Goal: Information Seeking & Learning: Compare options

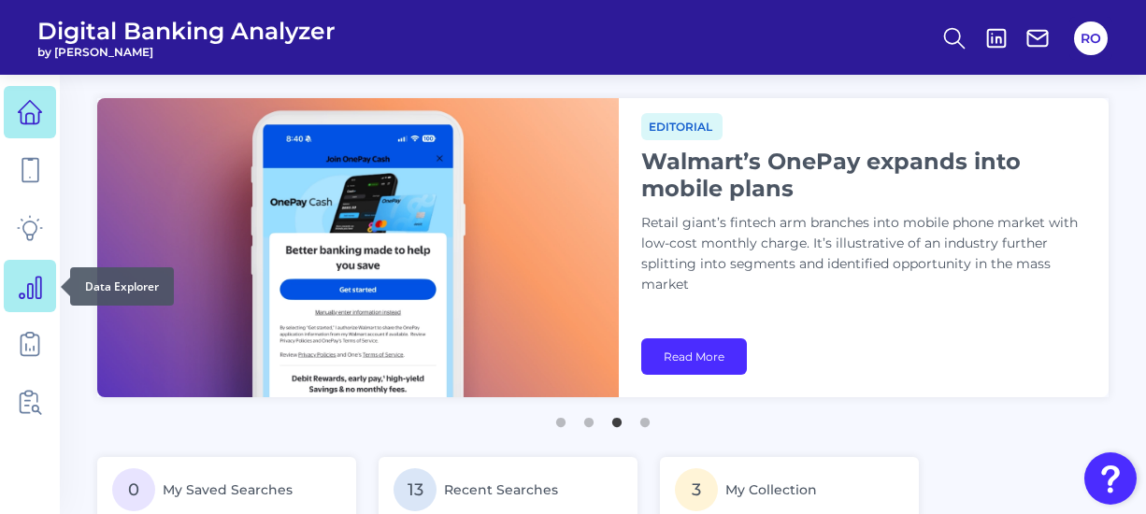
click at [36, 286] on icon at bounding box center [31, 288] width 22 height 22
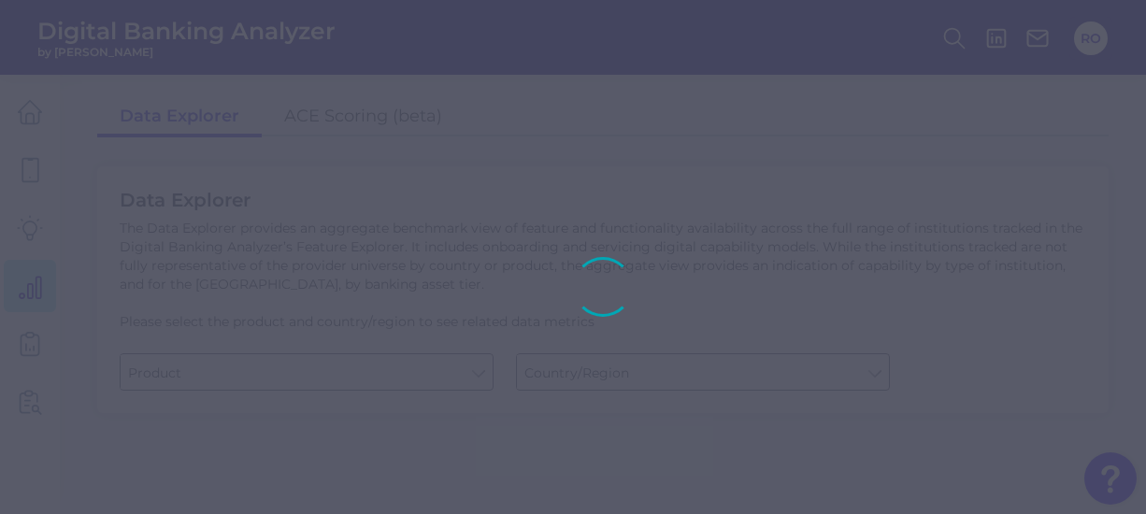
type input "Business Bank Account"
type input "United States"
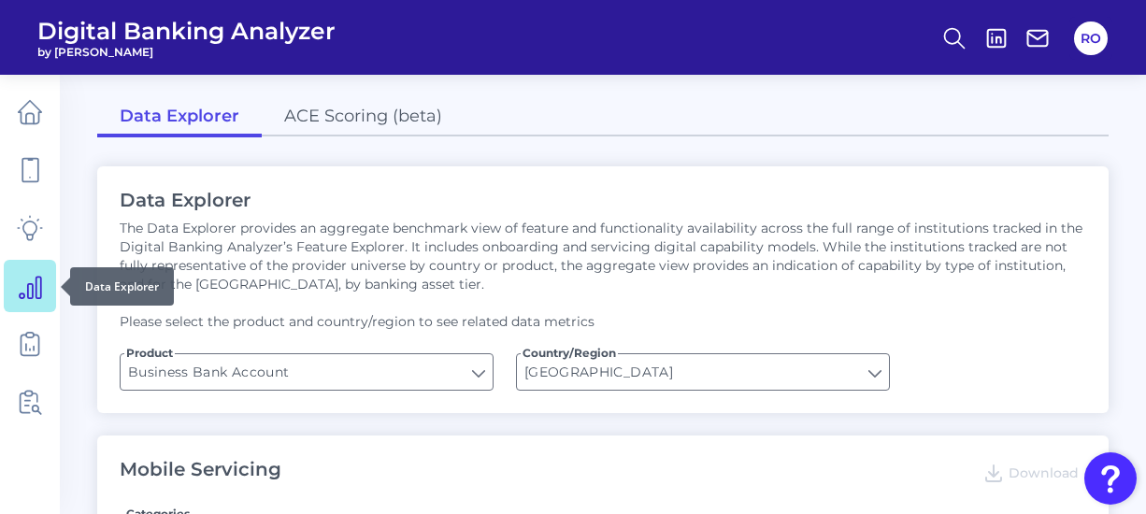
type input "Can you apply for the PRODUCT as a new to brand customer on ANY digital channel?"
type input "Upon opening the app are users immediately prompted to use Touch/Face ID to log…"
type input "Does it offer third-party single sign on?"
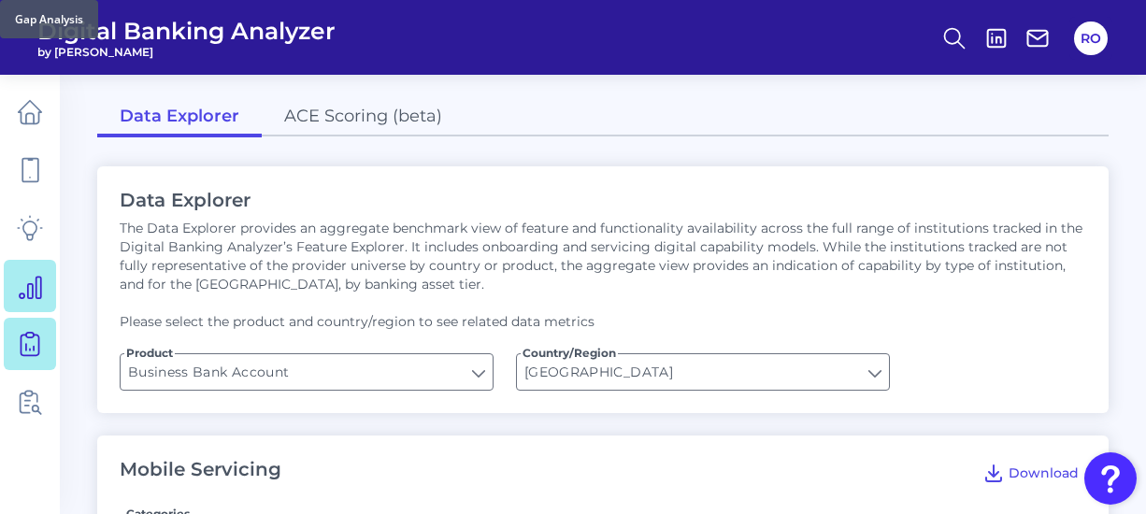
click at [47, 334] on link at bounding box center [30, 344] width 52 height 52
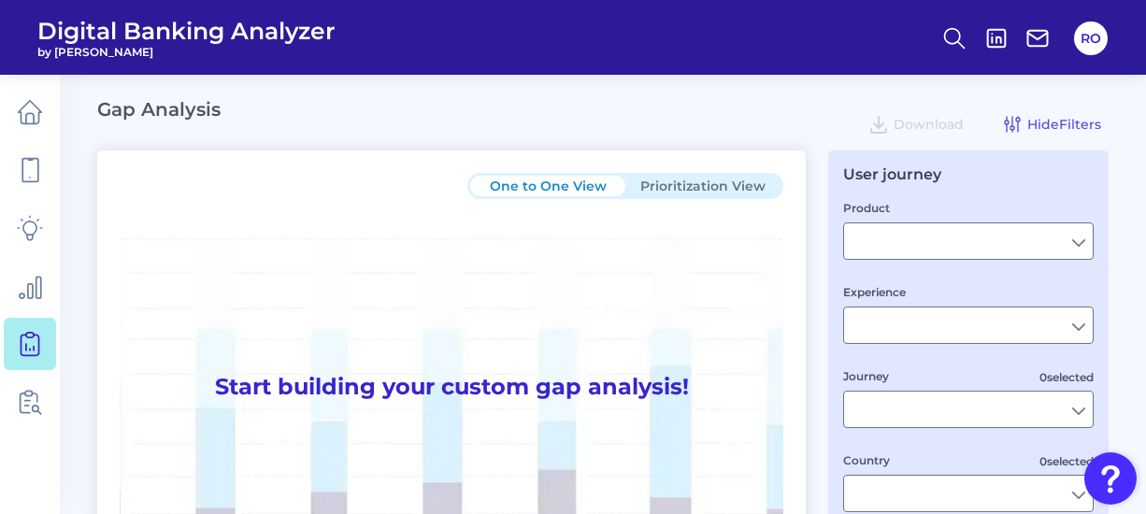
type input "Checking / Current Account"
type input "Mobile Servicing"
type input "Pre-Login Area, New Customer Onboarding, Login & Authentication, Accounts and t…"
type input "United Kingdom"
type input "All Select individual brands"
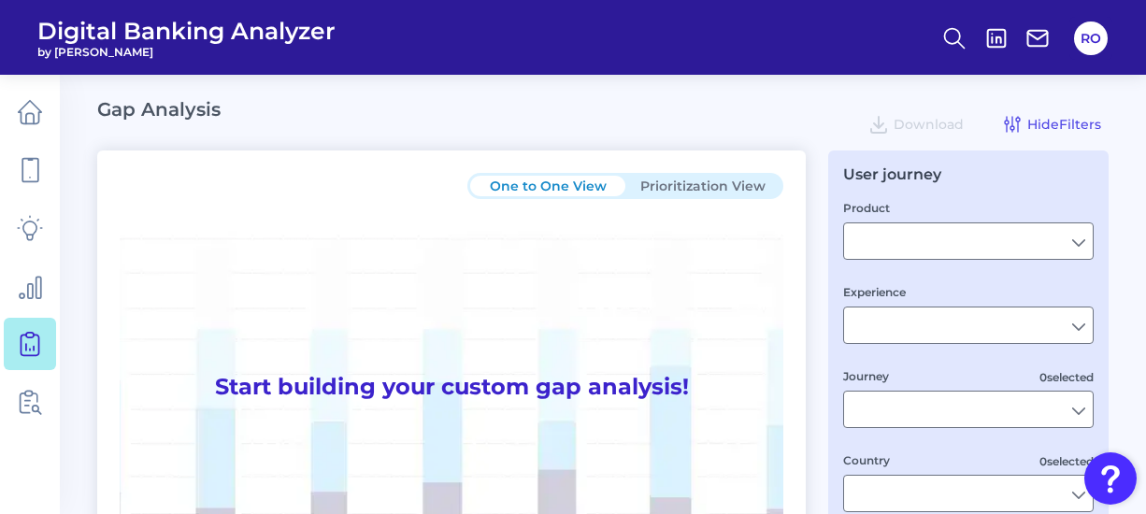
type input "All Journeys"
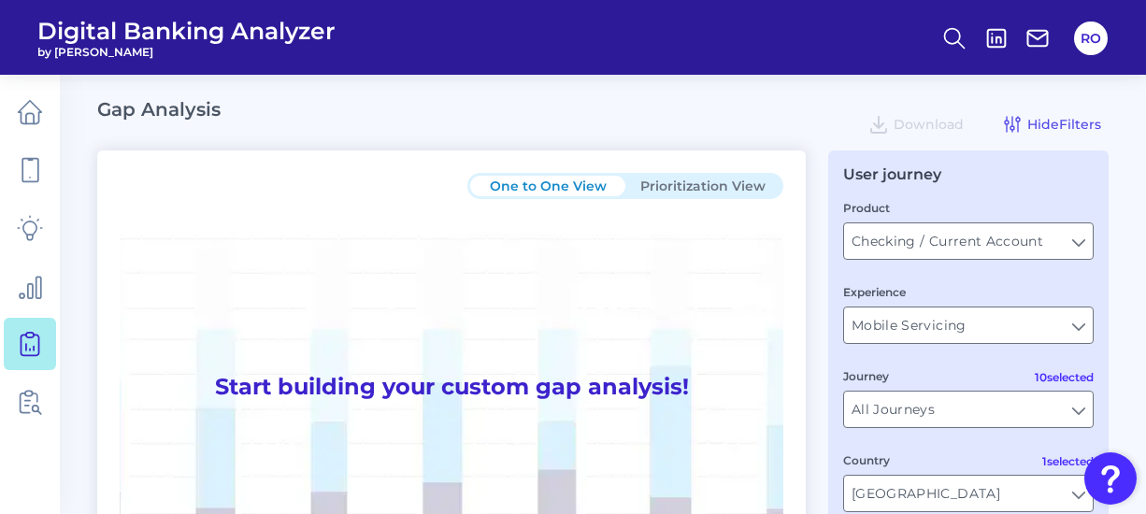
scroll to position [280, 0]
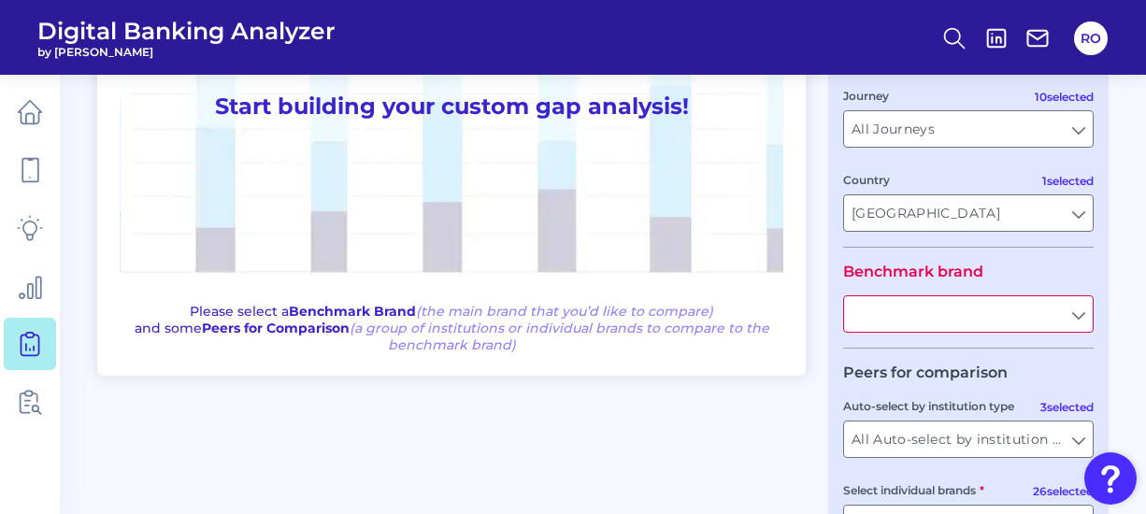
click at [905, 317] on input "text" at bounding box center [968, 314] width 249 height 36
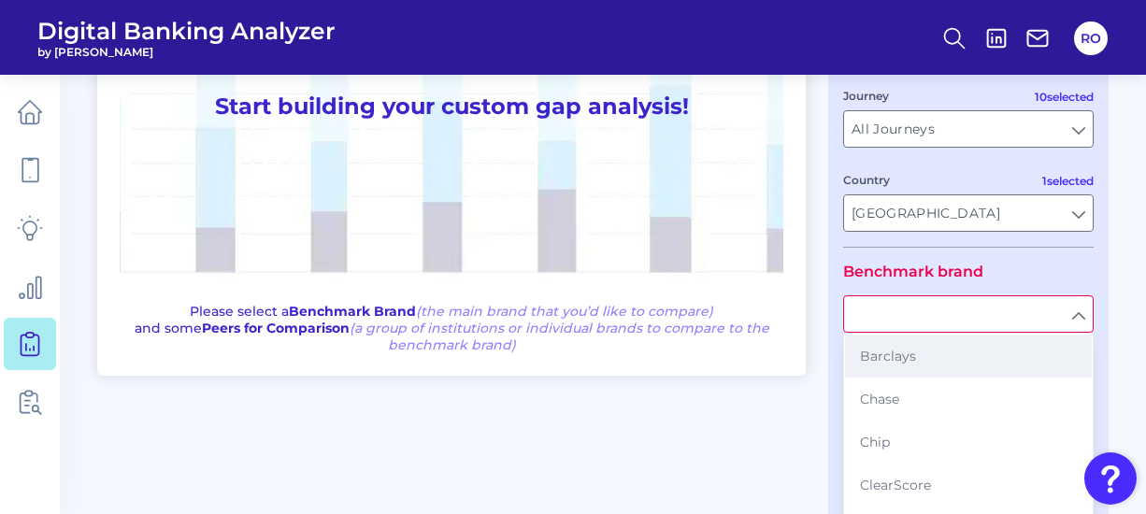
click at [874, 378] on button "Barclays" at bounding box center [968, 356] width 247 height 43
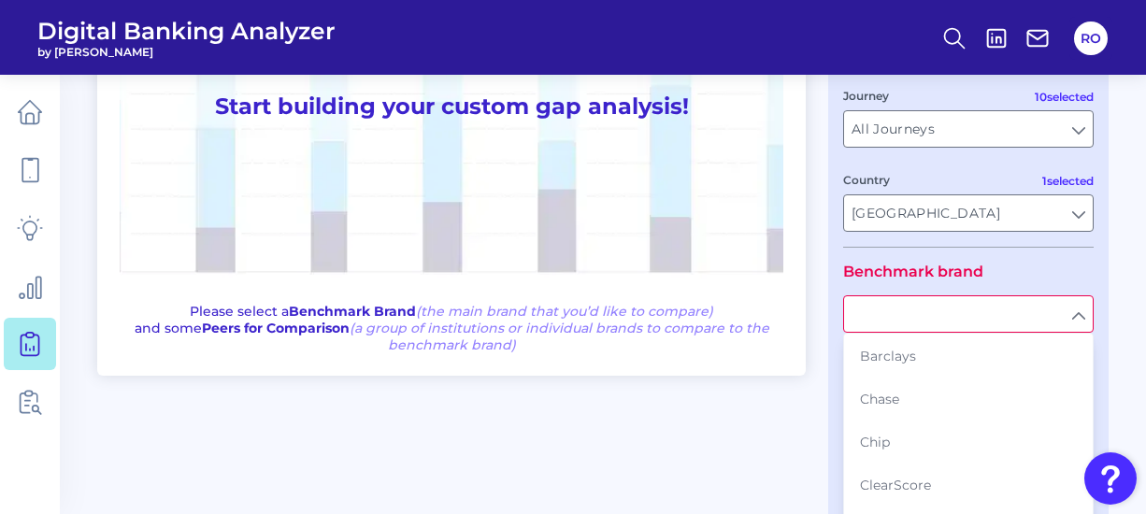
type input "Barclays"
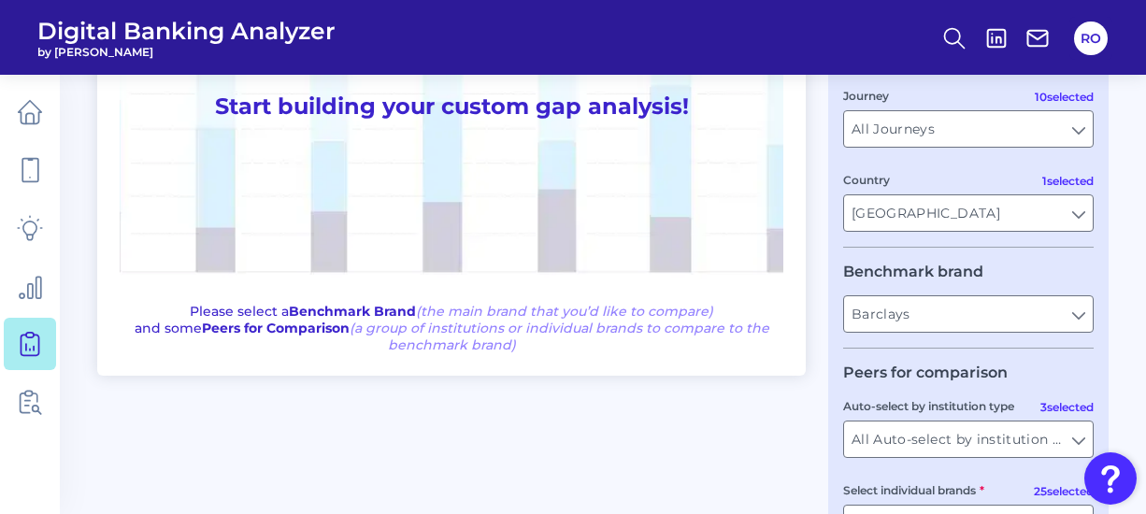
scroll to position [421, 0]
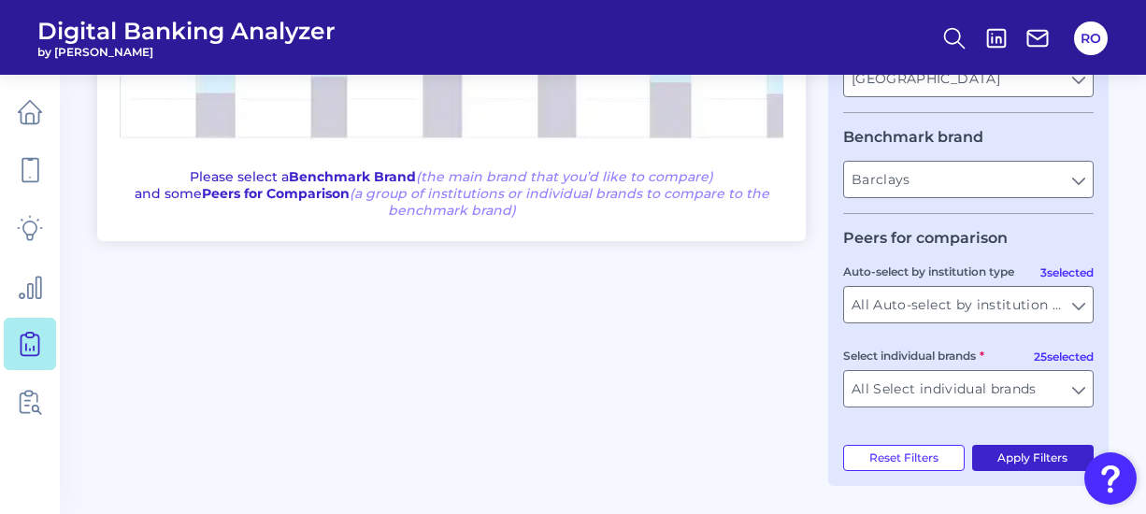
click at [1026, 461] on button "Apply Filters" at bounding box center [1033, 458] width 122 height 26
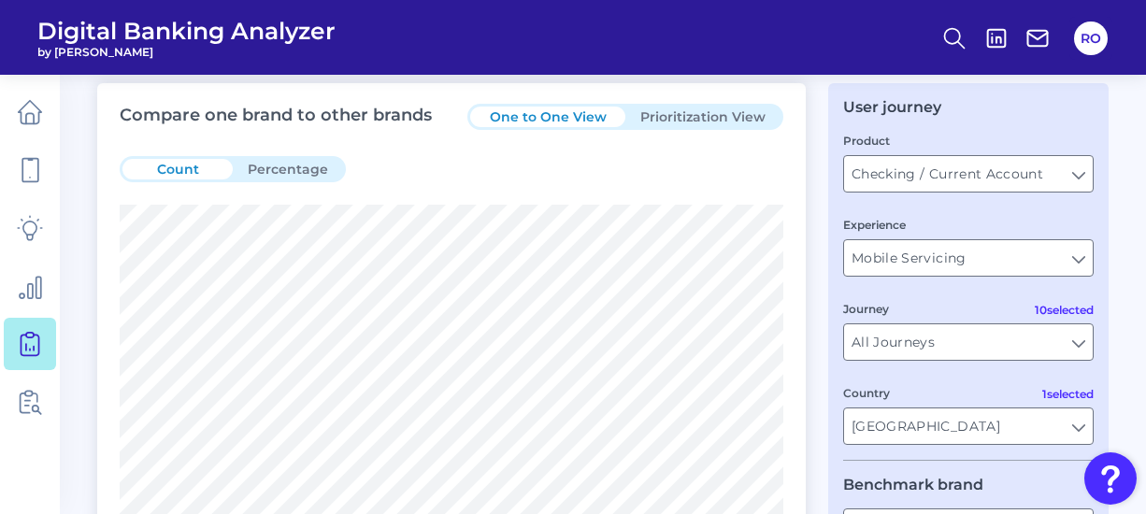
scroll to position [47, 0]
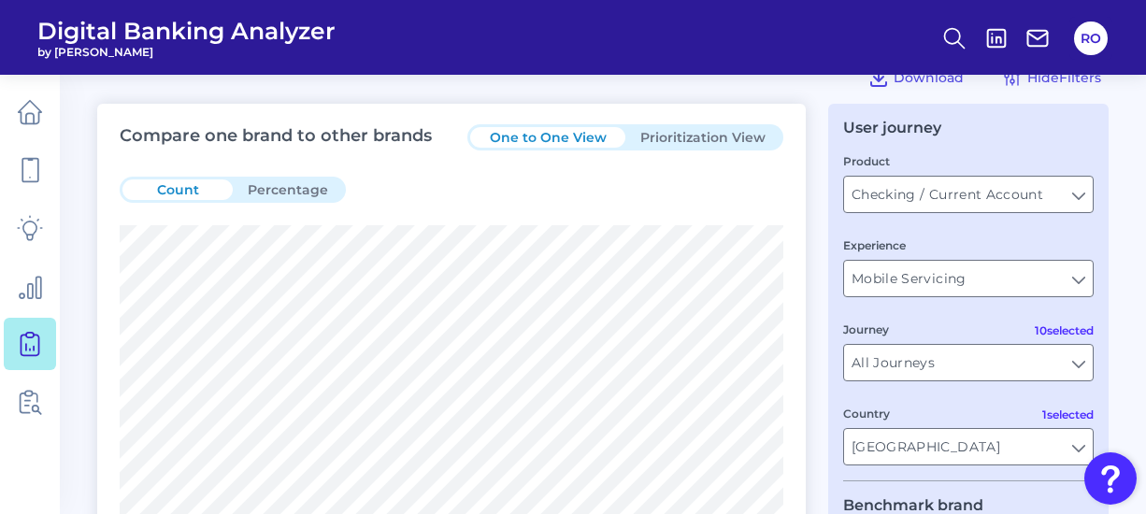
click at [685, 124] on div "One to One View Prioritization View" at bounding box center [625, 137] width 316 height 26
click at [685, 129] on button "Prioritization View" at bounding box center [702, 137] width 155 height 21
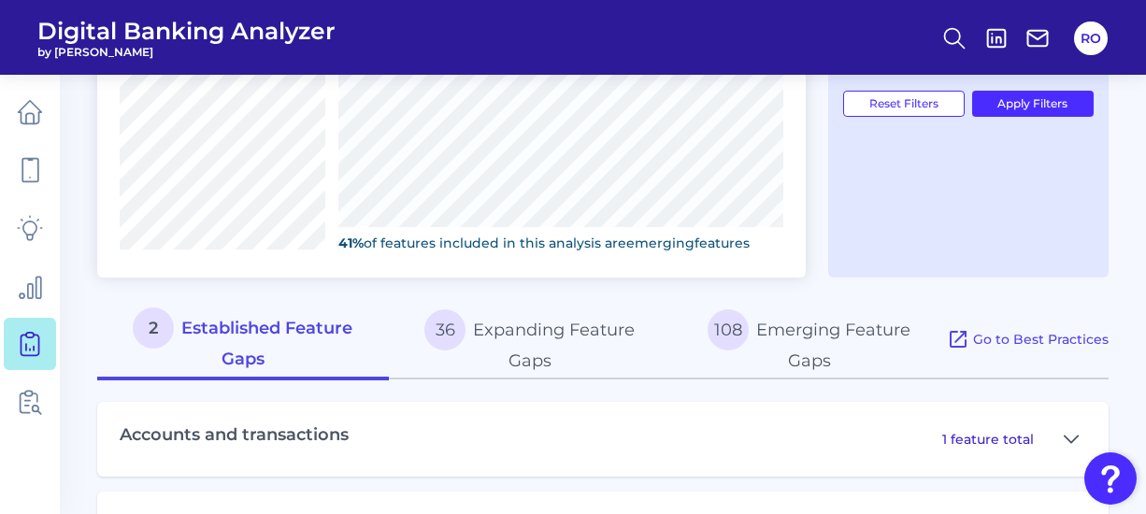
scroll to position [845, 0]
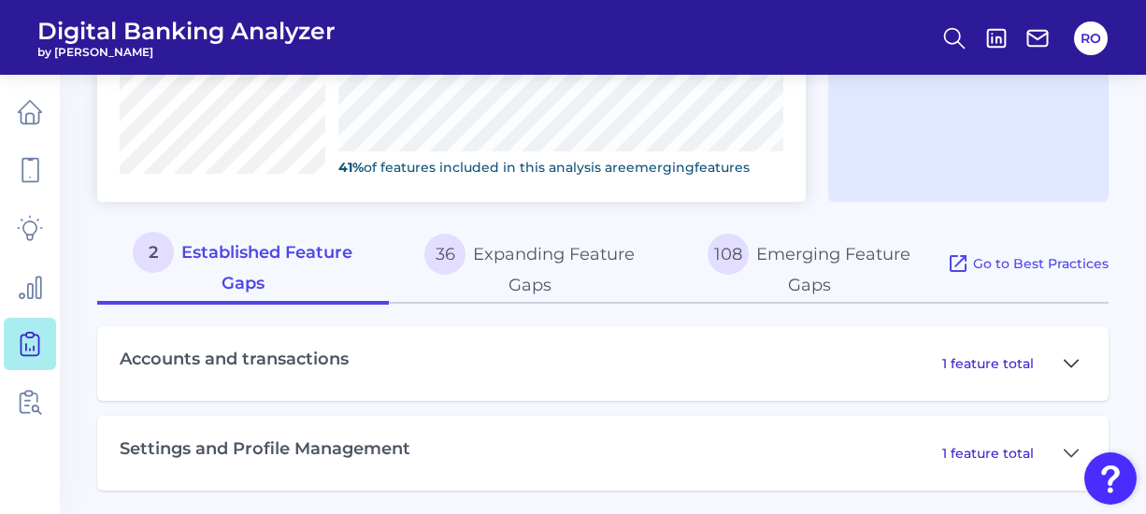
click at [1083, 353] on button at bounding box center [1071, 364] width 30 height 30
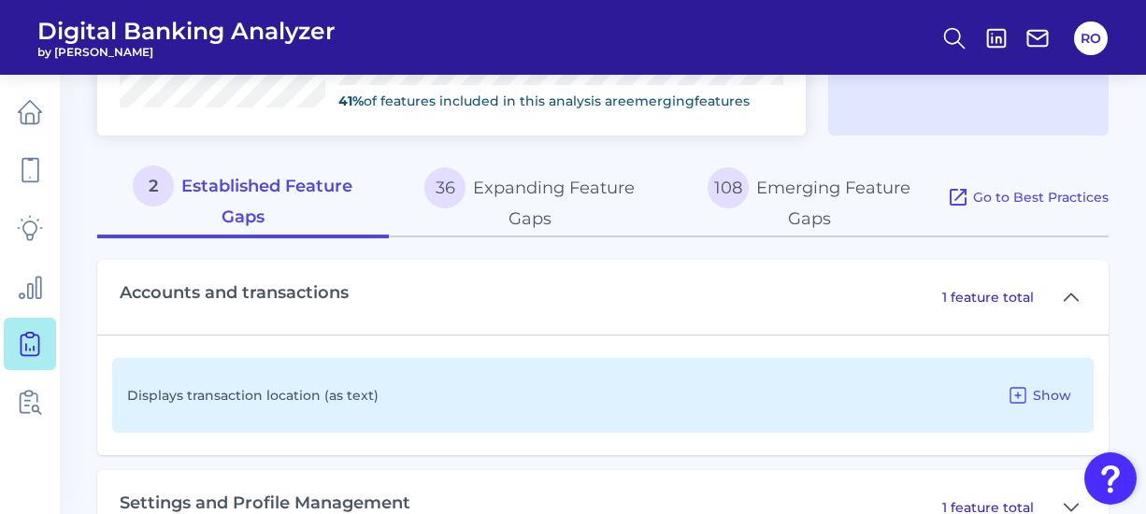
scroll to position [966, 0]
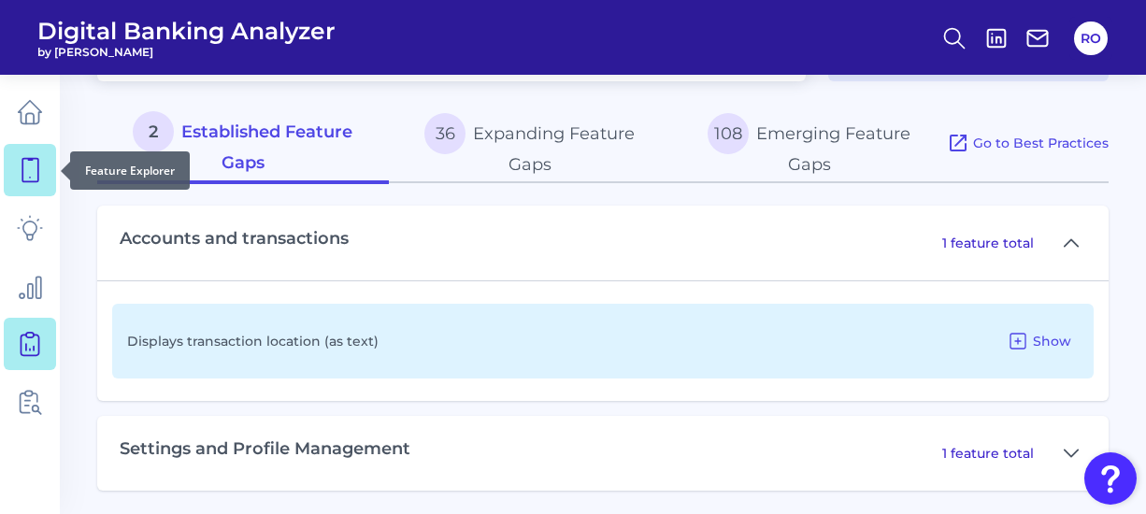
click at [15, 165] on link at bounding box center [30, 170] width 52 height 52
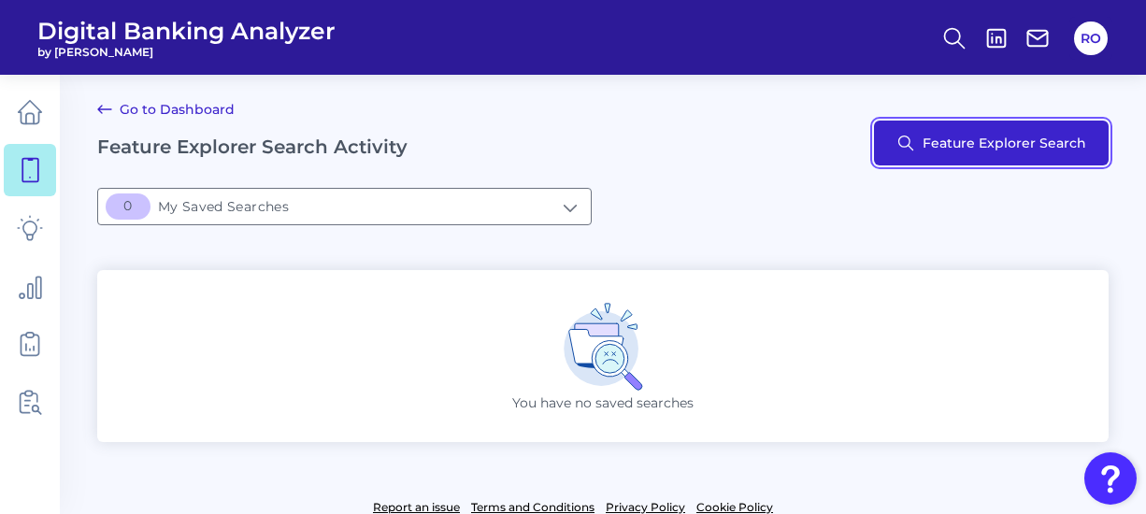
click at [971, 147] on button "Feature Explorer Search" at bounding box center [991, 143] width 235 height 45
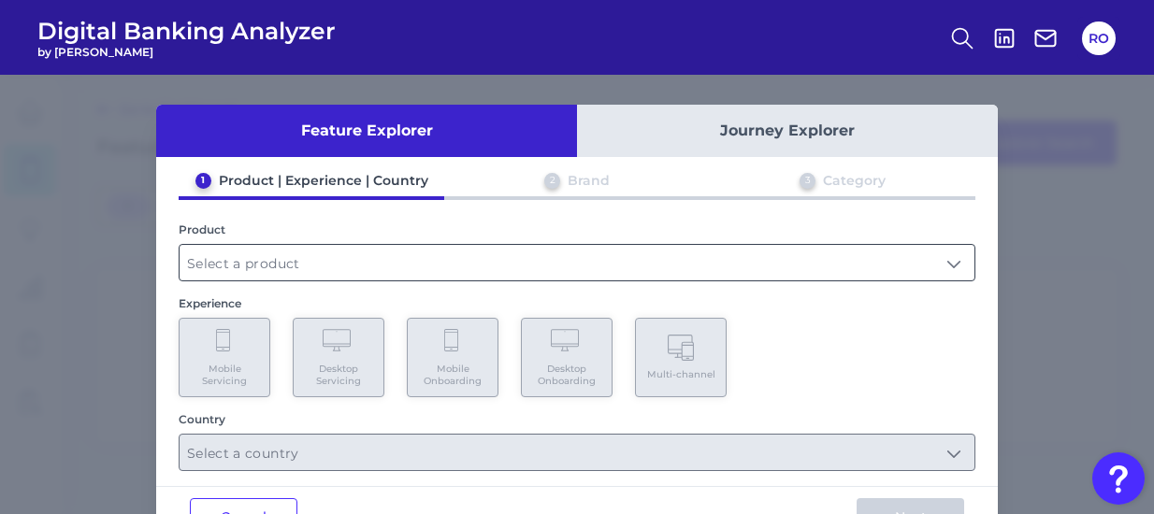
click at [912, 257] on input "text" at bounding box center [576, 263] width 795 height 36
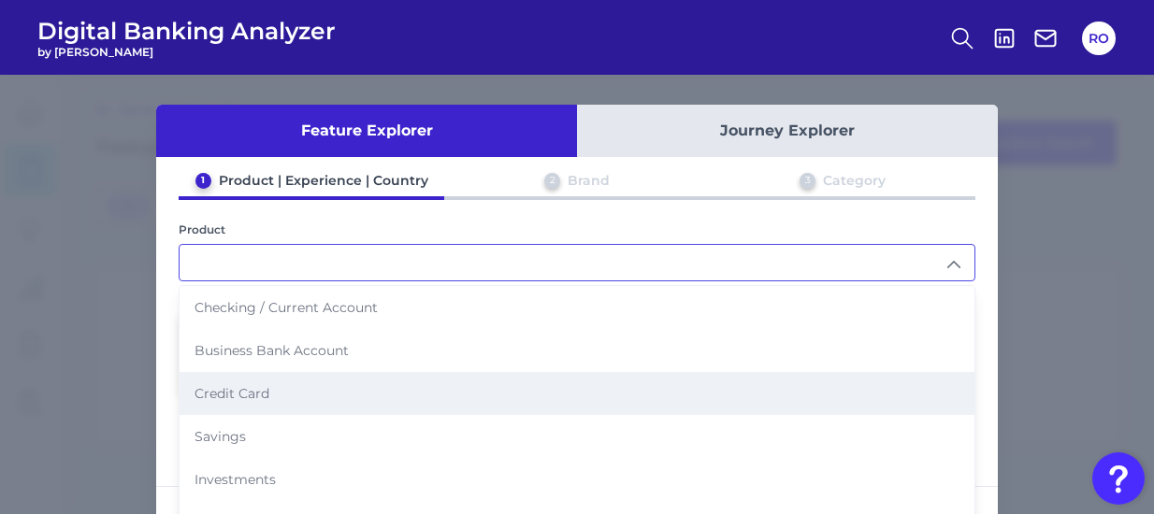
click at [385, 373] on li "Credit Card" at bounding box center [576, 393] width 795 height 43
type input "Credit Card"
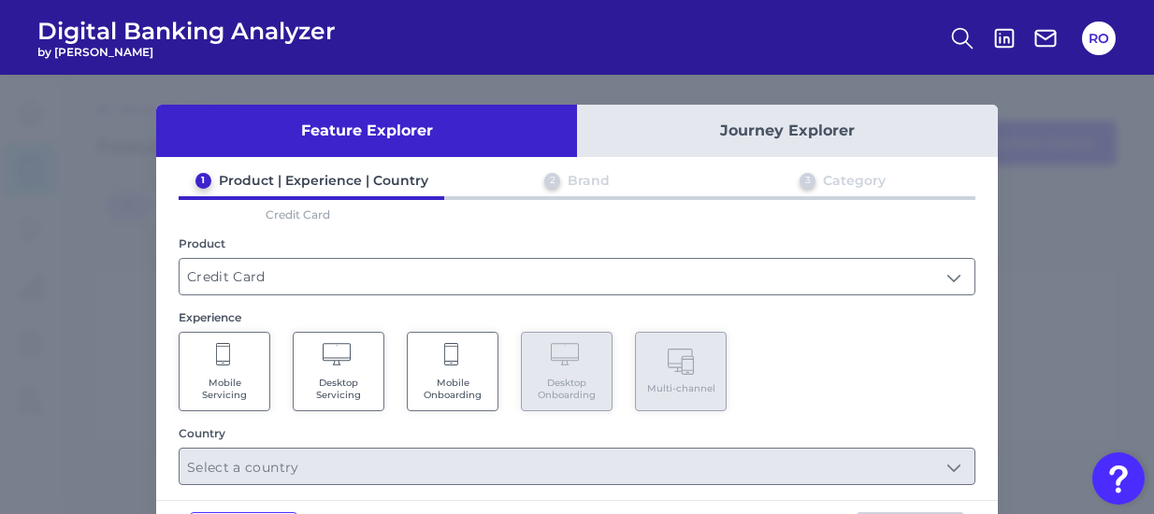
click at [163, 380] on div "1 Product | Experience | Country 2 Brand 3 Category Credit Card Product Credit …" at bounding box center [576, 328] width 841 height 313
click at [249, 366] on Servicing "Mobile Servicing" at bounding box center [225, 371] width 92 height 79
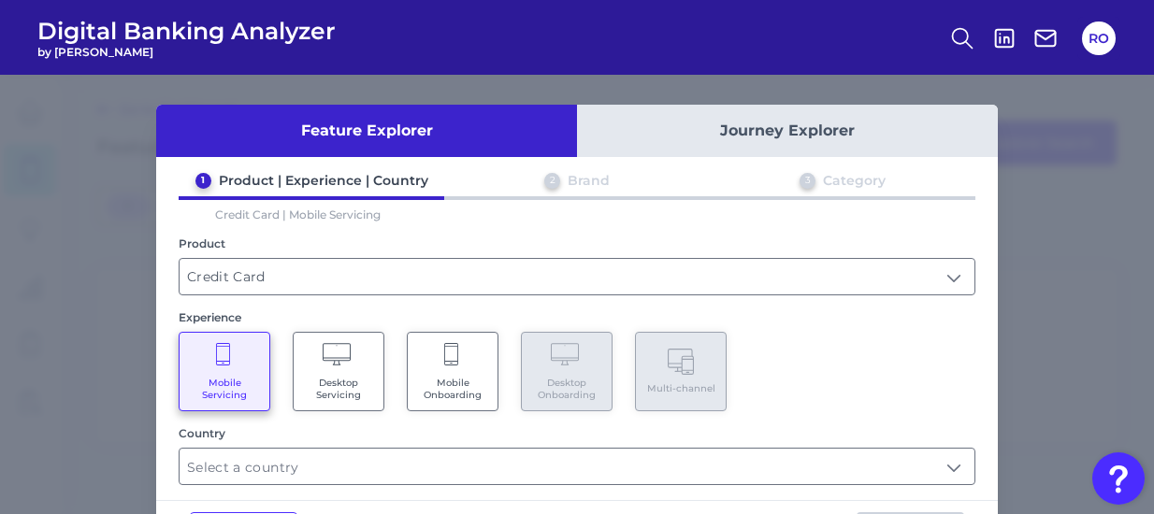
scroll to position [72, 0]
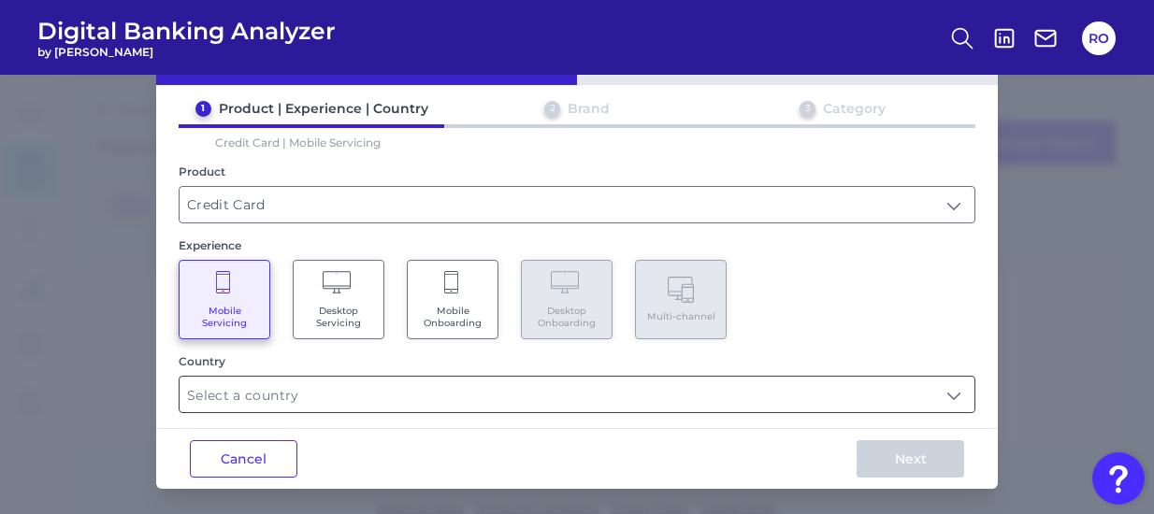
drag, startPoint x: 303, startPoint y: 390, endPoint x: 314, endPoint y: 390, distance: 11.2
click at [307, 390] on input "text" at bounding box center [576, 395] width 795 height 36
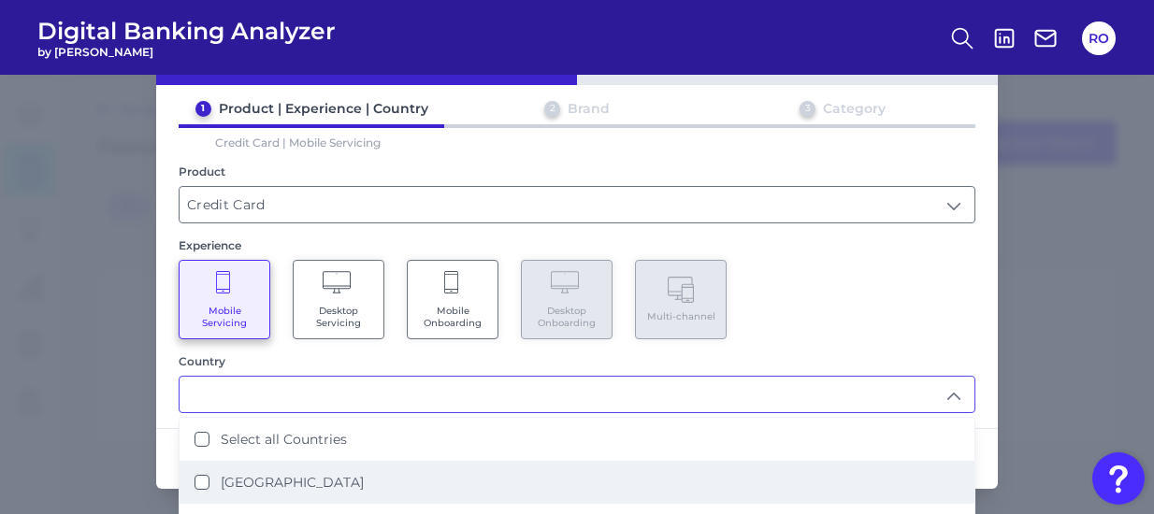
click at [286, 474] on label "[GEOGRAPHIC_DATA]" at bounding box center [292, 482] width 143 height 17
type input "[GEOGRAPHIC_DATA]"
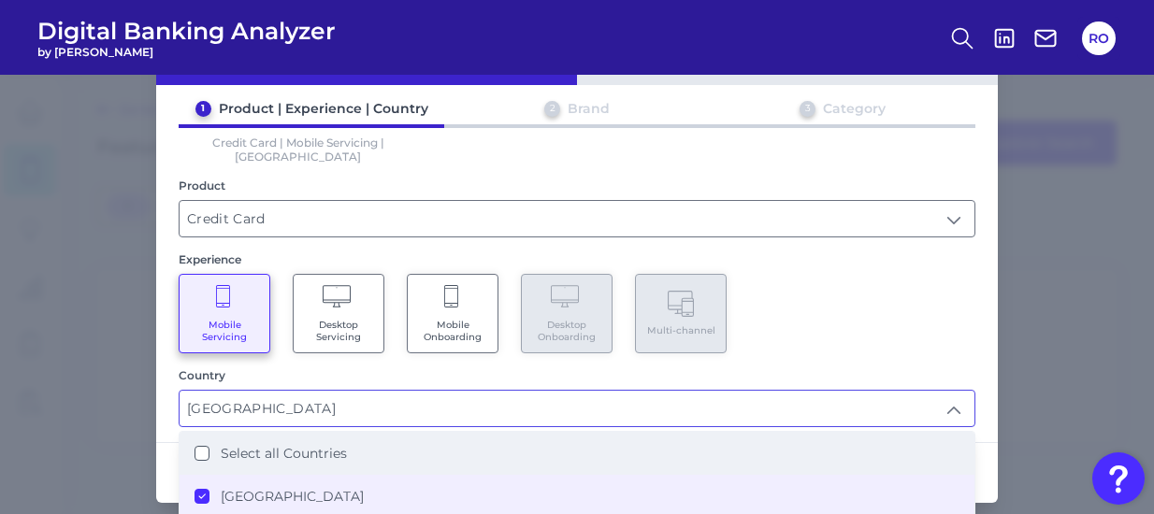
scroll to position [0, 0]
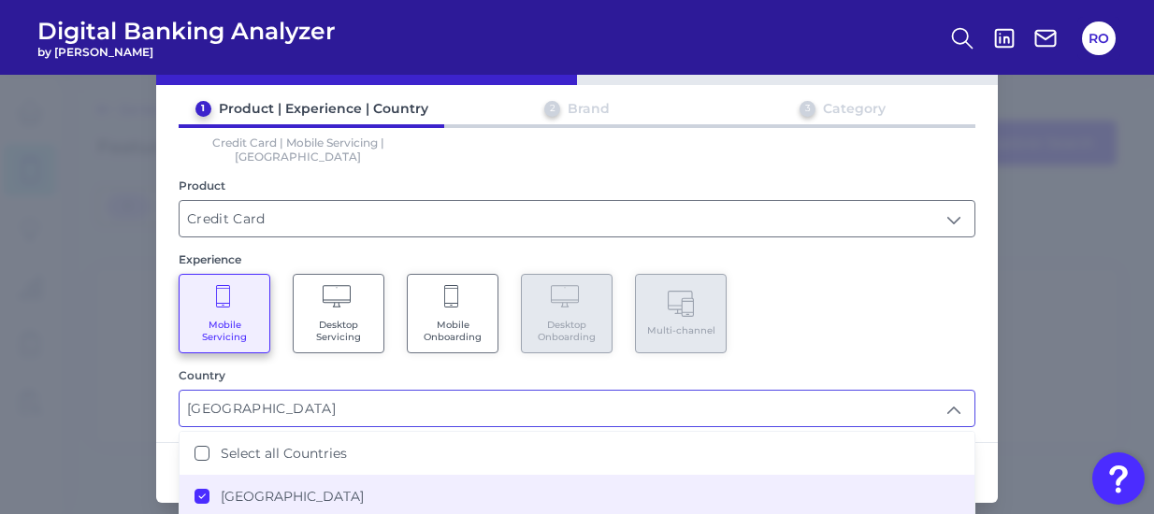
click at [888, 305] on div "Mobile Servicing Desktop Servicing Mobile Onboarding Desktop Onboarding Multi-c…" at bounding box center [577, 313] width 796 height 79
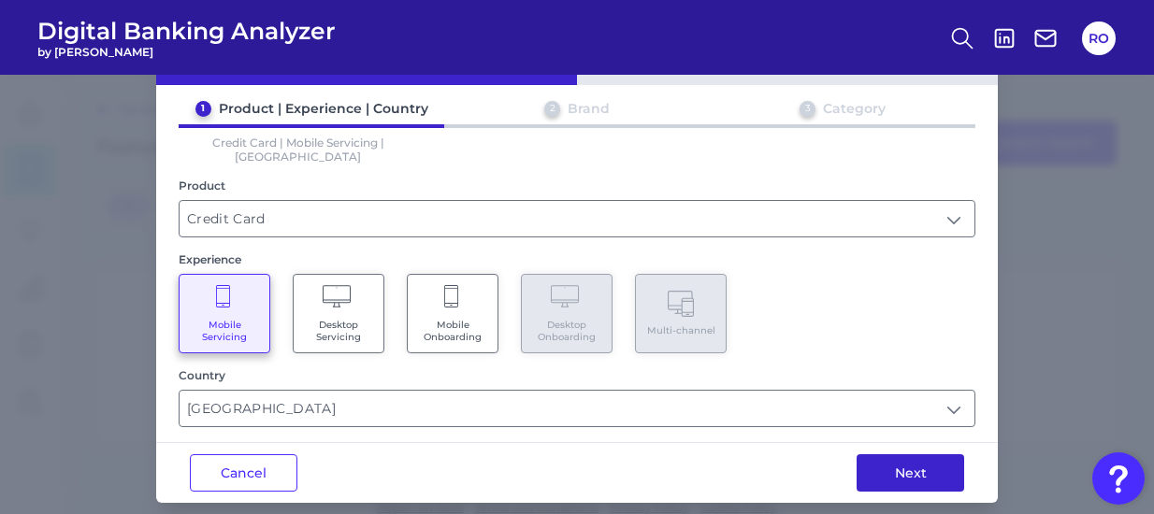
click at [915, 454] on button "Next" at bounding box center [910, 472] width 108 height 37
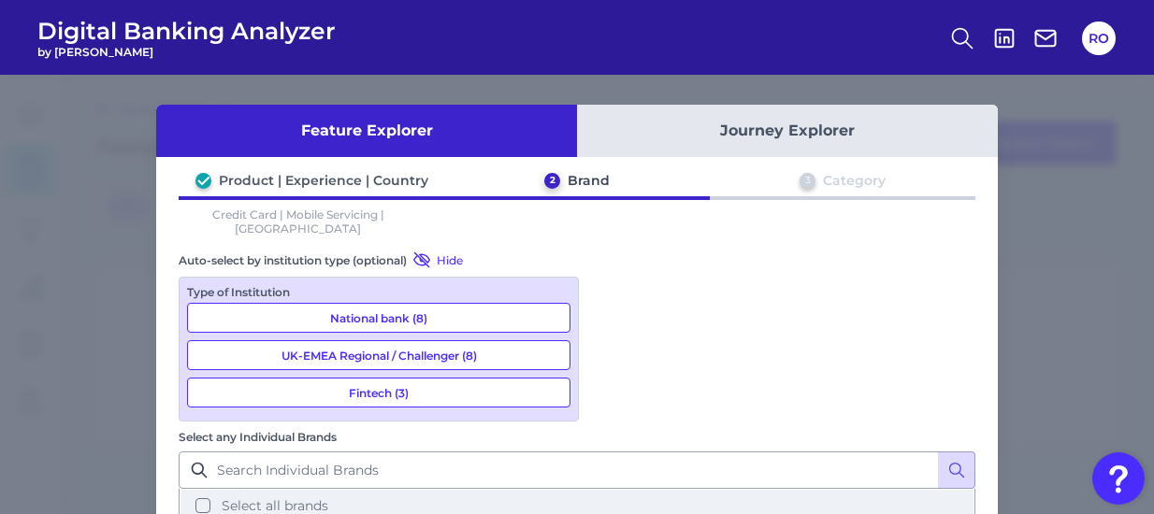
click at [328, 497] on span "Select all brands" at bounding box center [275, 505] width 107 height 17
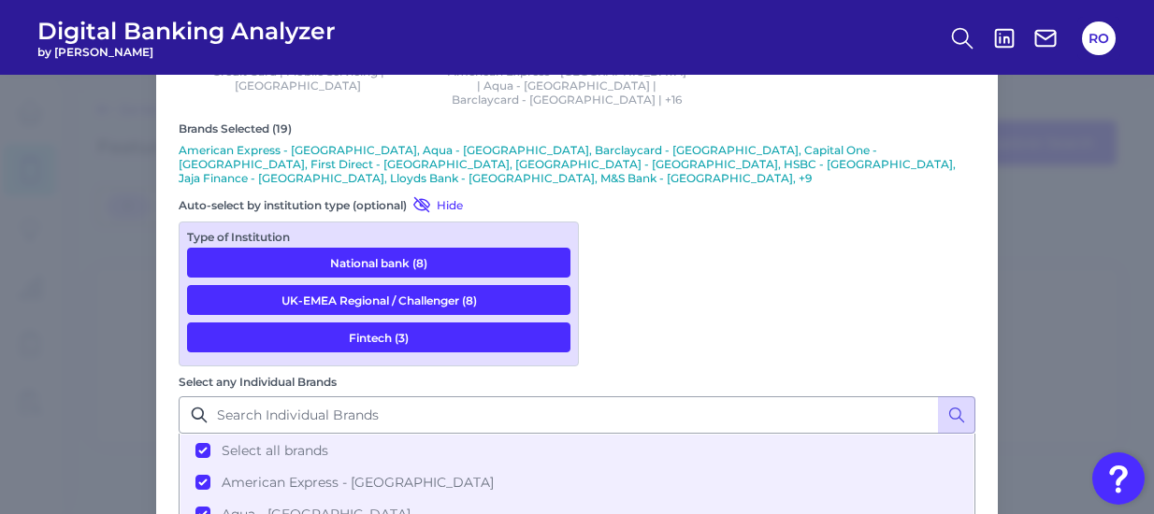
scroll to position [222, 0]
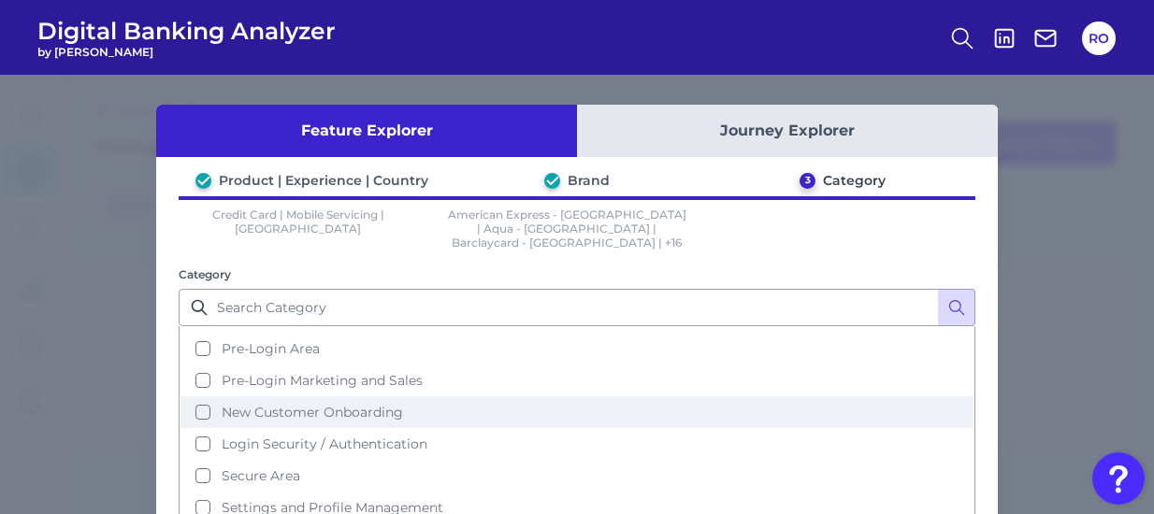
scroll to position [0, 0]
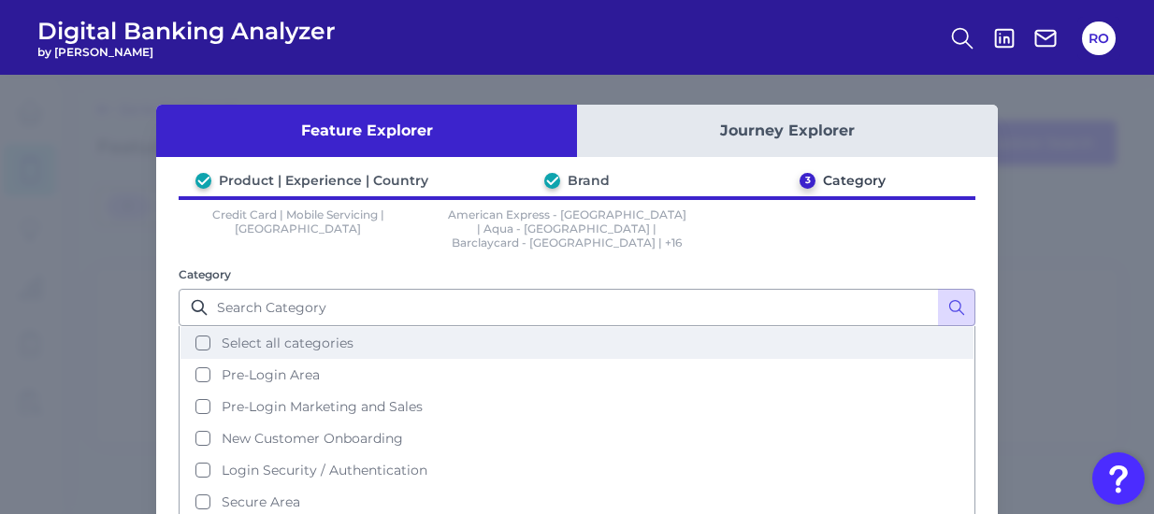
click at [316, 327] on button "Select all categories" at bounding box center [576, 343] width 793 height 32
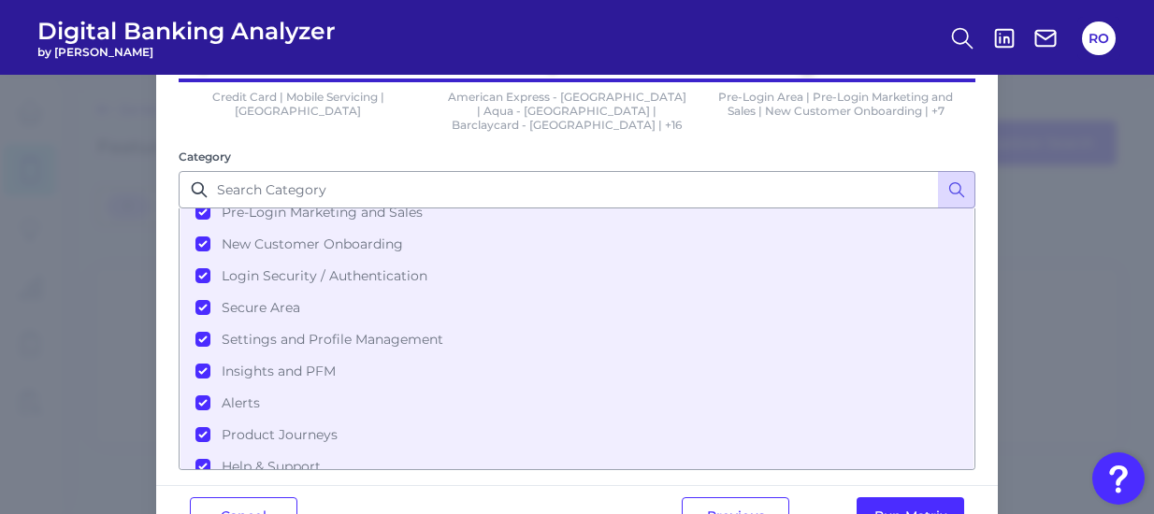
scroll to position [163, 0]
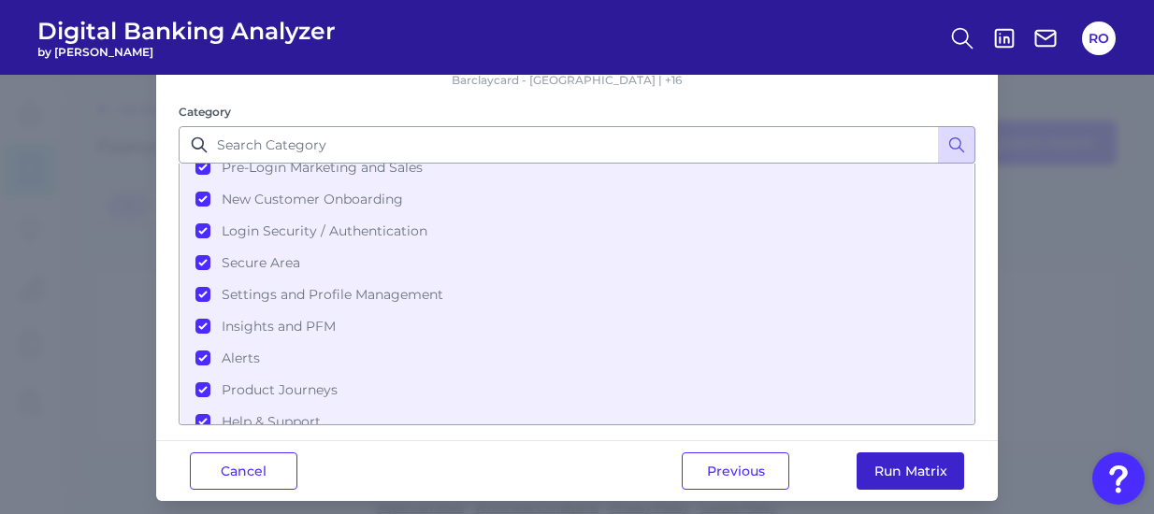
click at [945, 452] on button "Run Matrix" at bounding box center [910, 470] width 108 height 37
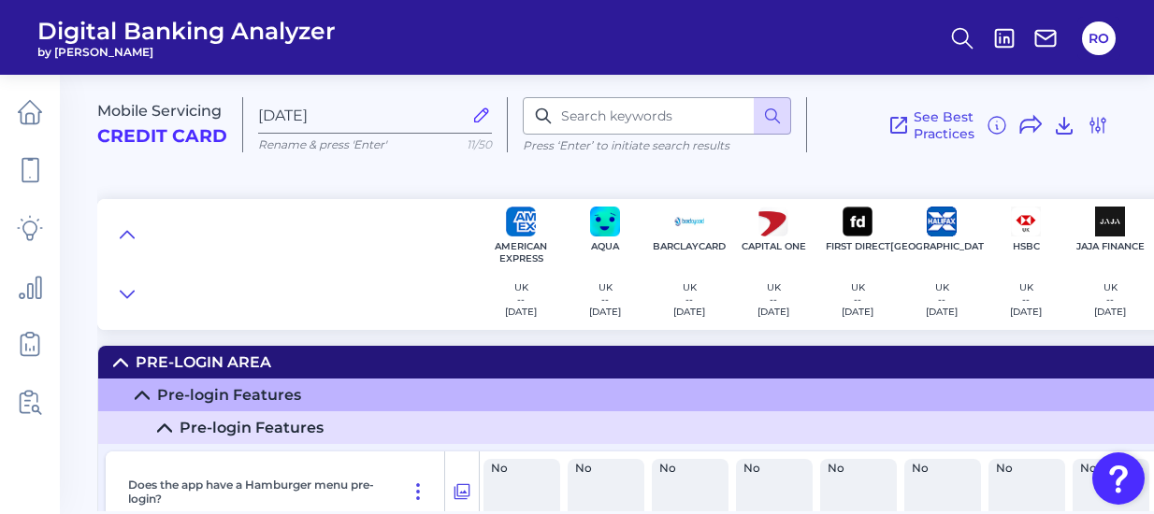
click at [165, 427] on icon at bounding box center [164, 428] width 15 height 15
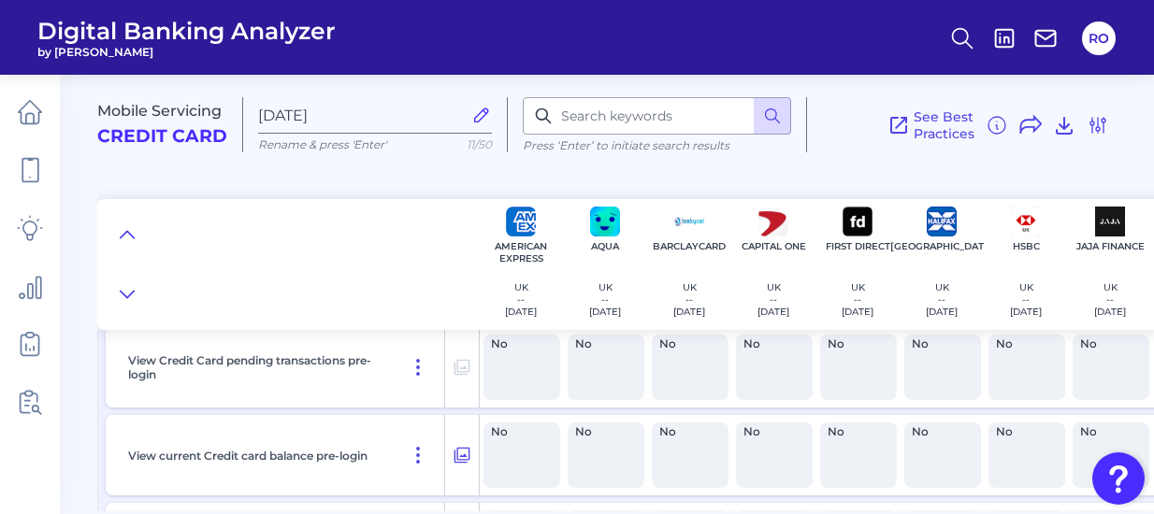
scroll to position [374, 0]
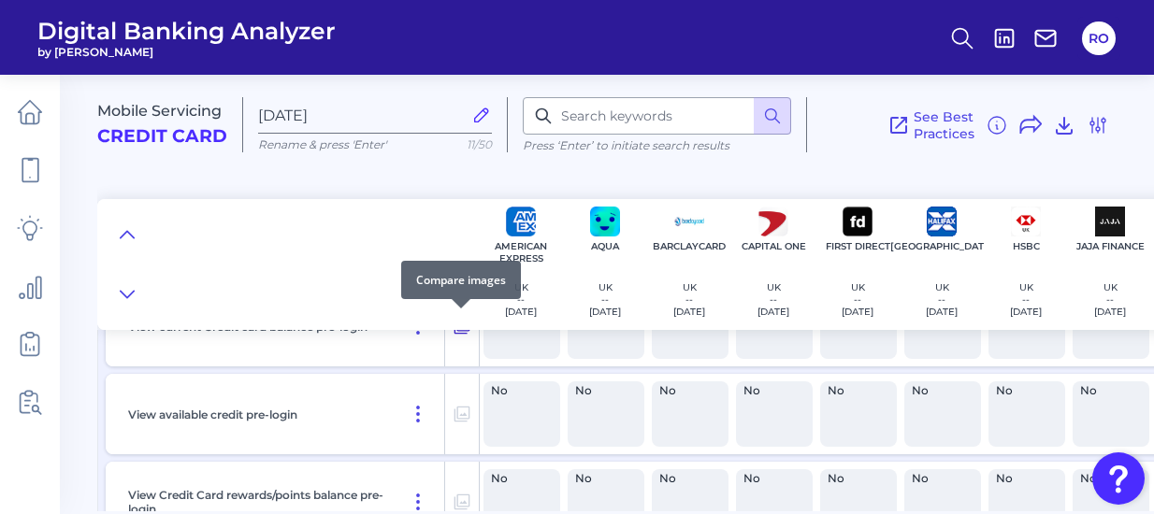
click at [465, 331] on icon at bounding box center [462, 327] width 16 height 16
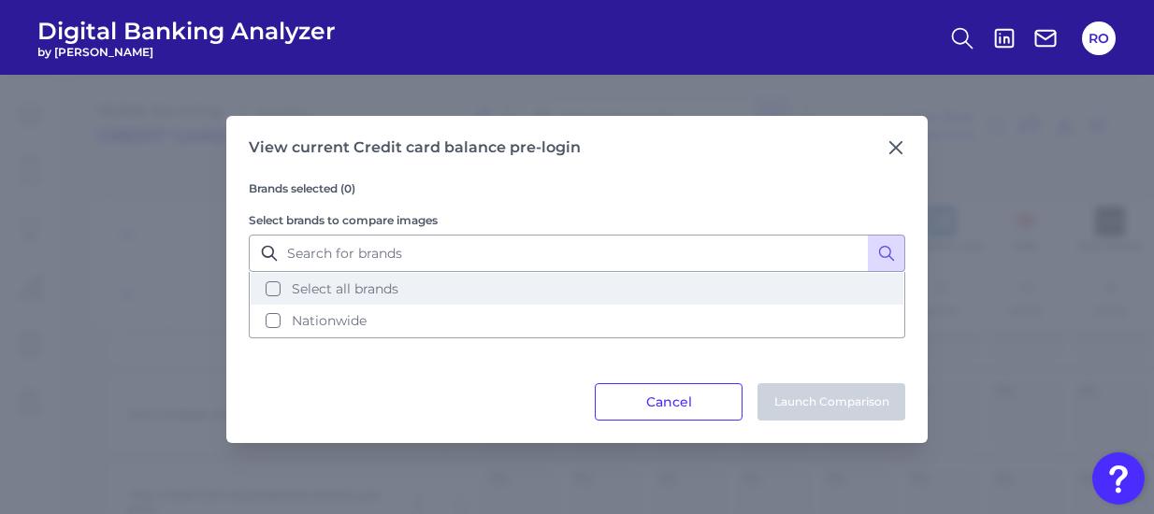
click at [445, 293] on button "Select all brands" at bounding box center [577, 289] width 653 height 32
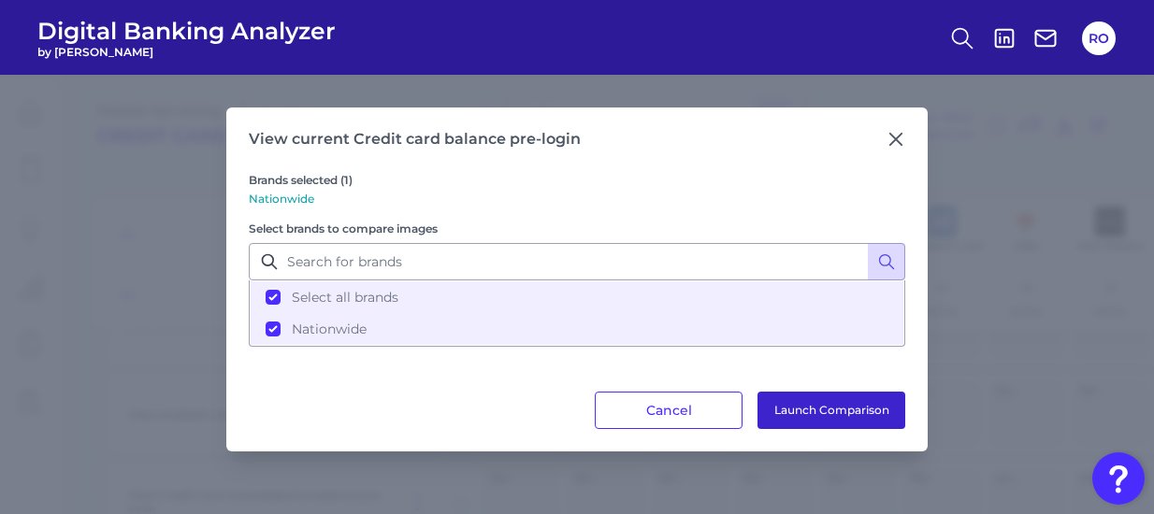
click at [791, 412] on button "Launch Comparison" at bounding box center [831, 410] width 148 height 37
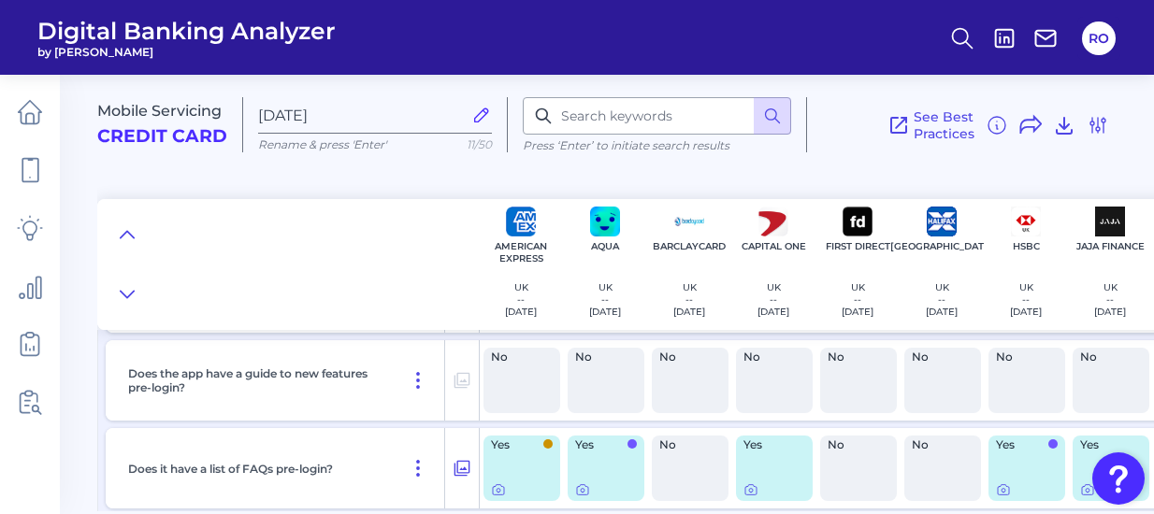
scroll to position [1215, 0]
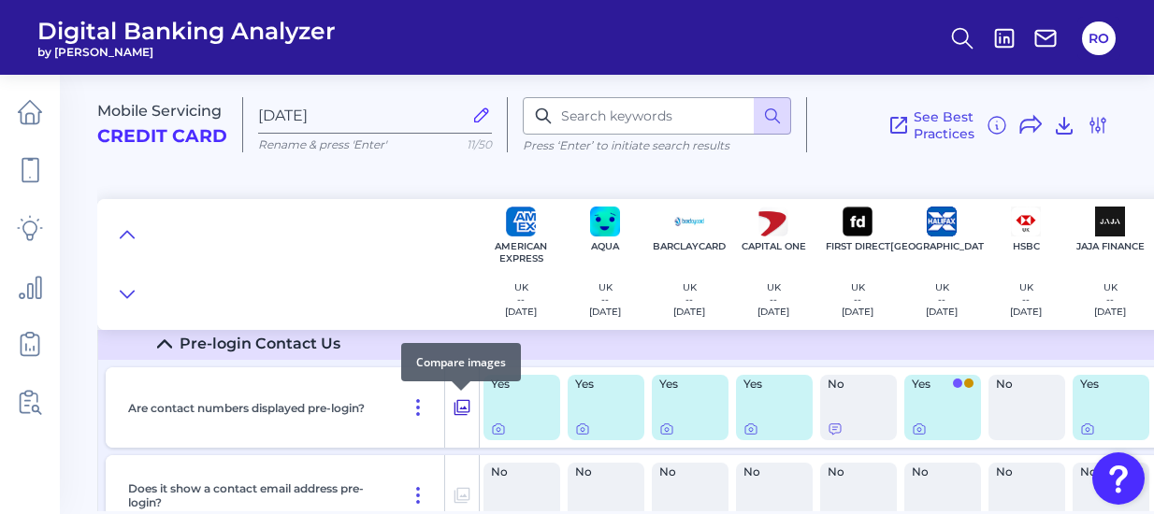
click at [459, 408] on icon at bounding box center [461, 407] width 19 height 22
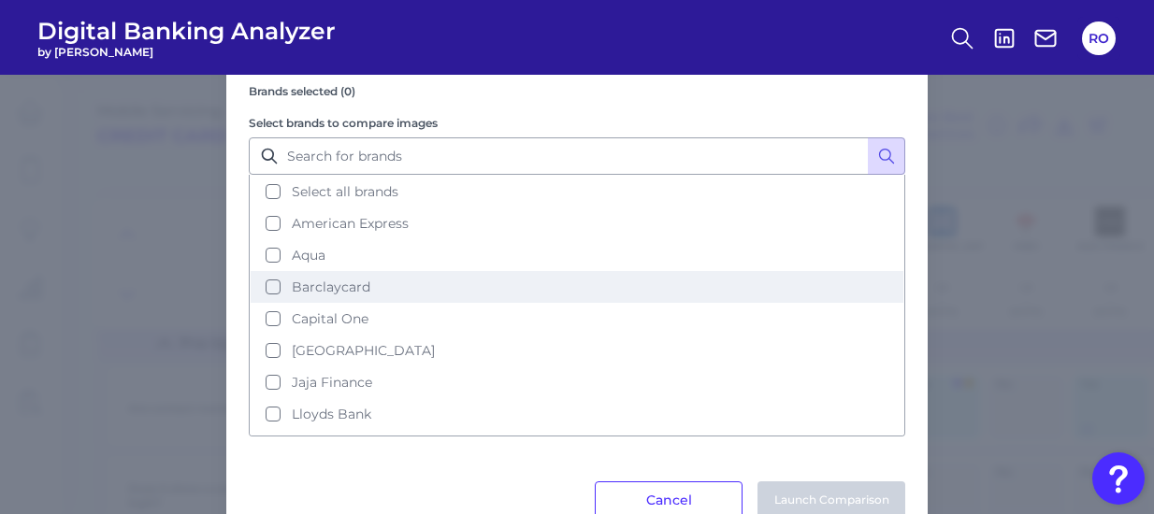
drag, startPoint x: 353, startPoint y: 188, endPoint x: 636, endPoint y: 301, distance: 304.1
click at [361, 192] on span "Select all brands" at bounding box center [345, 191] width 107 height 17
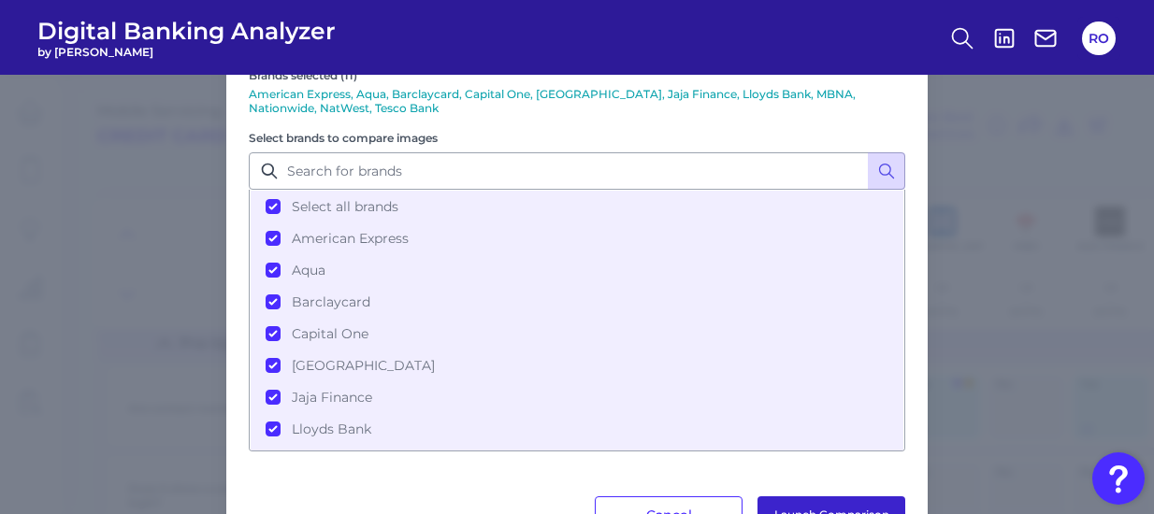
click at [794, 507] on button "Launch Comparison" at bounding box center [831, 514] width 148 height 37
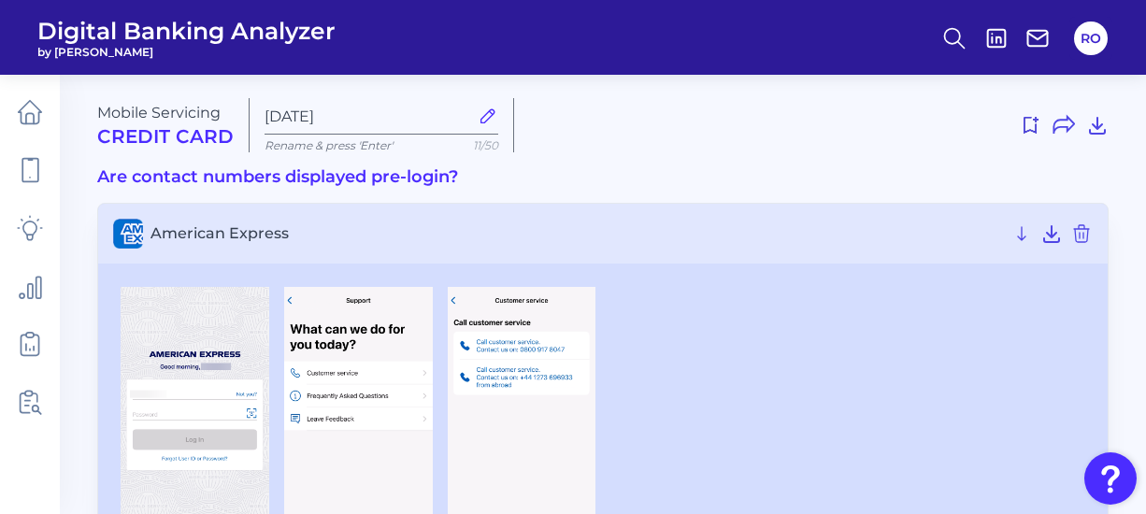
drag, startPoint x: 355, startPoint y: 384, endPoint x: 757, endPoint y: 139, distance: 470.7
click at [757, 139] on div at bounding box center [819, 125] width 580 height 30
click at [391, 383] on img at bounding box center [358, 441] width 149 height 308
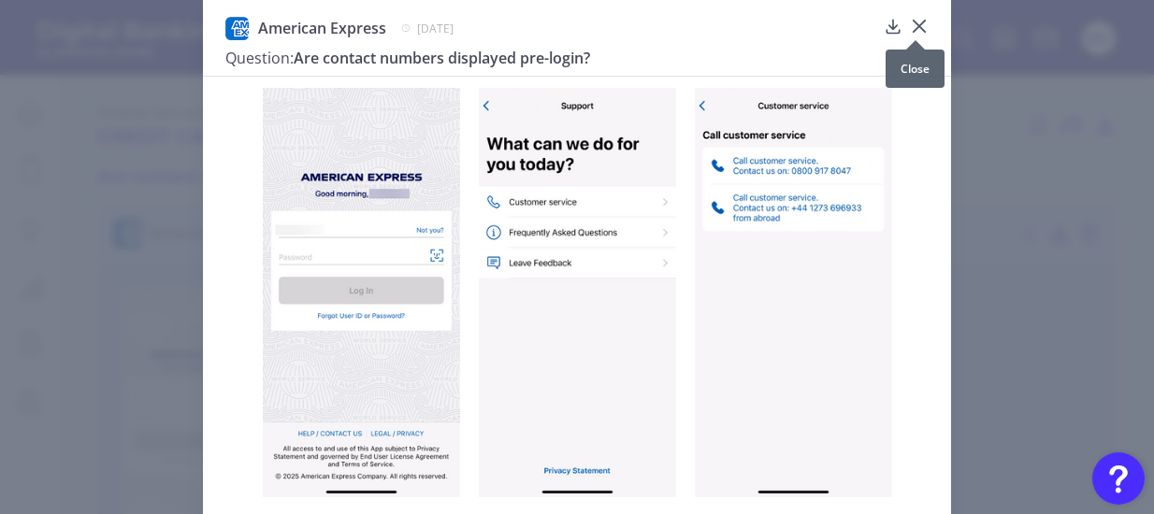
click at [915, 27] on icon at bounding box center [918, 26] width 11 height 11
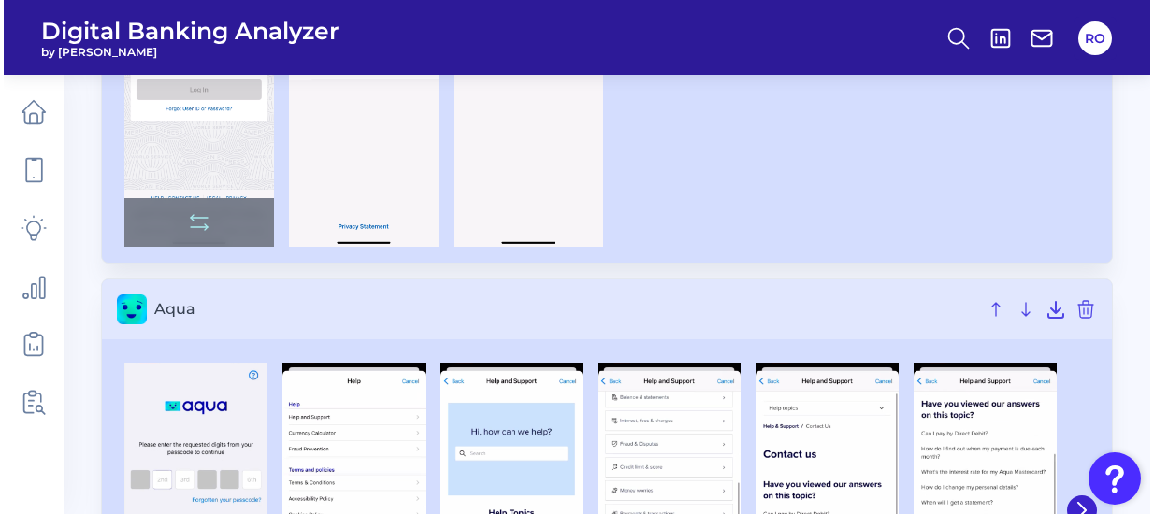
scroll to position [374, 0]
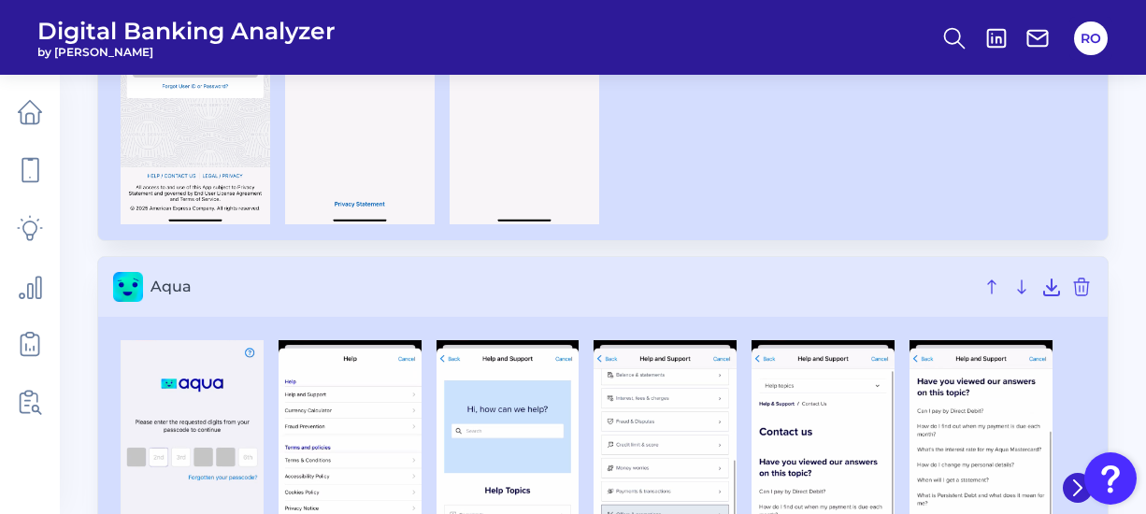
click at [506, 398] on img at bounding box center [508, 487] width 143 height 294
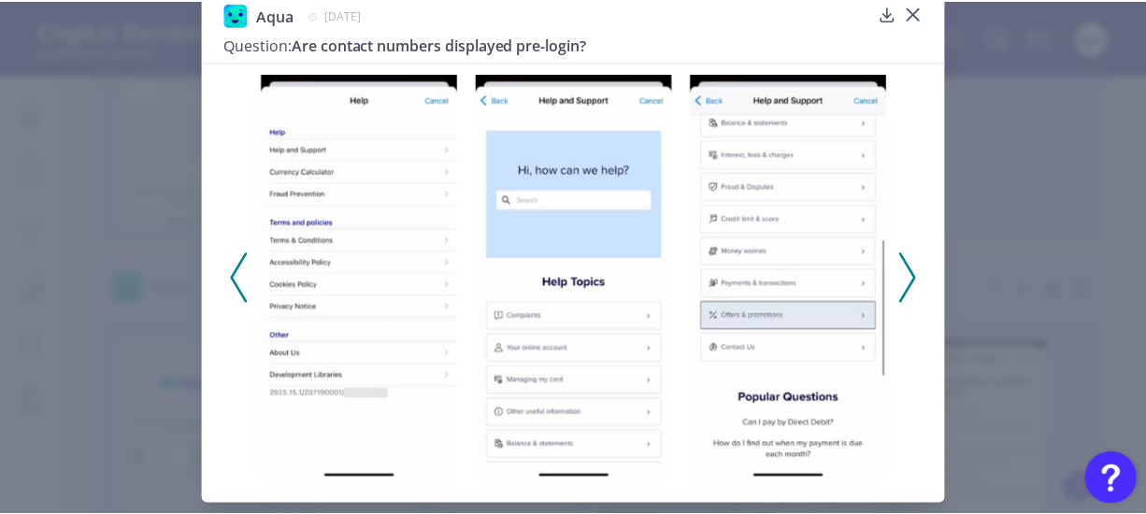
scroll to position [19, 0]
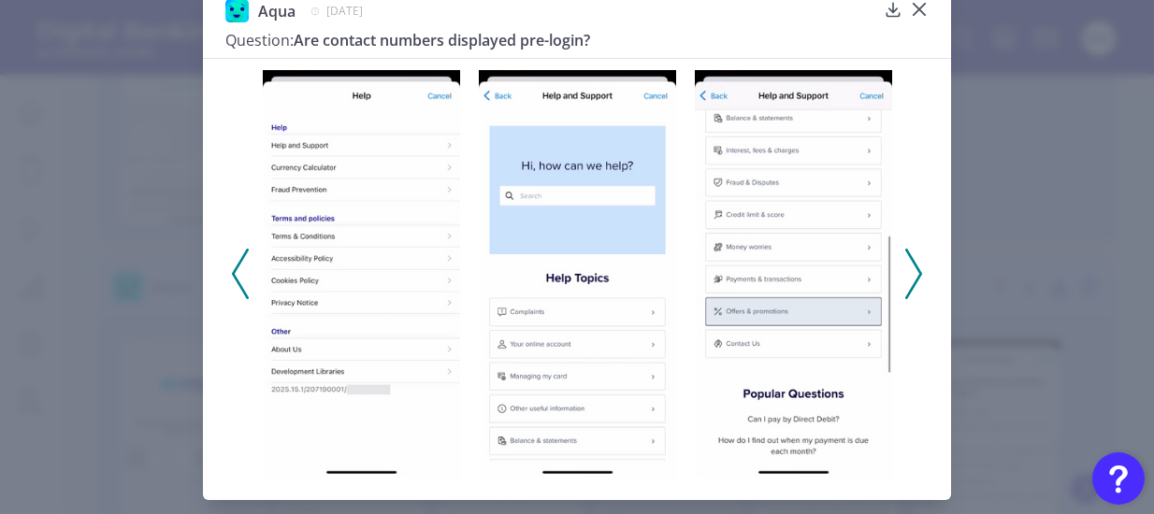
click at [580, 264] on img at bounding box center [577, 274] width 197 height 408
click at [910, 268] on icon at bounding box center [913, 274] width 17 height 50
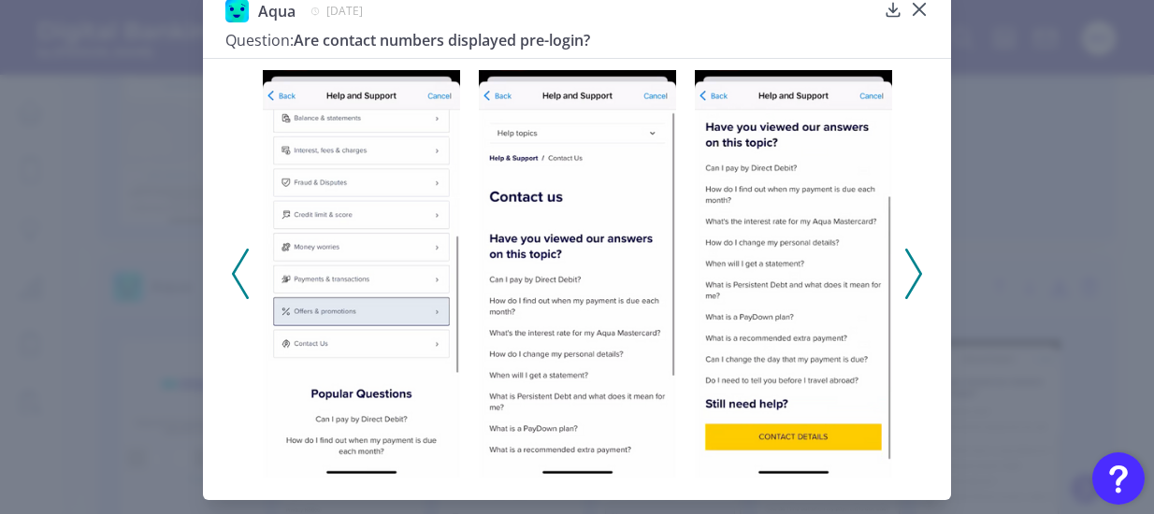
click at [910, 268] on icon at bounding box center [913, 274] width 17 height 50
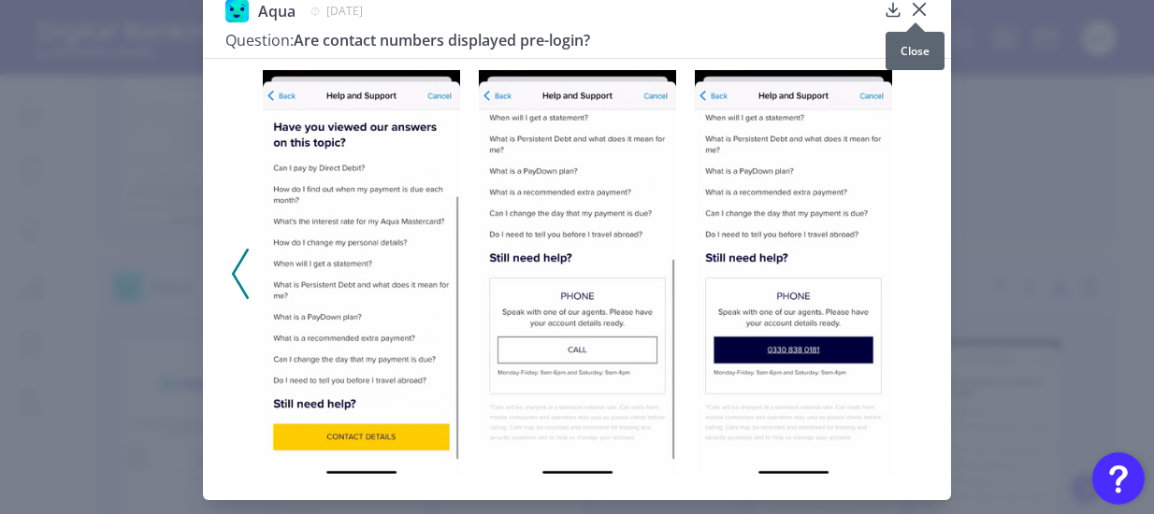
click at [916, 8] on icon at bounding box center [918, 9] width 11 height 11
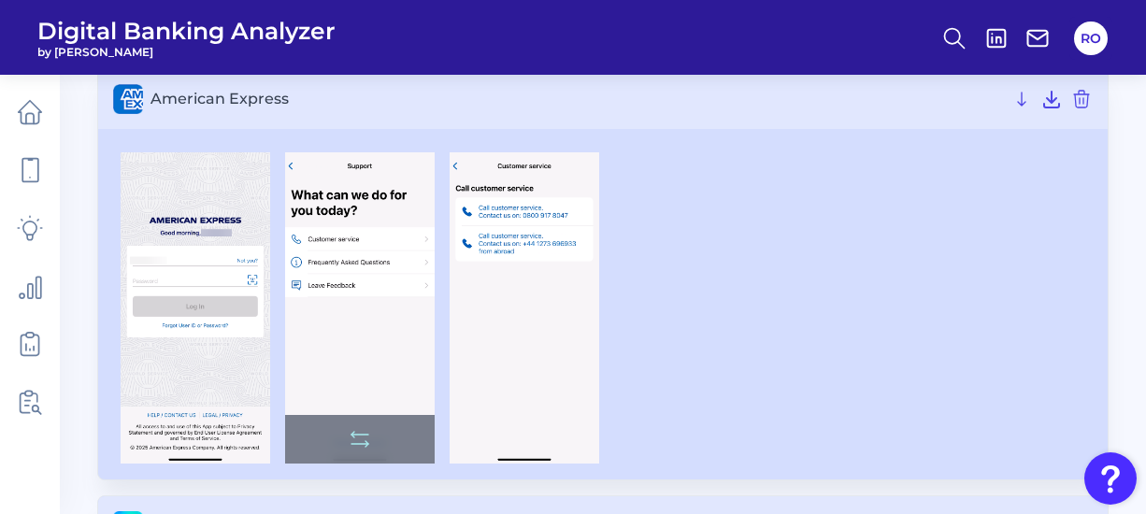
scroll to position [187, 0]
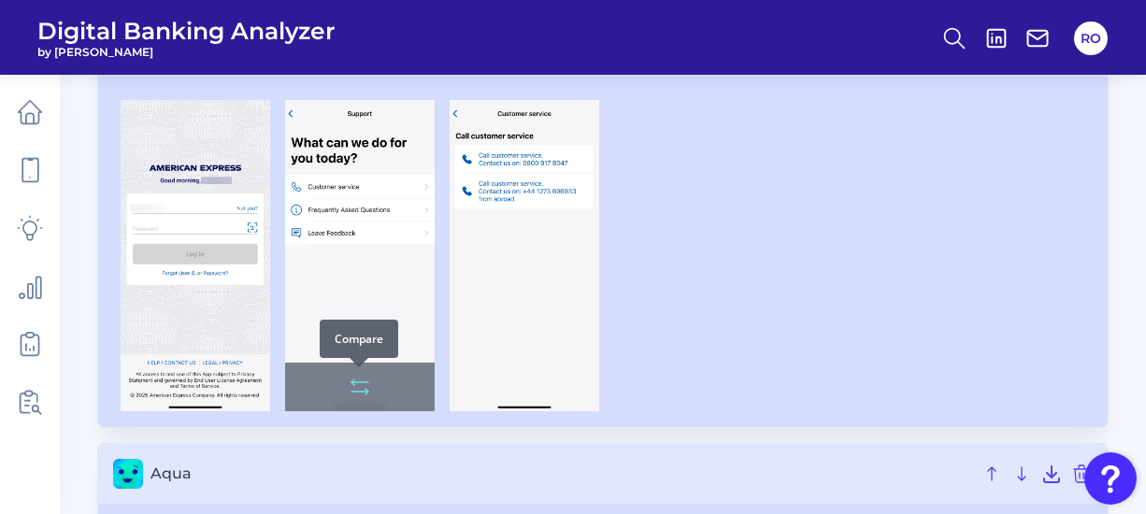
click at [370, 386] on button at bounding box center [359, 387] width 37 height 30
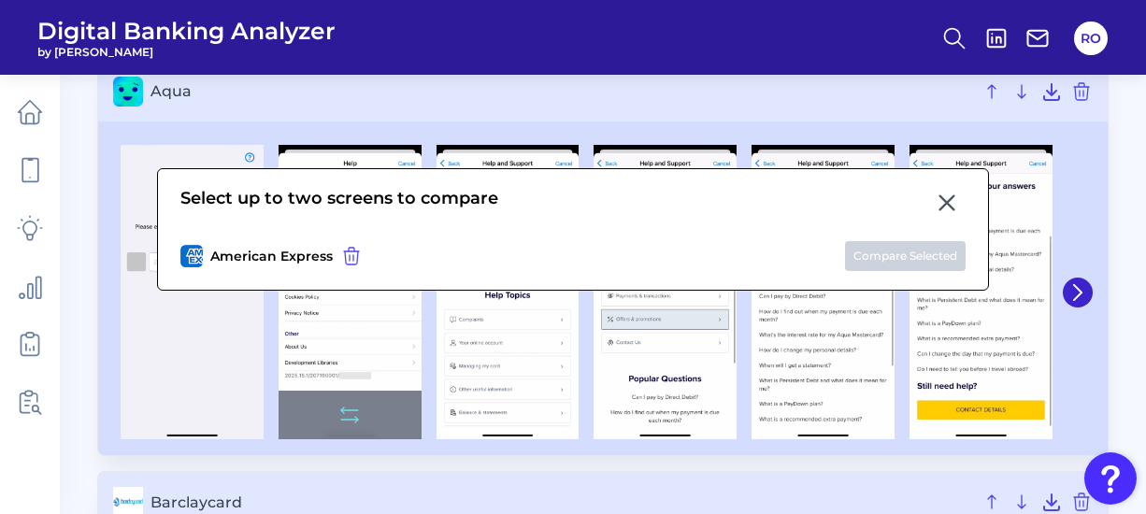
scroll to position [561, 0]
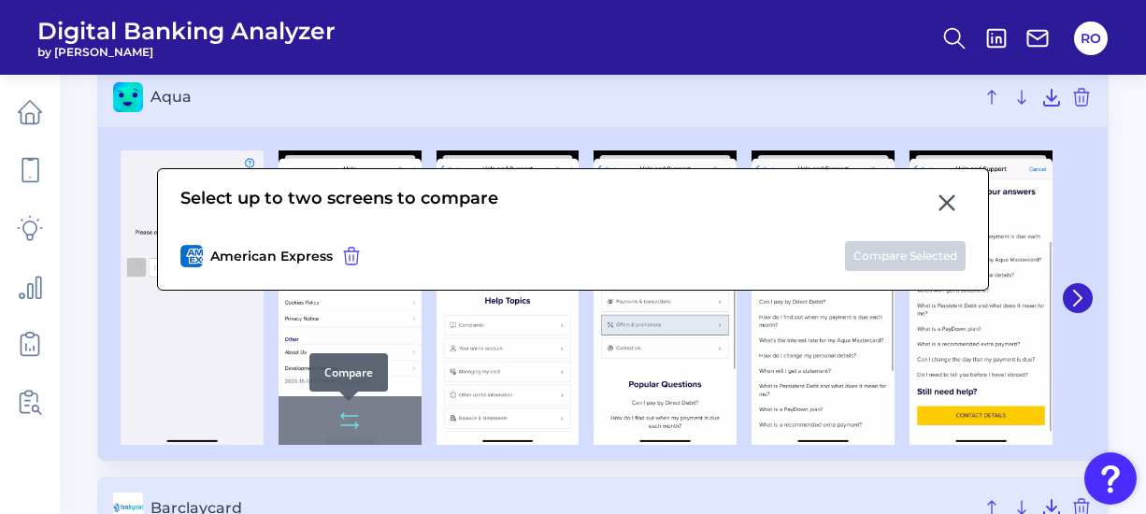
click at [363, 418] on button at bounding box center [349, 421] width 37 height 30
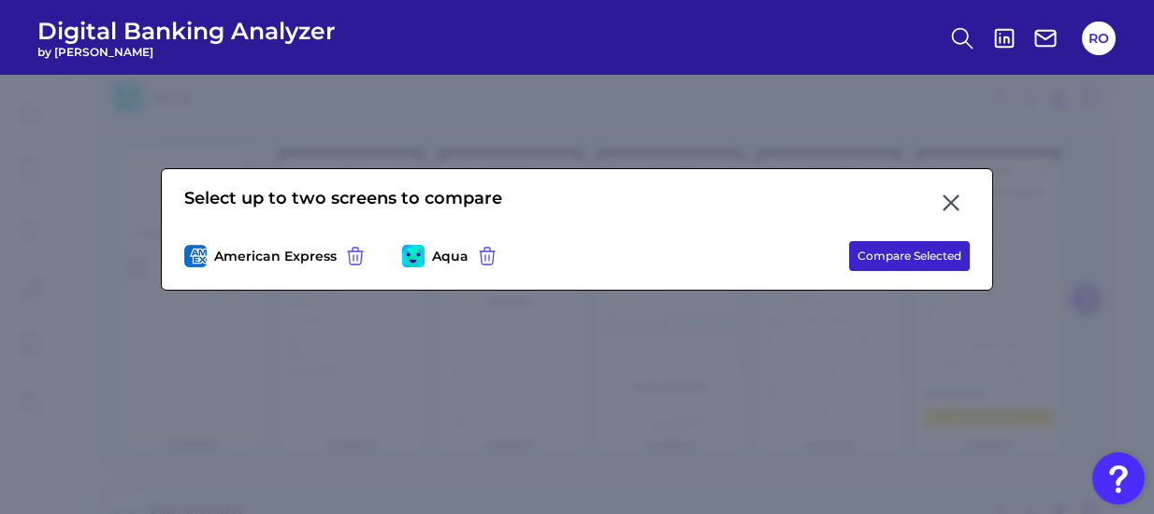
click at [875, 249] on button "Compare Selected" at bounding box center [909, 256] width 121 height 30
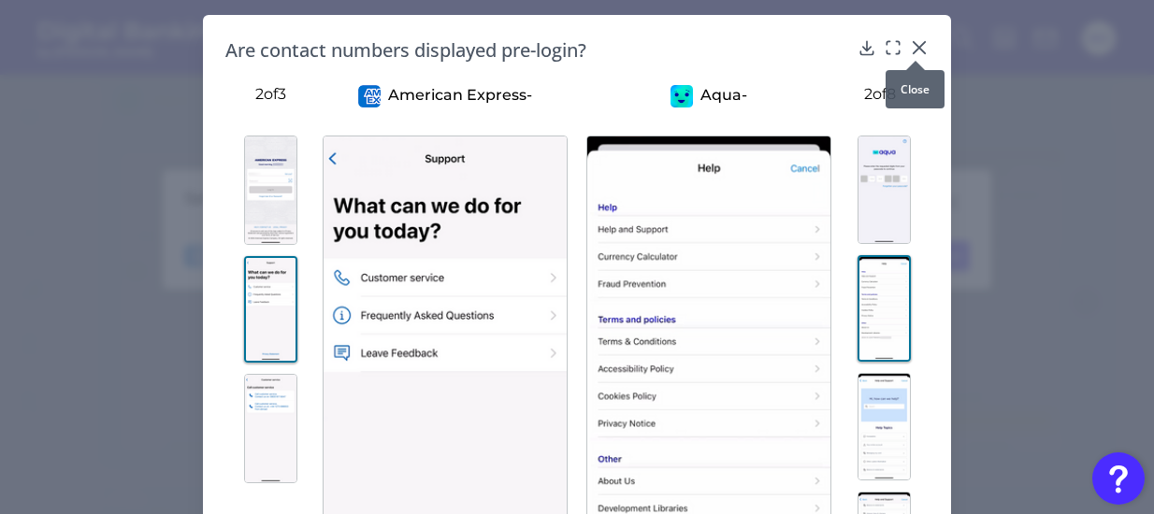
click at [919, 45] on icon at bounding box center [919, 47] width 19 height 19
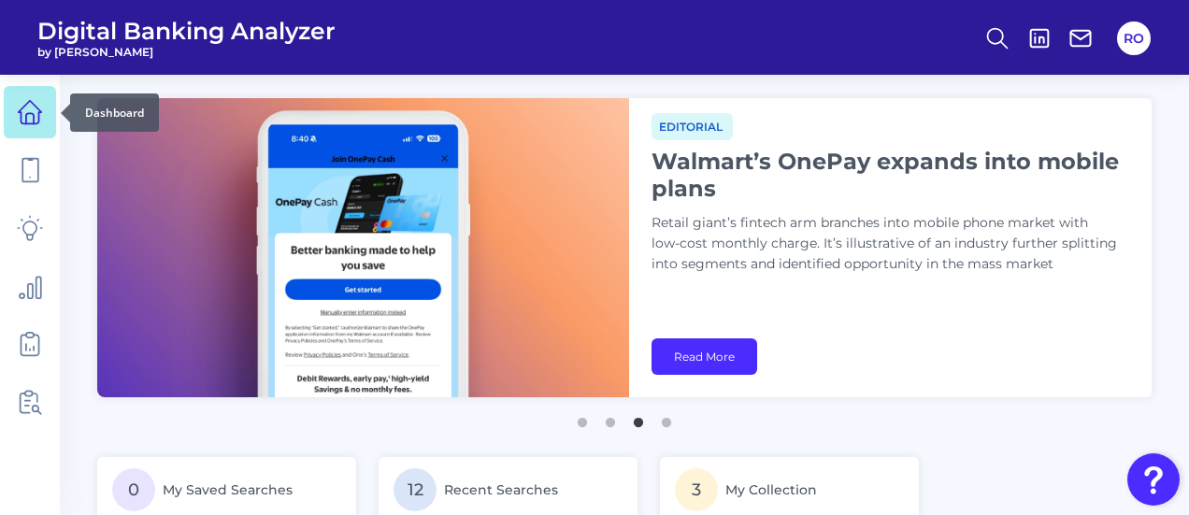
click at [32, 104] on icon at bounding box center [30, 112] width 26 height 26
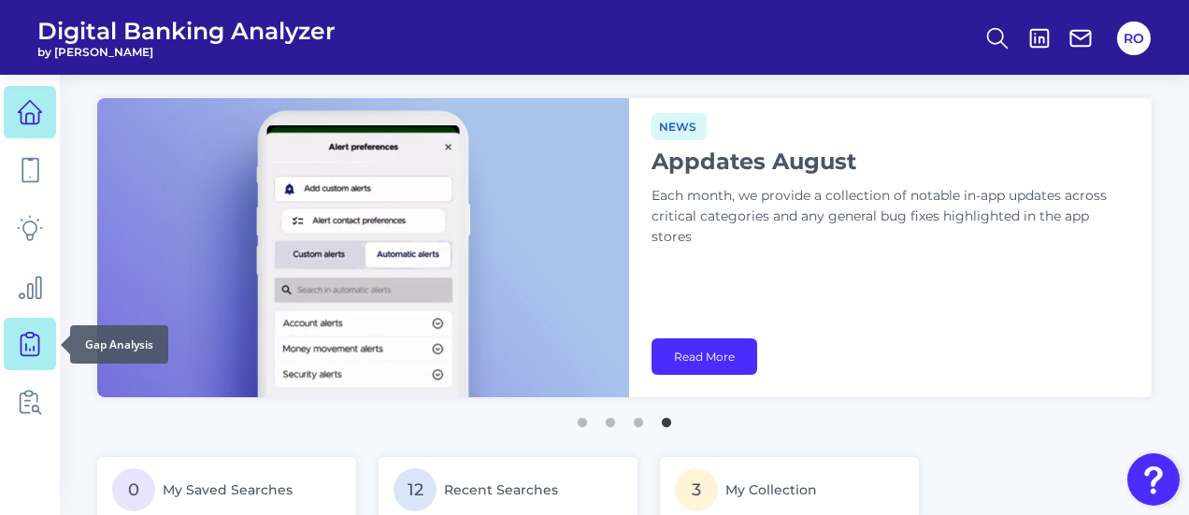
click at [17, 337] on icon at bounding box center [30, 344] width 26 height 26
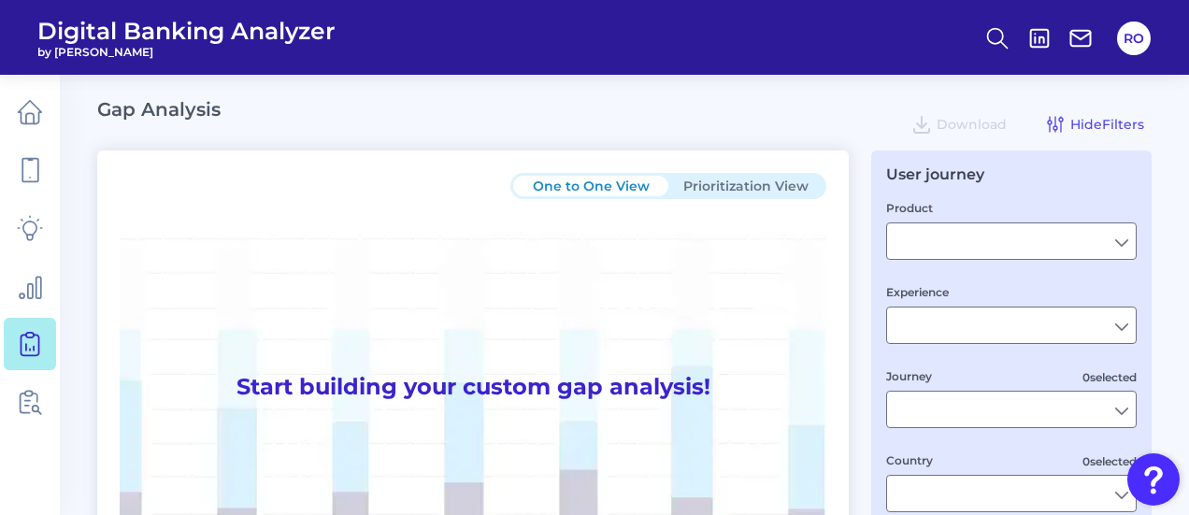
type input "Checking / Current Account"
type input "Mobile Servicing"
type input "Pre-Login Area, New Customer Onboarding, Login & Authentication, Accounts and t…"
type input "[GEOGRAPHIC_DATA]"
type input "All Select individual brands"
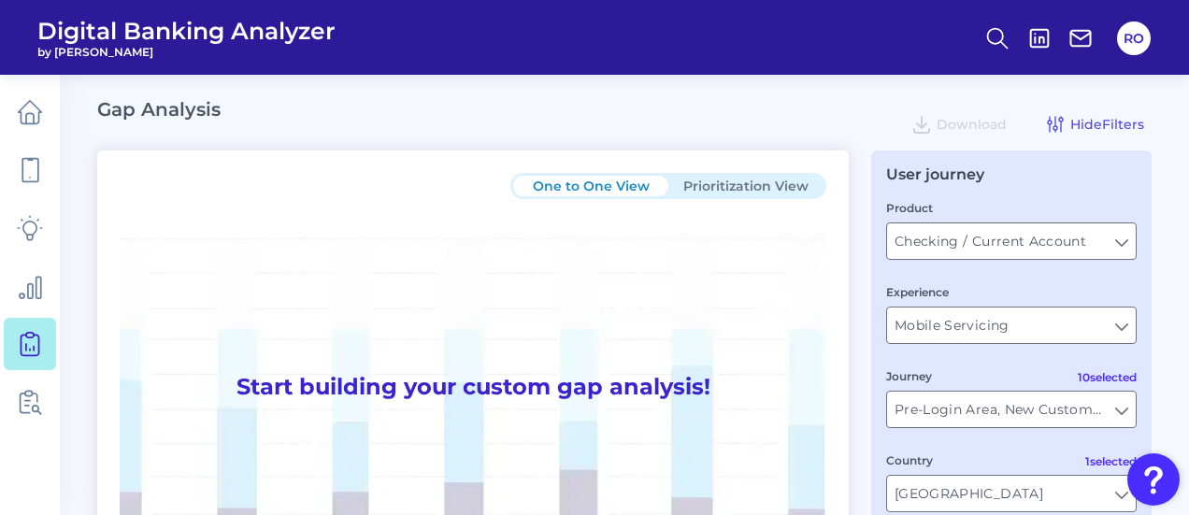
type input "All Journeys"
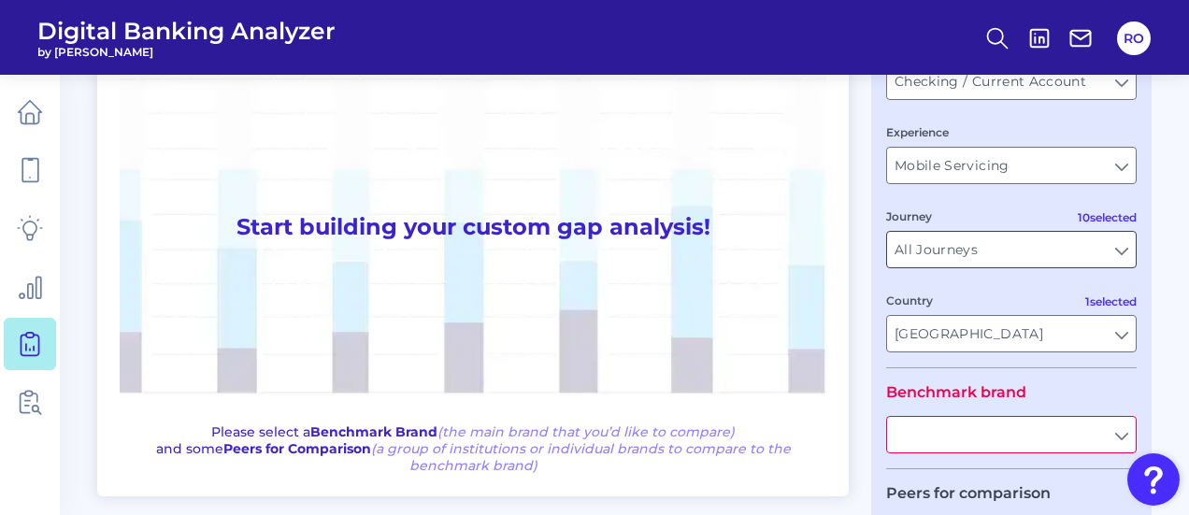
scroll to position [187, 0]
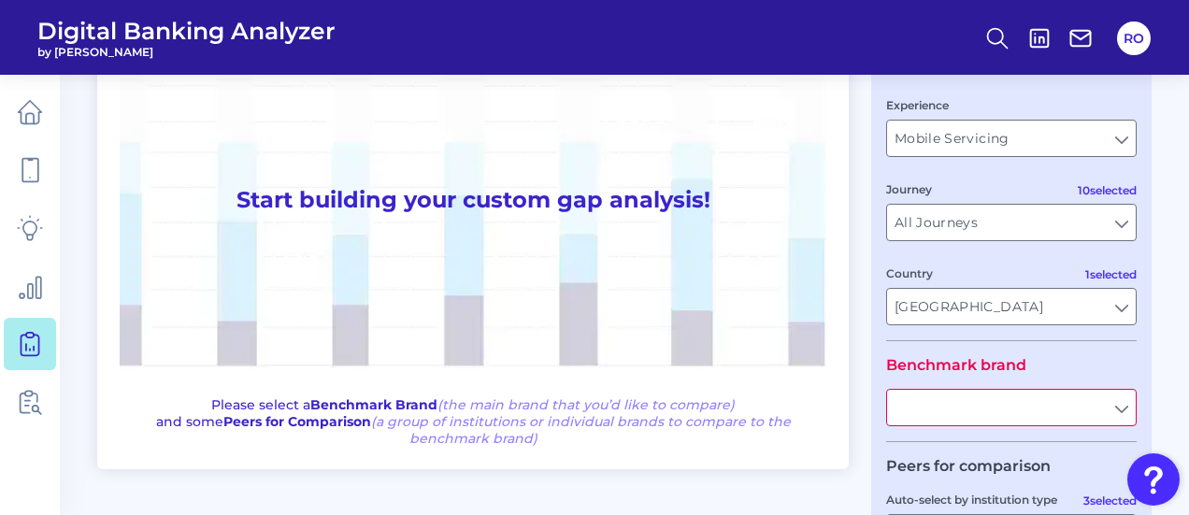
click at [1123, 412] on input "text" at bounding box center [1011, 408] width 249 height 36
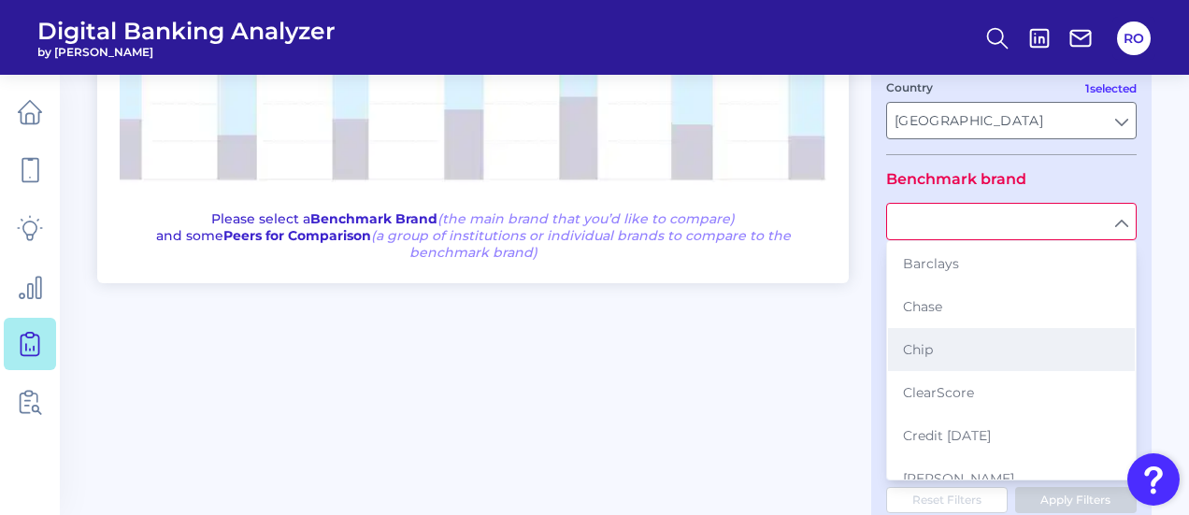
scroll to position [374, 0]
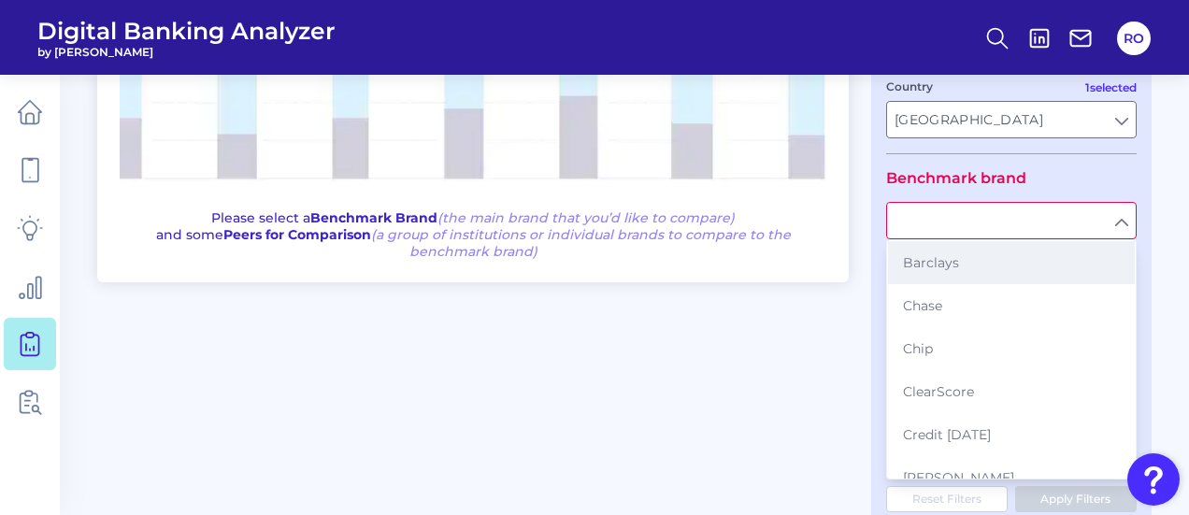
click at [934, 265] on span "Barclays" at bounding box center [931, 262] width 56 height 17
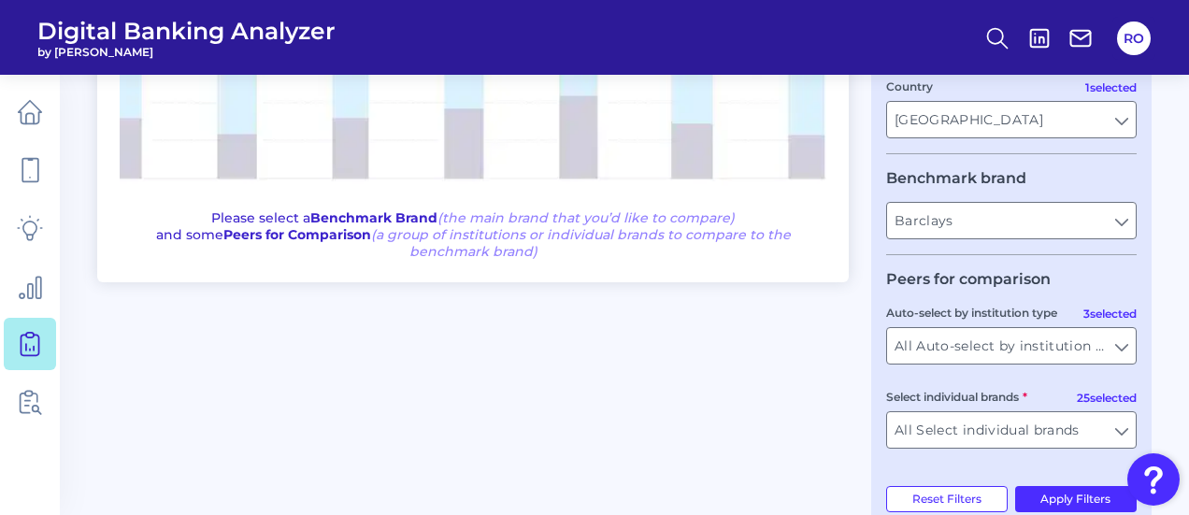
type input "Barclays"
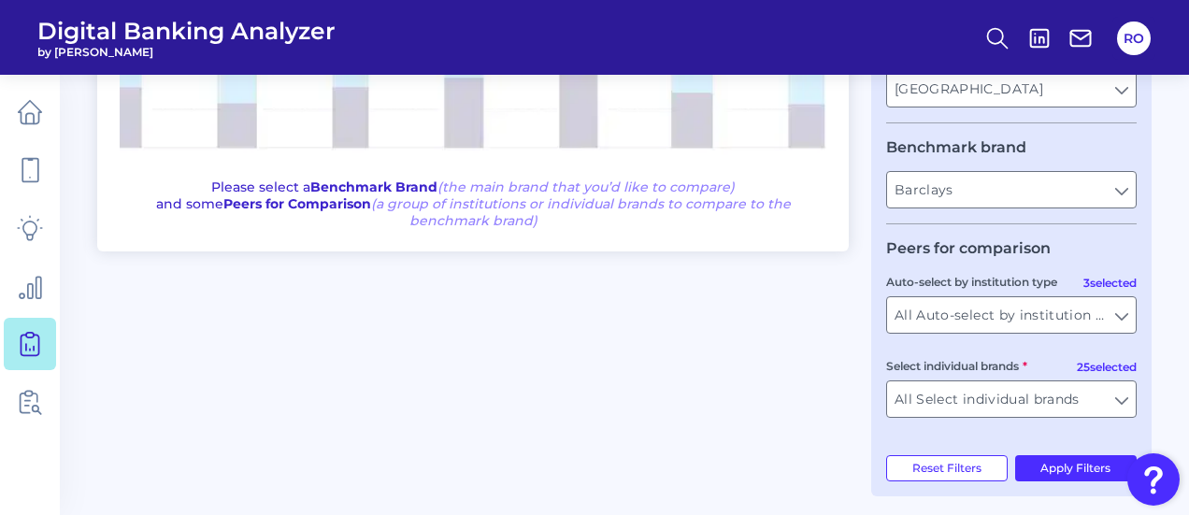
scroll to position [419, 0]
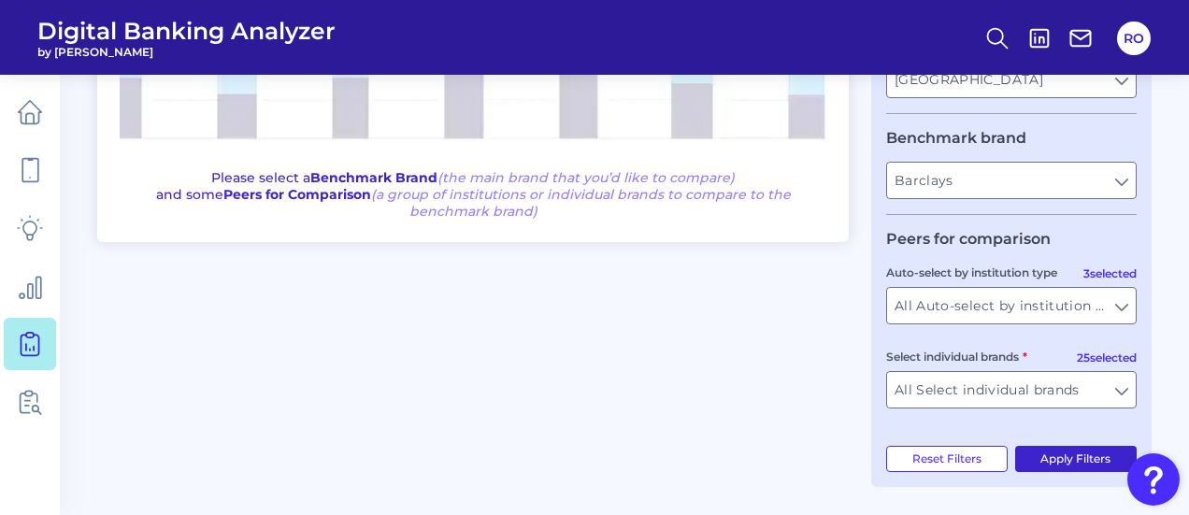
click at [1051, 457] on button "Apply Filters" at bounding box center [1076, 459] width 122 height 26
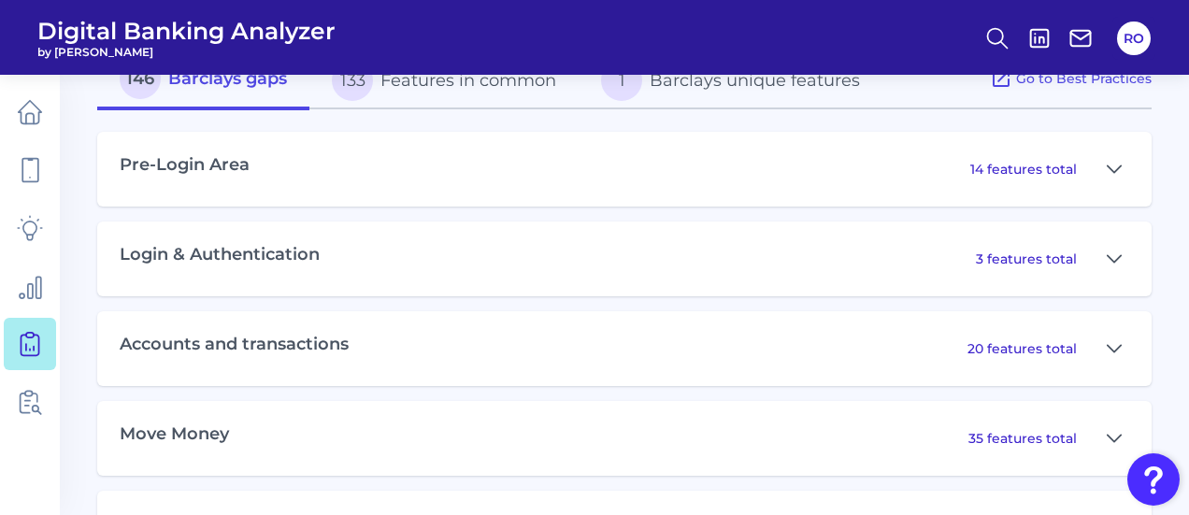
scroll to position [941, 0]
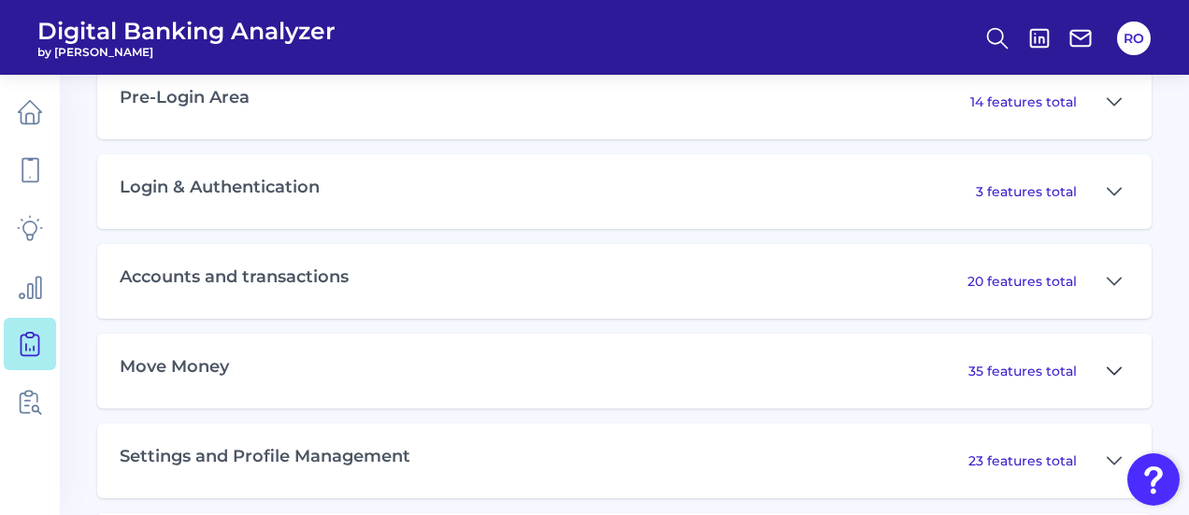
click at [1117, 369] on icon at bounding box center [1114, 371] width 15 height 22
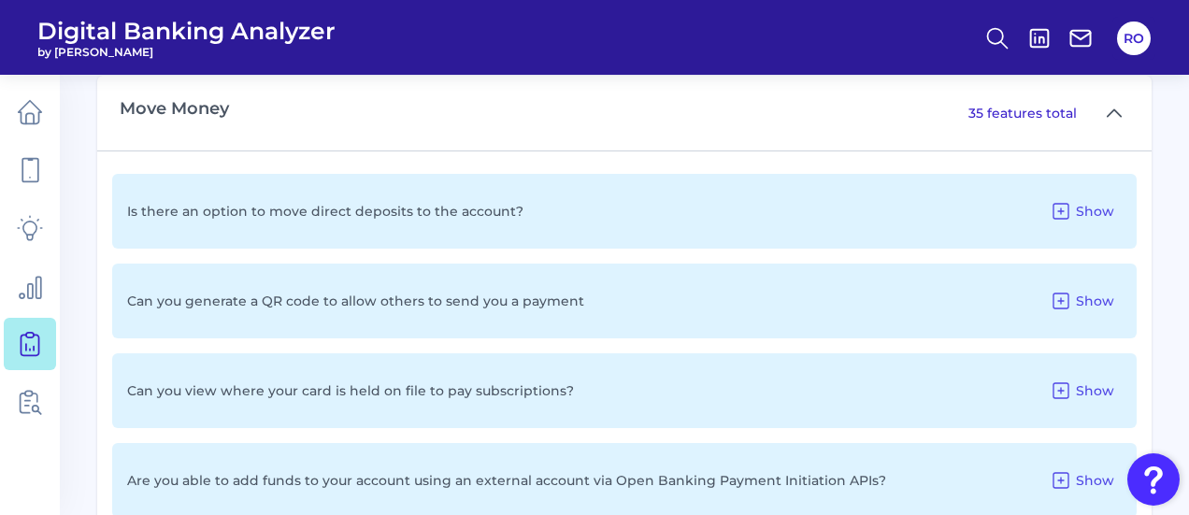
scroll to position [1222, 0]
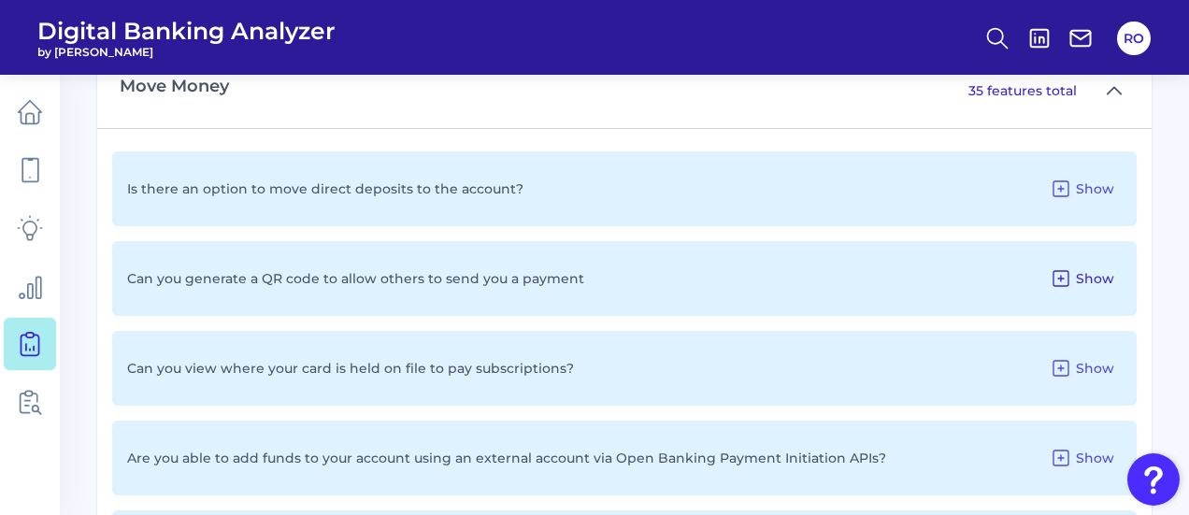
click at [1064, 280] on icon at bounding box center [1061, 278] width 22 height 22
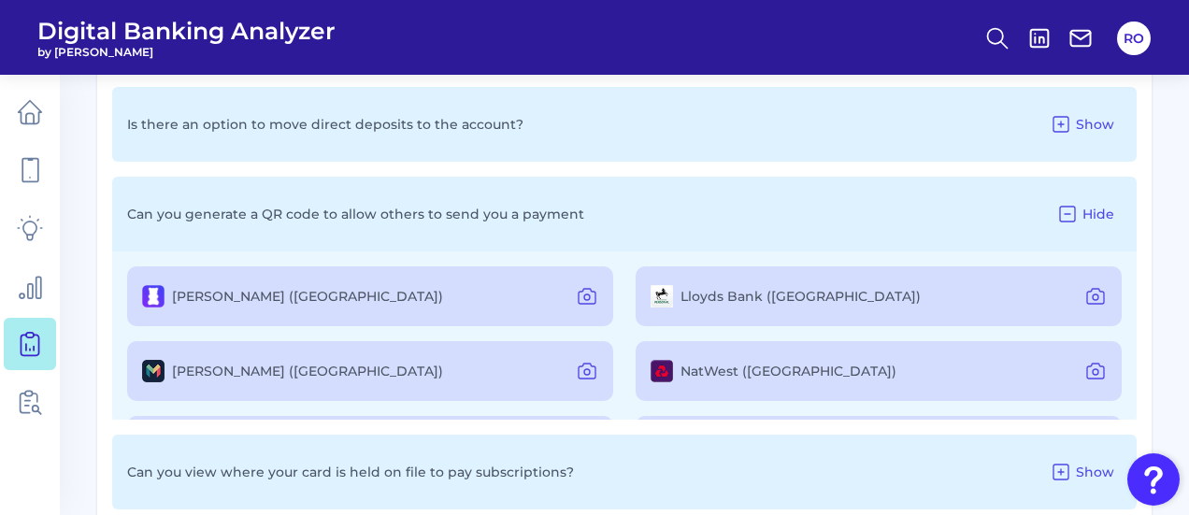
scroll to position [1315, 0]
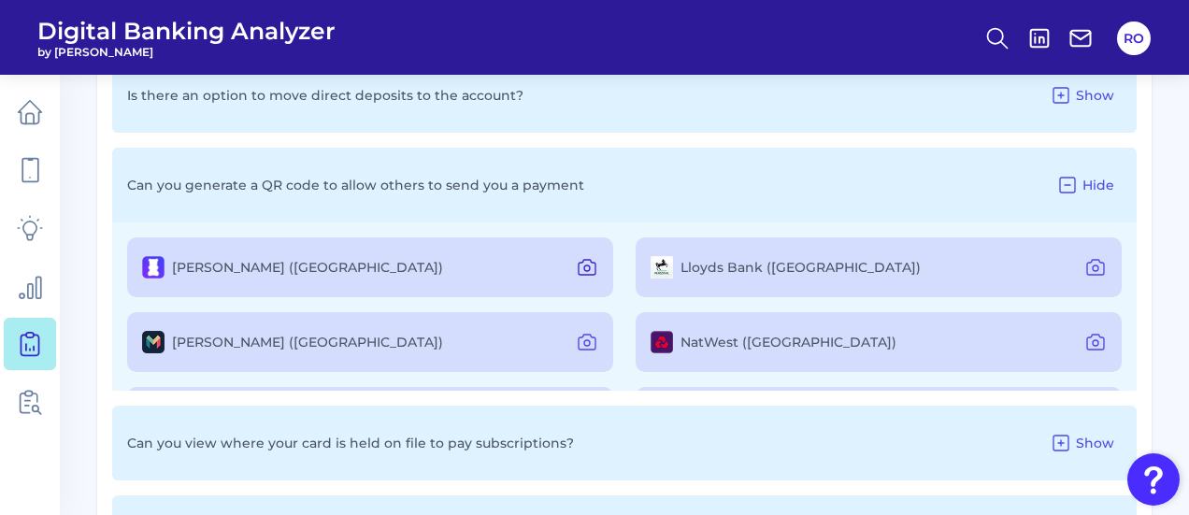
click at [584, 268] on icon at bounding box center [587, 268] width 6 height 6
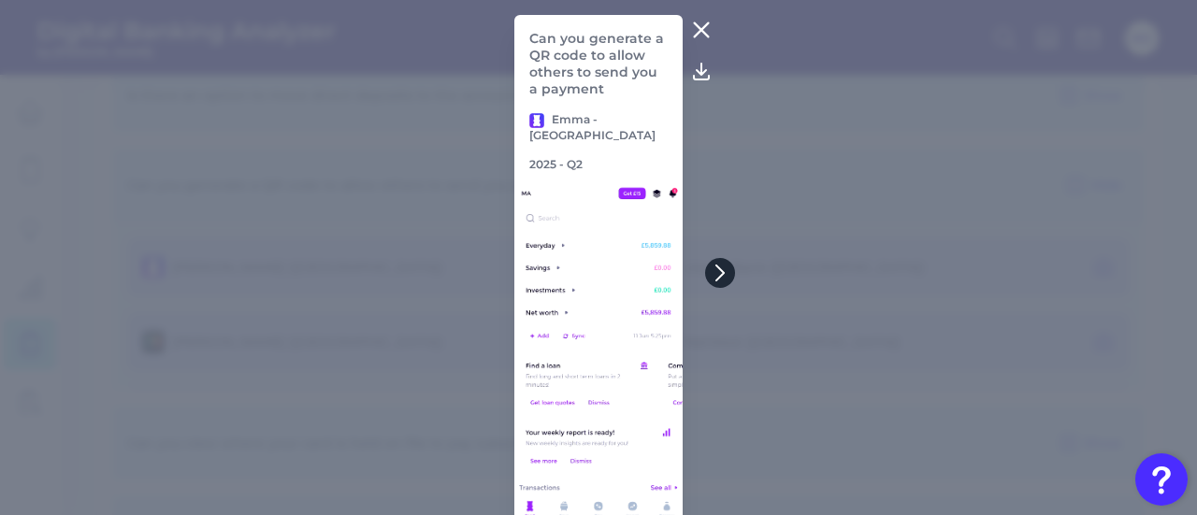
click at [716, 267] on icon at bounding box center [719, 272] width 7 height 15
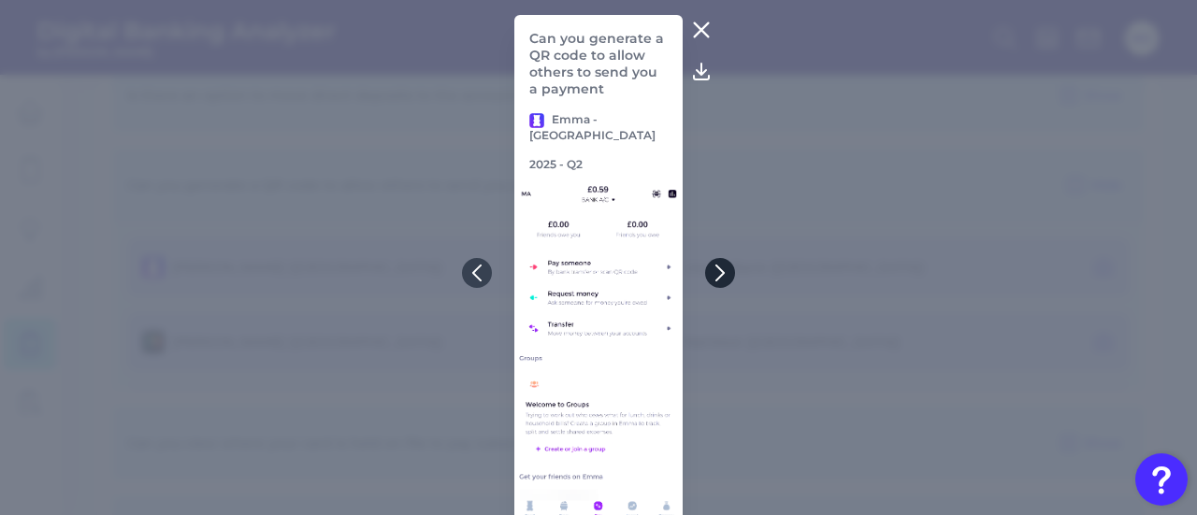
click at [714, 269] on icon at bounding box center [719, 273] width 17 height 17
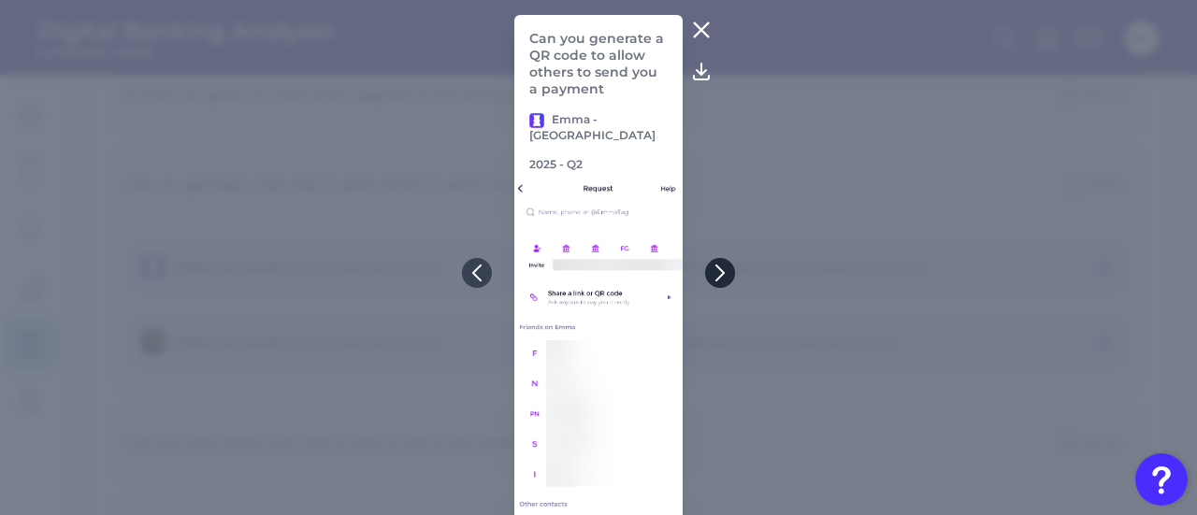
click at [714, 269] on icon at bounding box center [719, 273] width 17 height 17
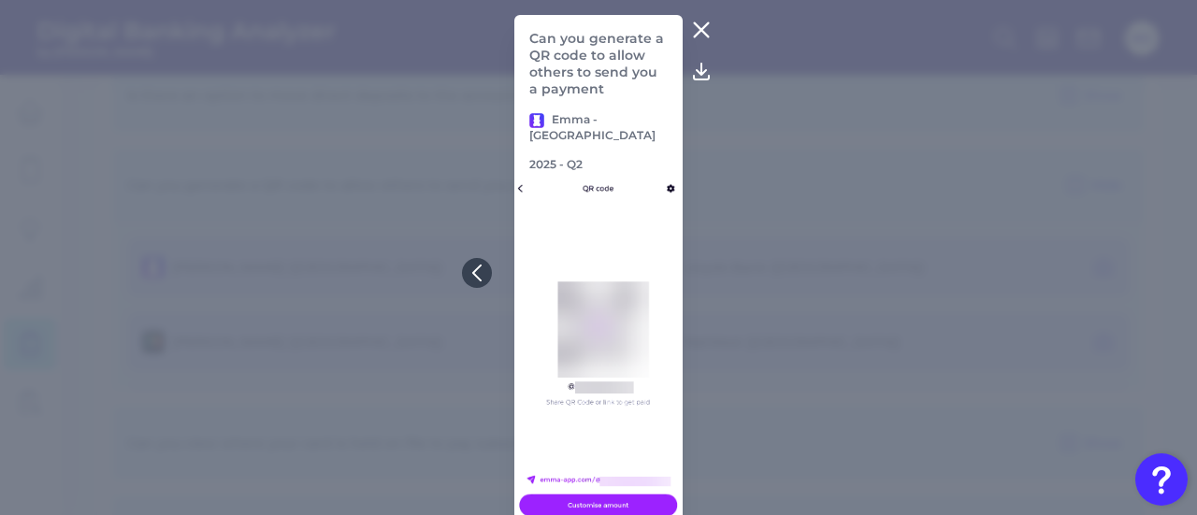
click at [697, 25] on icon at bounding box center [701, 30] width 22 height 22
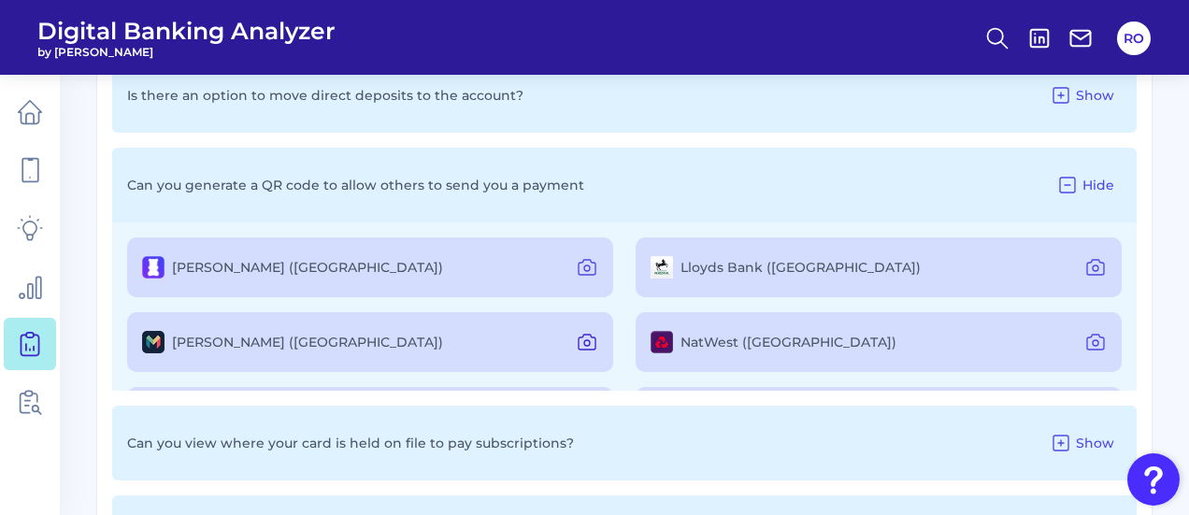
click at [584, 346] on icon at bounding box center [587, 343] width 6 height 6
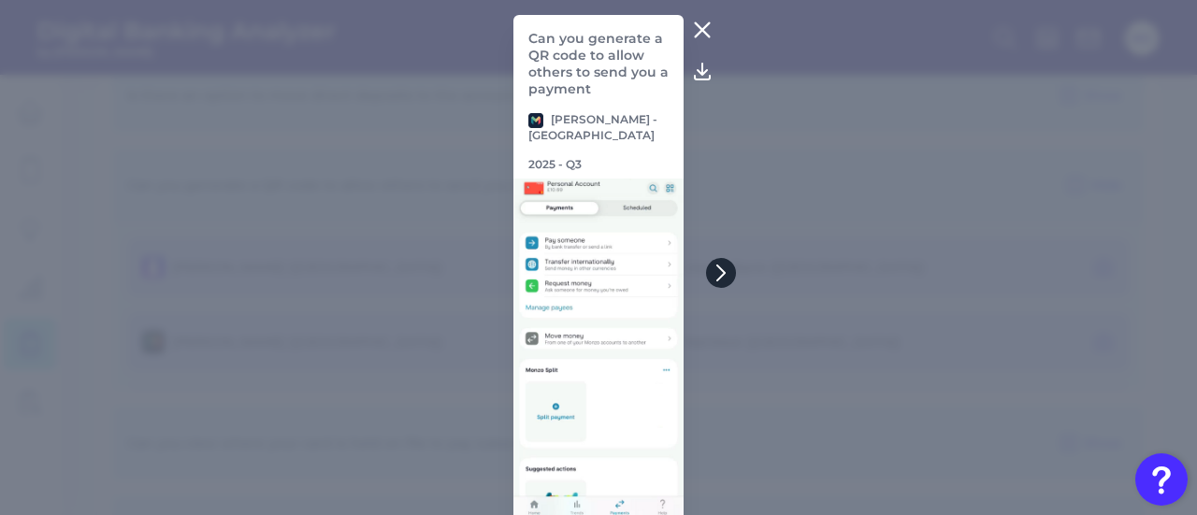
click at [715, 271] on icon at bounding box center [720, 273] width 17 height 17
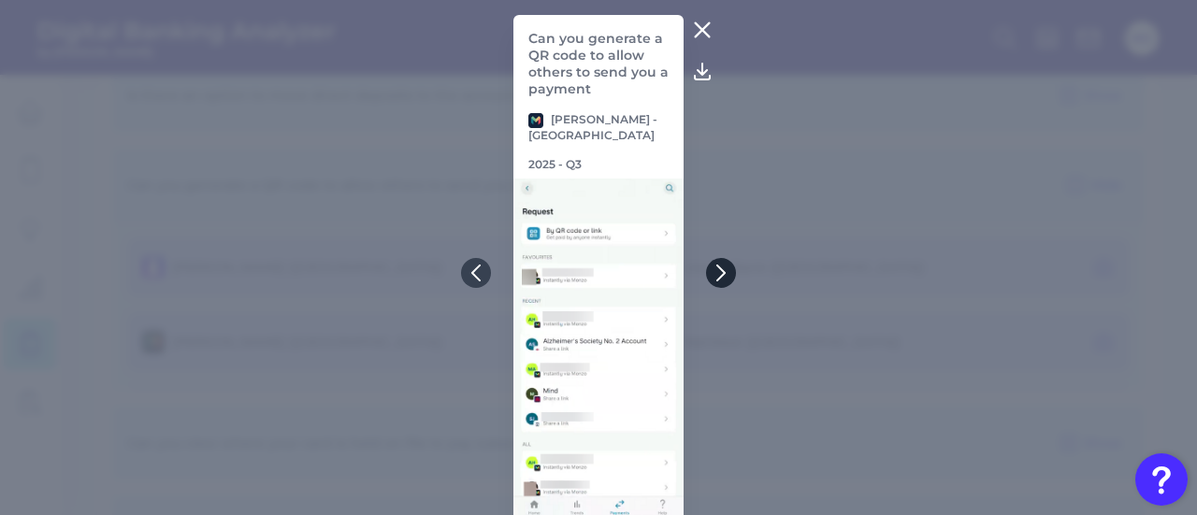
click at [715, 271] on icon at bounding box center [720, 273] width 17 height 17
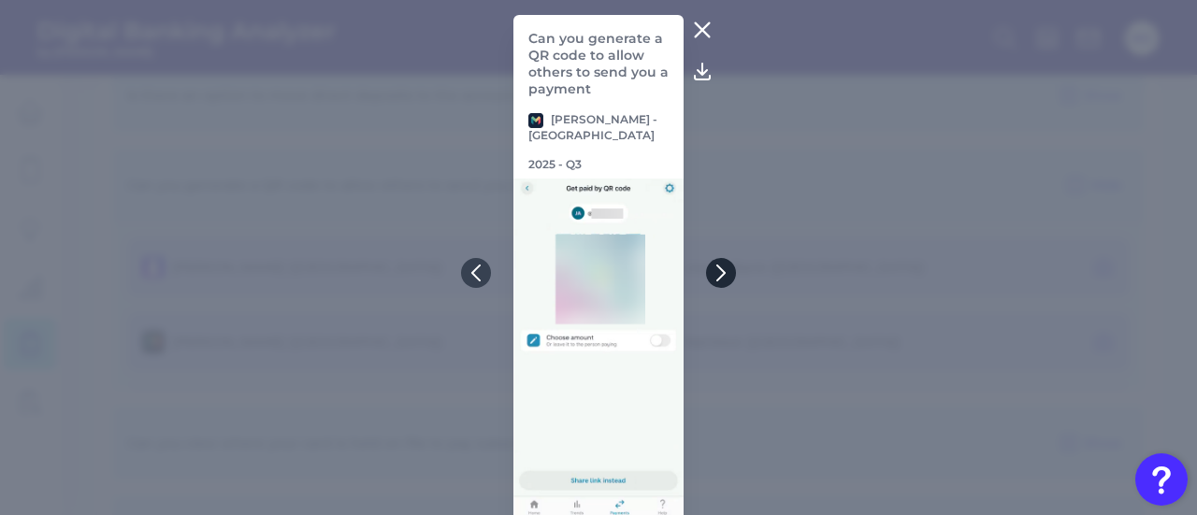
click at [715, 271] on icon at bounding box center [720, 273] width 17 height 17
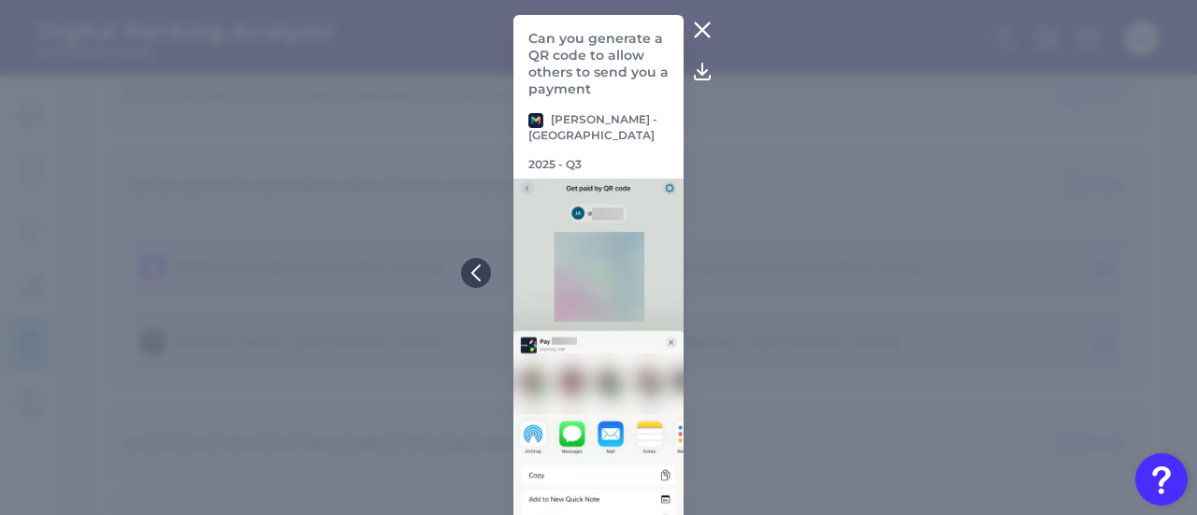
click at [696, 29] on icon at bounding box center [703, 30] width 14 height 14
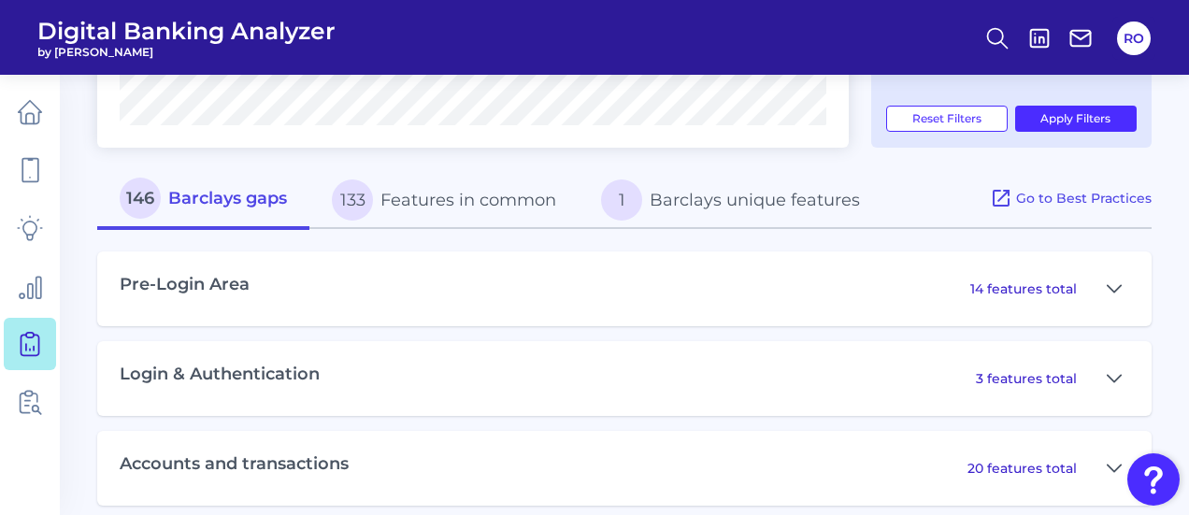
scroll to position [661, 0]
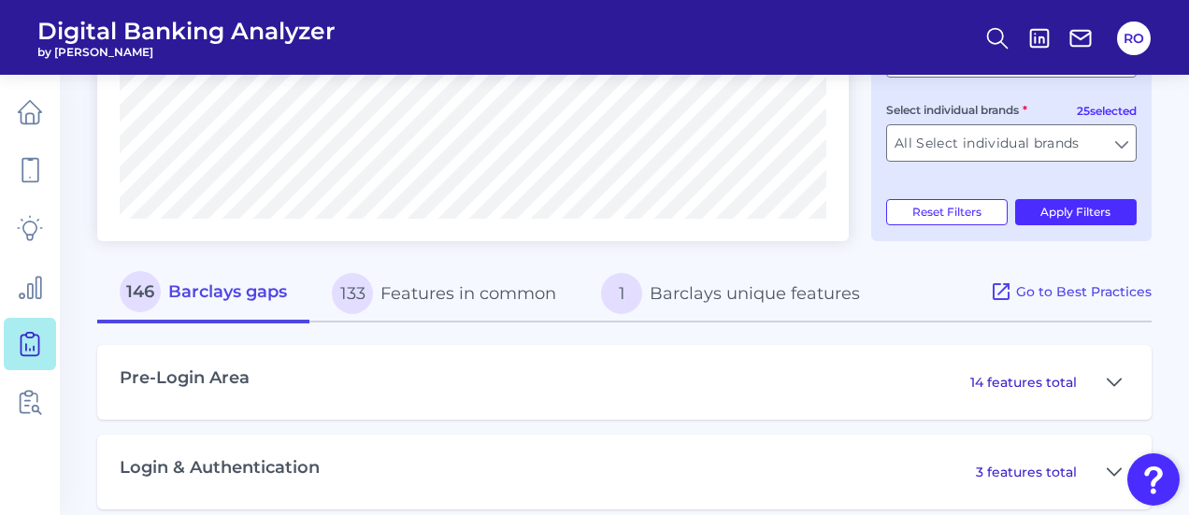
click at [466, 298] on button "133 Features in common" at bounding box center [443, 294] width 269 height 60
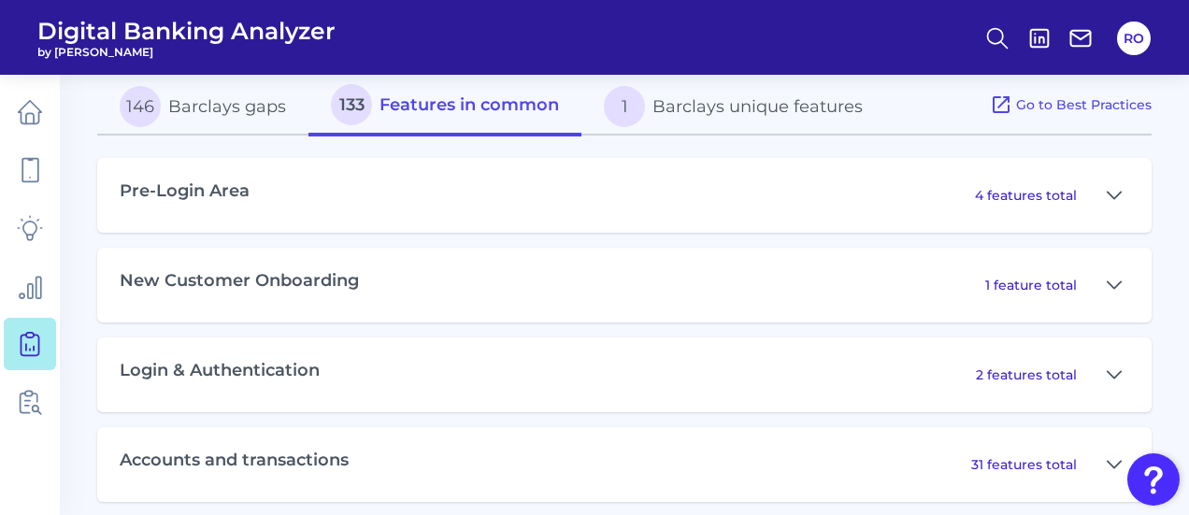
scroll to position [941, 0]
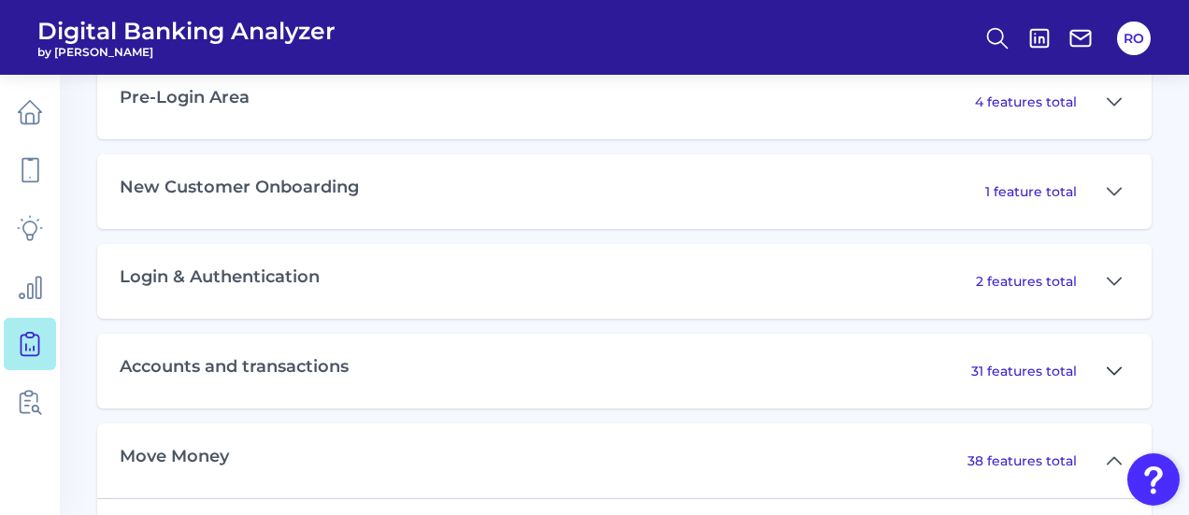
click at [1112, 379] on icon at bounding box center [1114, 371] width 15 height 22
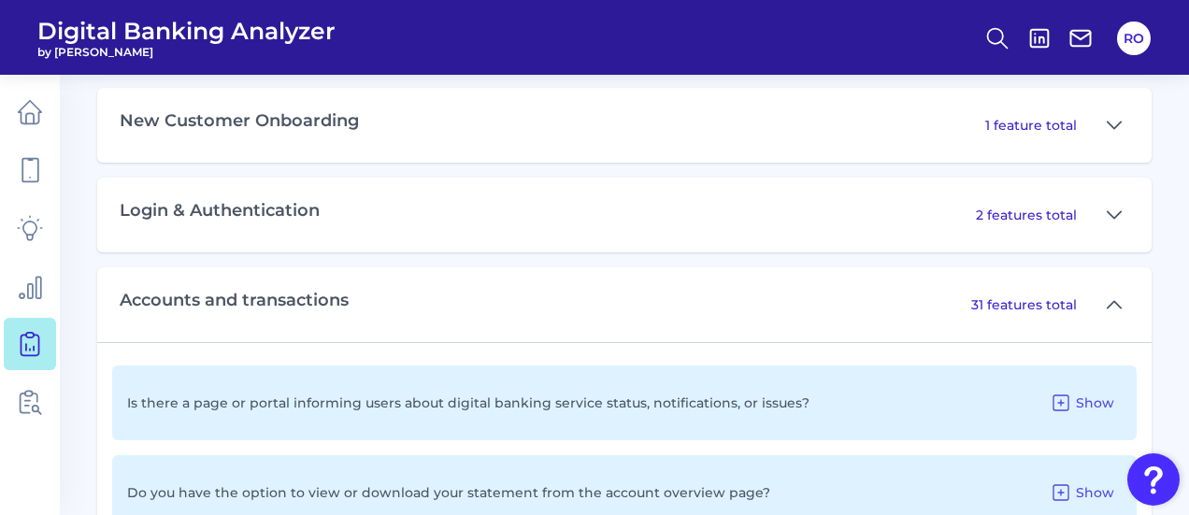
scroll to position [1222, 0]
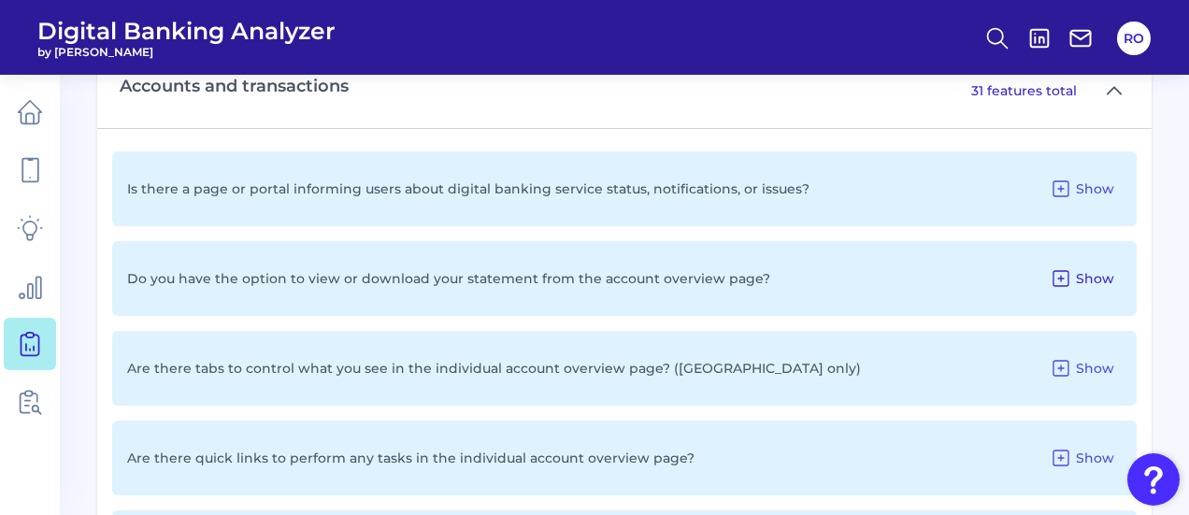
click at [1084, 285] on span "Show" at bounding box center [1095, 278] width 38 height 17
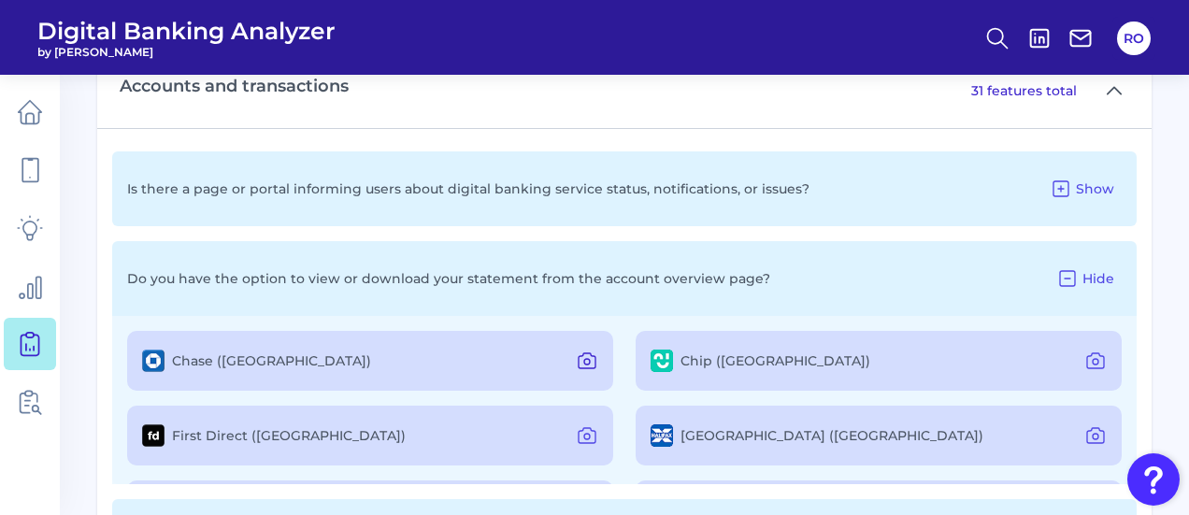
click at [585, 365] on icon at bounding box center [587, 362] width 6 height 6
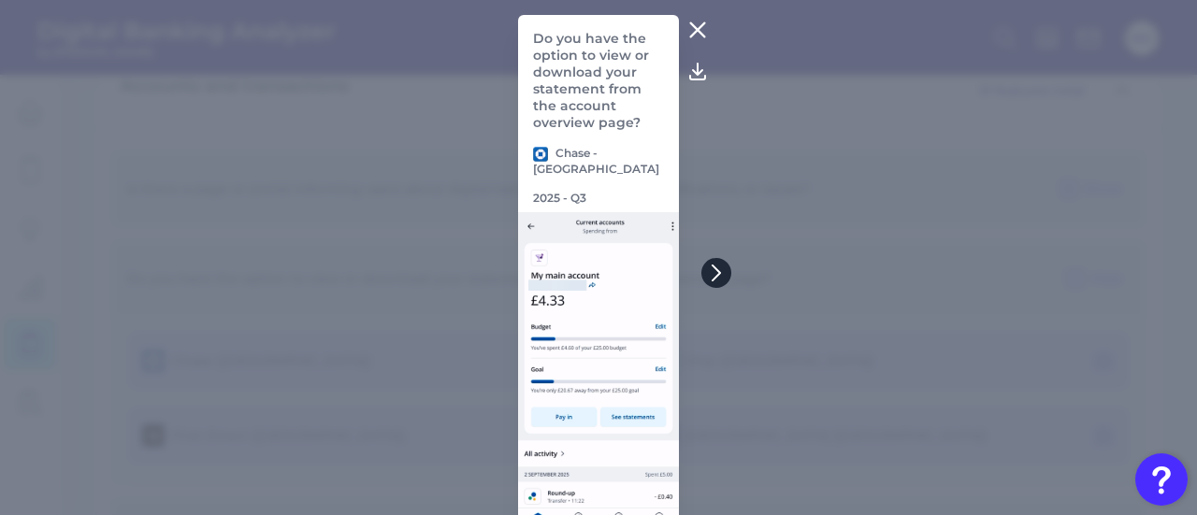
click at [710, 270] on icon at bounding box center [716, 273] width 17 height 17
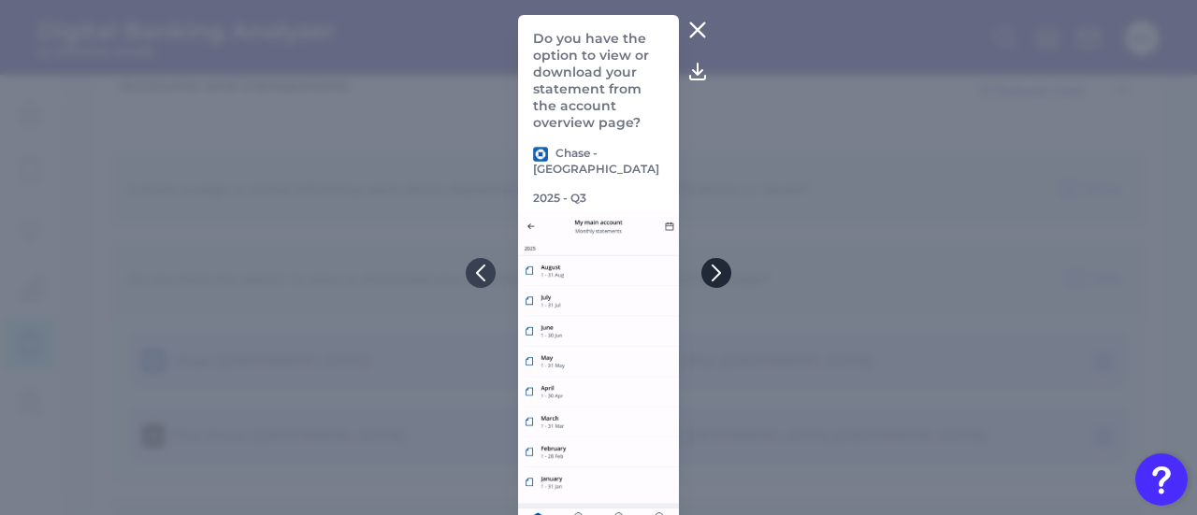
click at [710, 270] on icon at bounding box center [716, 273] width 17 height 17
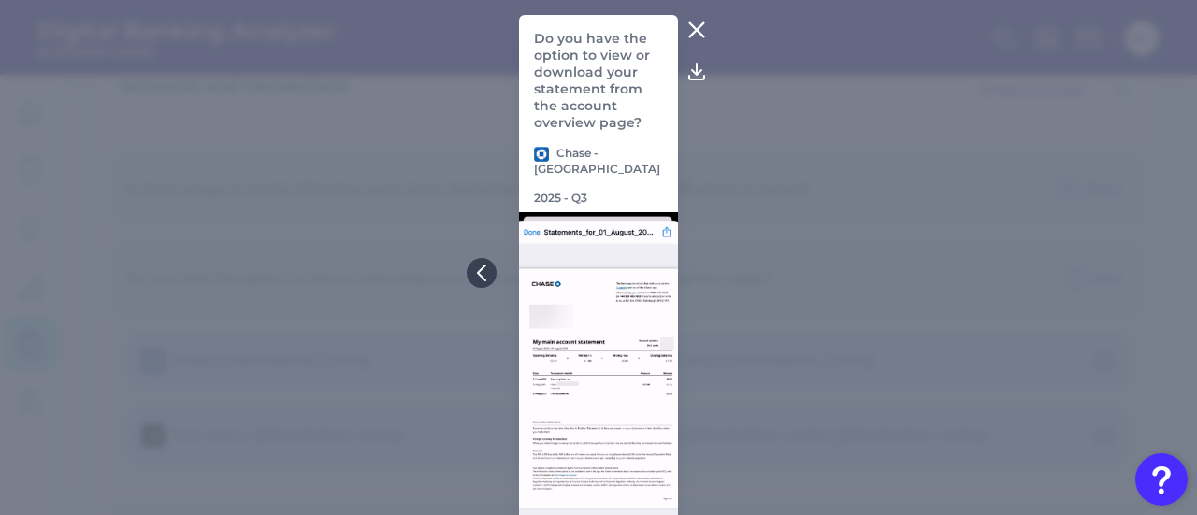
click at [688, 27] on icon at bounding box center [696, 30] width 22 height 22
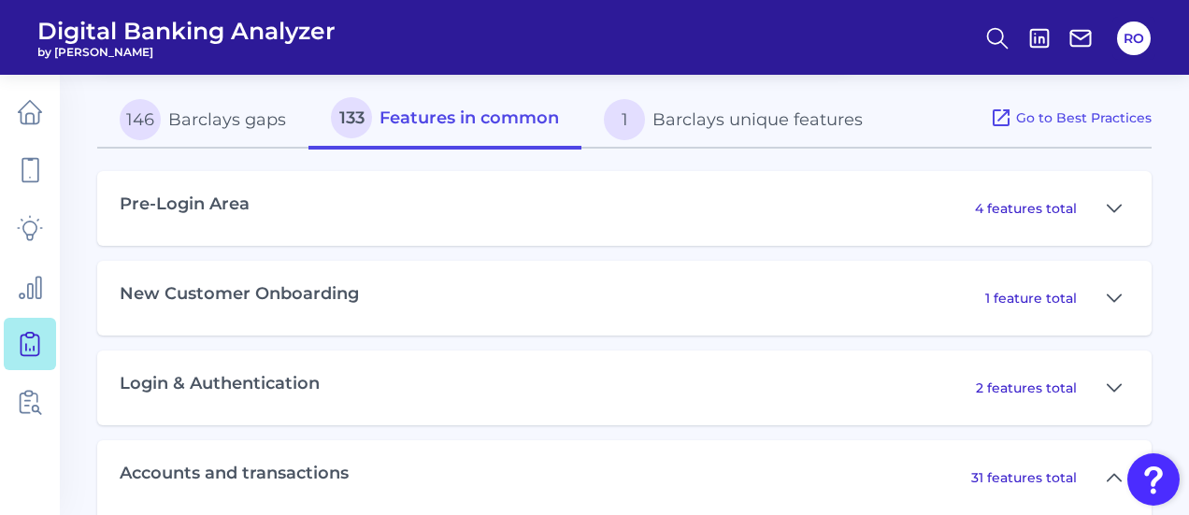
scroll to position [754, 0]
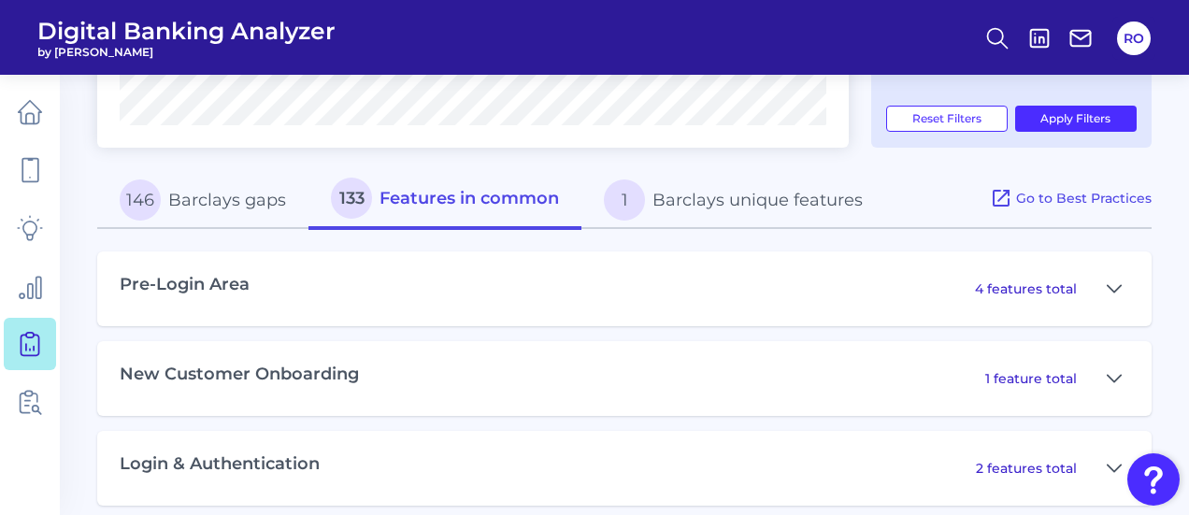
click at [724, 195] on button "1 Barclays unique features" at bounding box center [733, 200] width 304 height 60
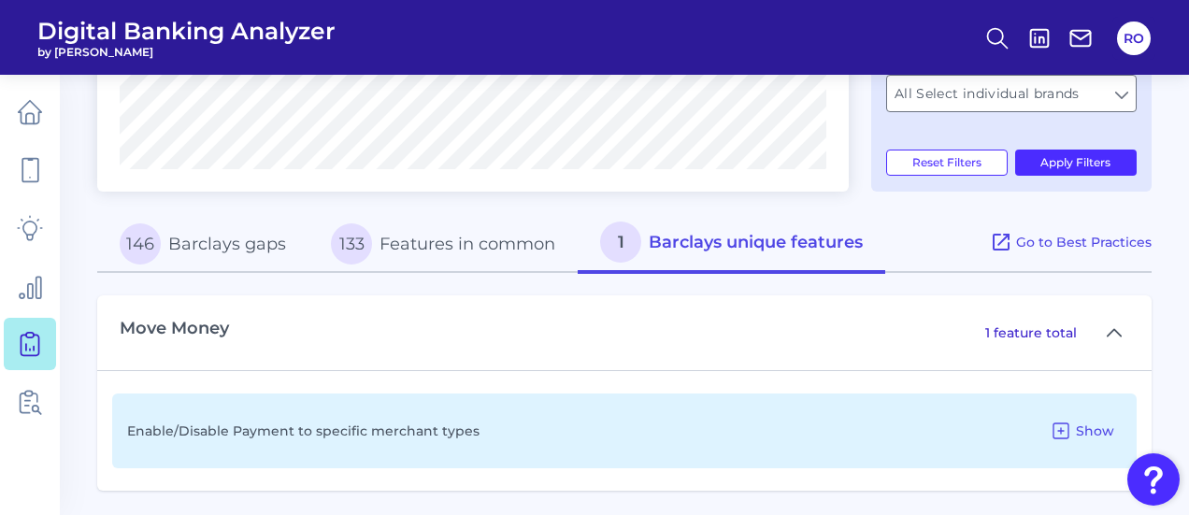
scroll to position [718, 0]
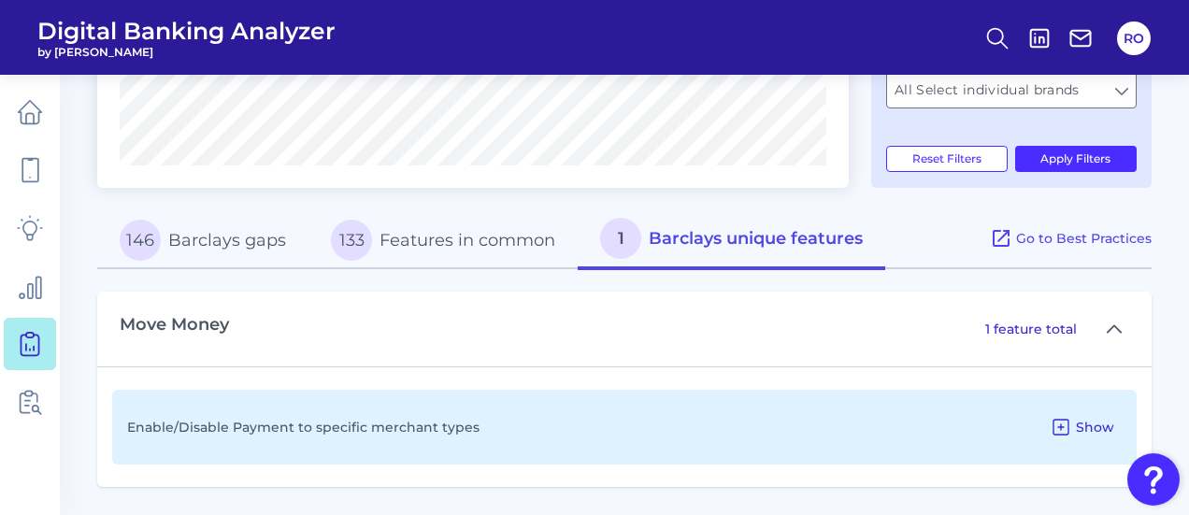
click at [1051, 415] on button "Show" at bounding box center [1081, 427] width 79 height 30
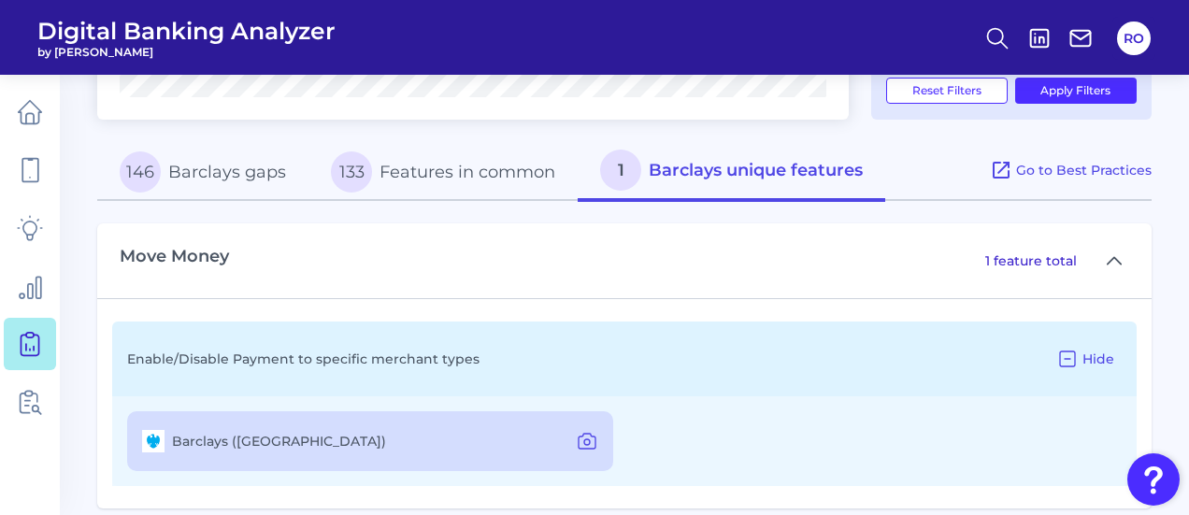
scroll to position [808, 0]
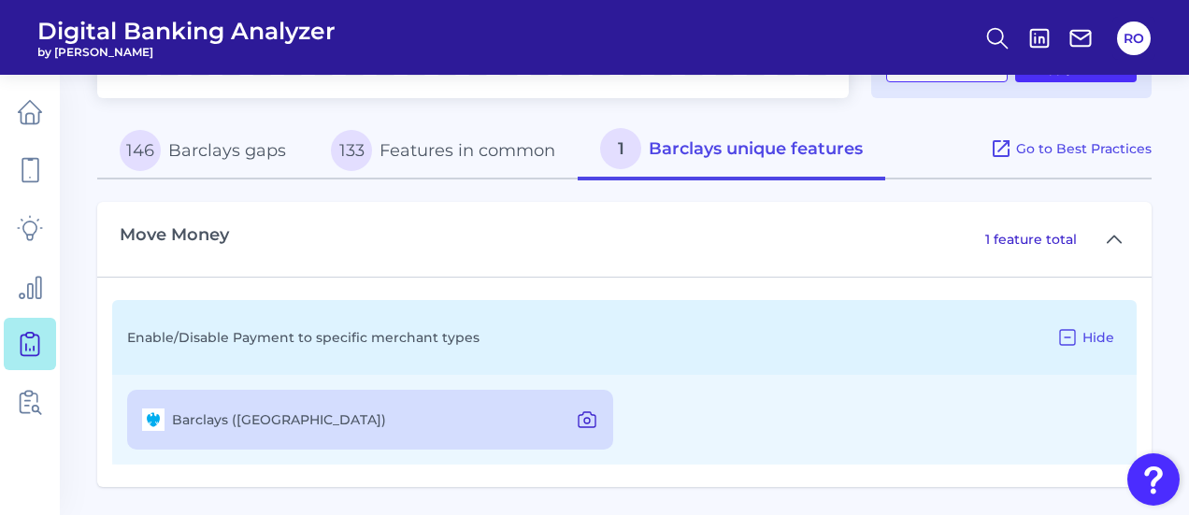
click at [581, 420] on icon at bounding box center [587, 420] width 22 height 22
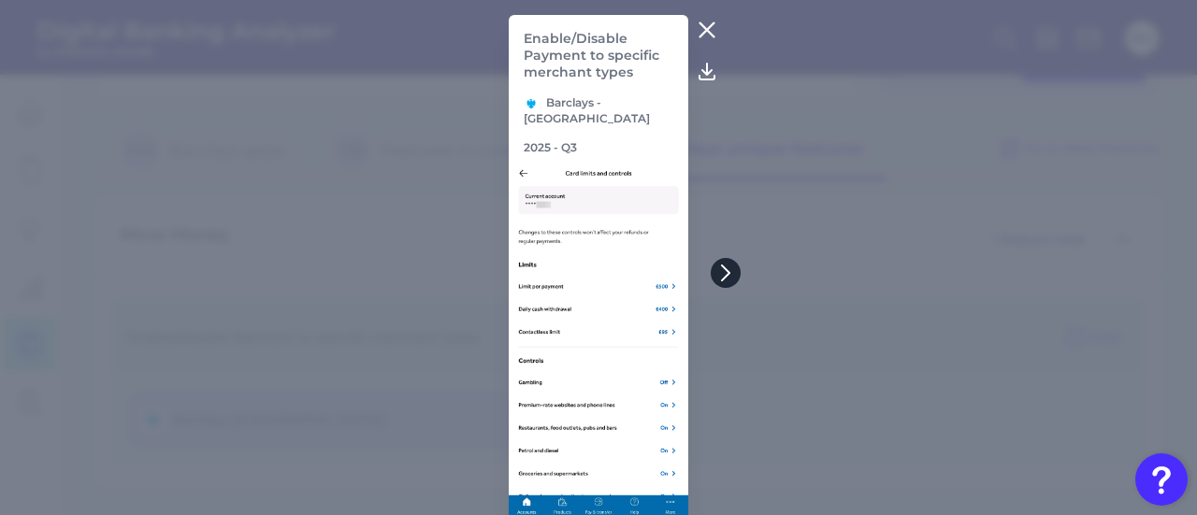
click at [717, 272] on icon at bounding box center [725, 273] width 17 height 17
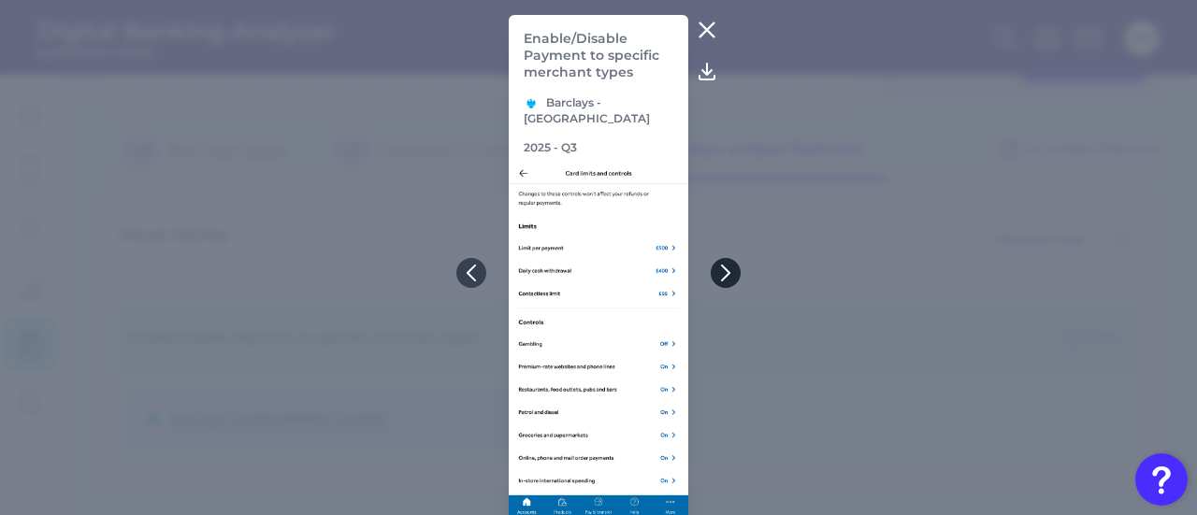
click at [717, 272] on icon at bounding box center [725, 273] width 17 height 17
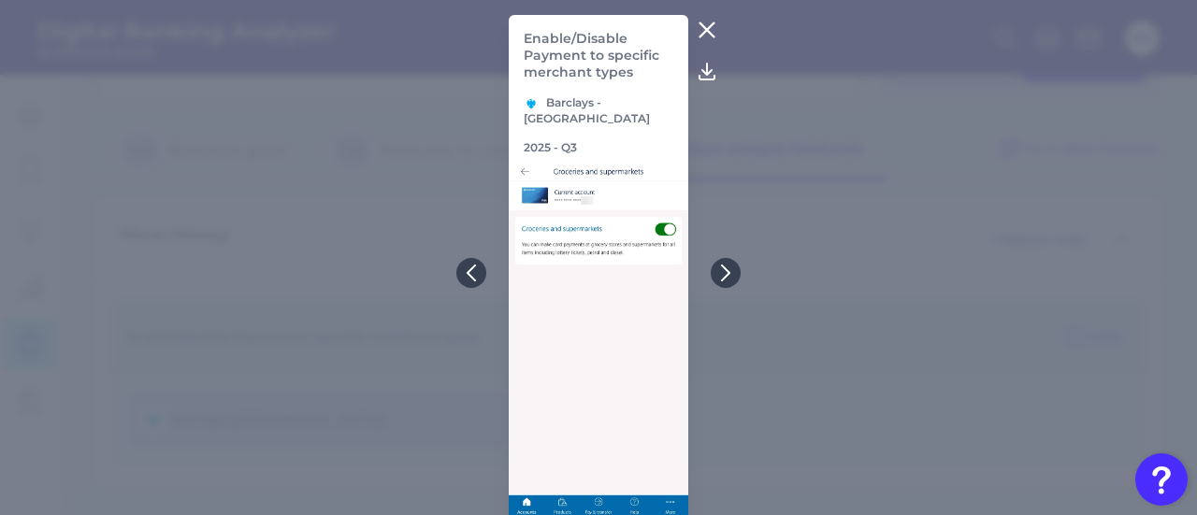
drag, startPoint x: 707, startPoint y: 23, endPoint x: 707, endPoint y: 36, distance: 13.1
click at [709, 27] on icon at bounding box center [707, 30] width 22 height 22
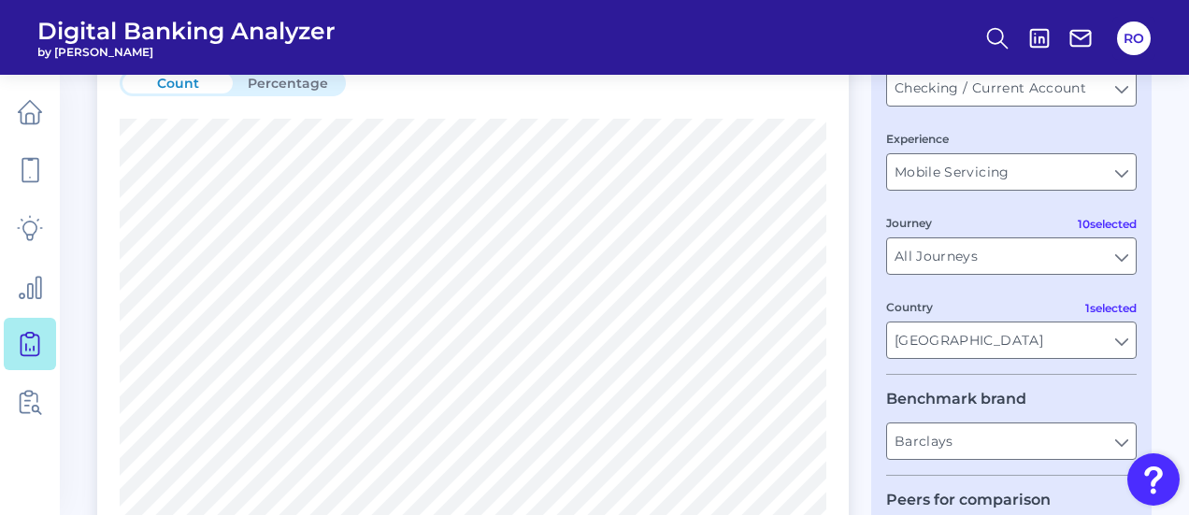
scroll to position [0, 0]
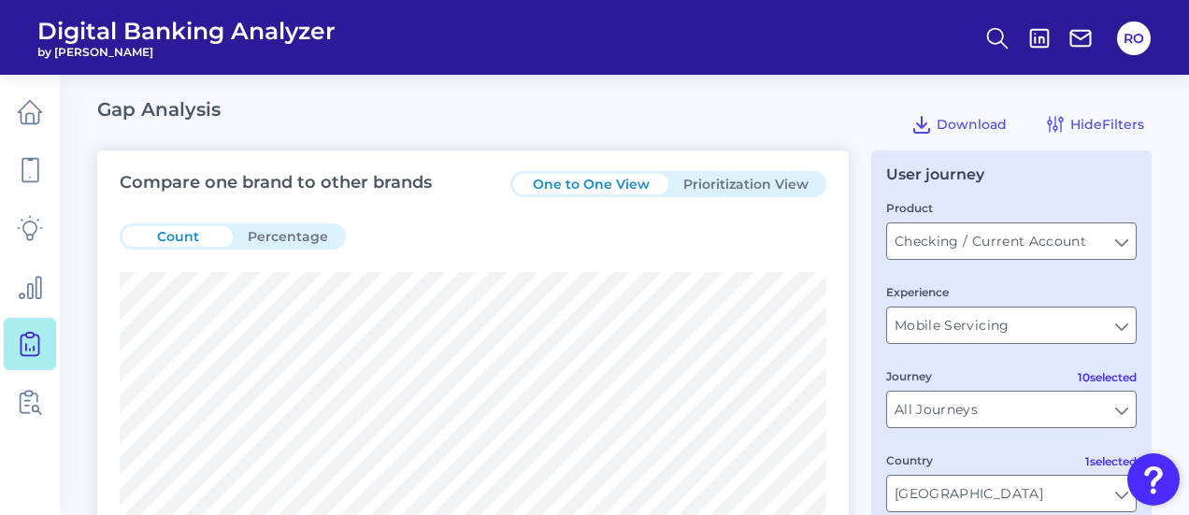
click at [742, 180] on button "Prioritization View" at bounding box center [745, 184] width 155 height 21
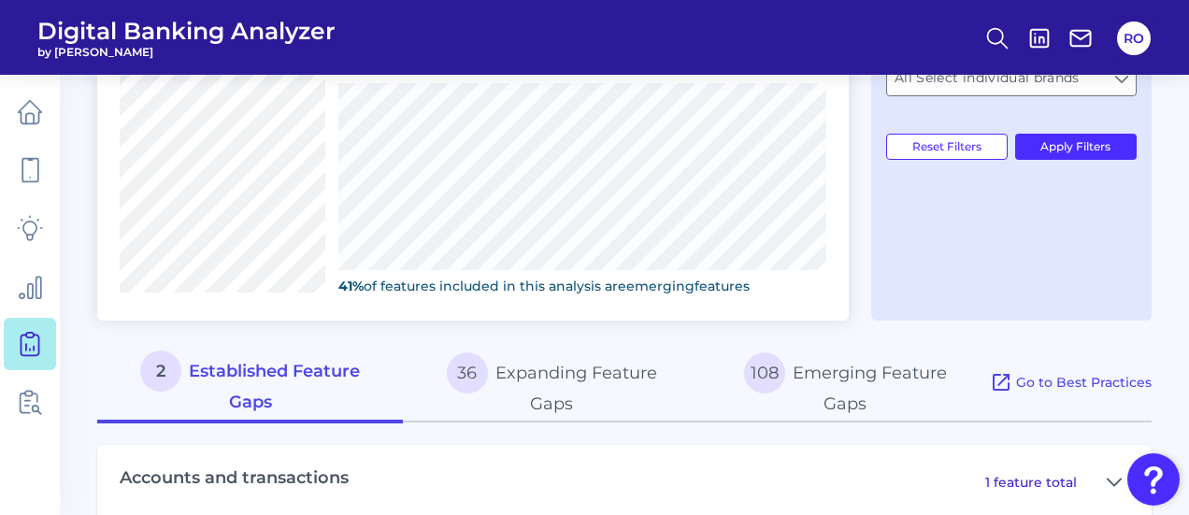
scroll to position [748, 0]
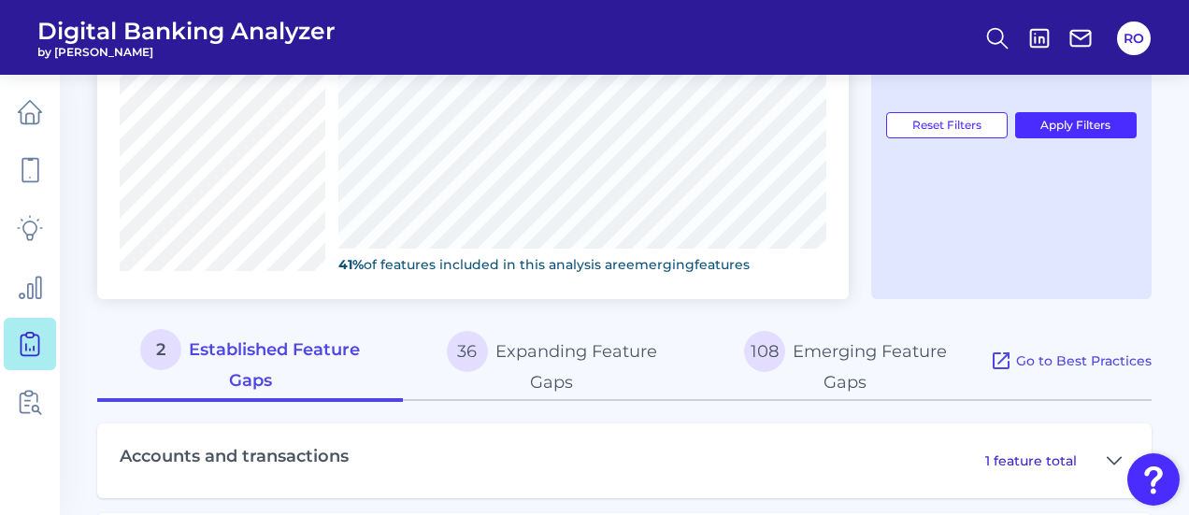
click at [871, 351] on button "108 Emerging Feature Gaps" at bounding box center [845, 362] width 290 height 80
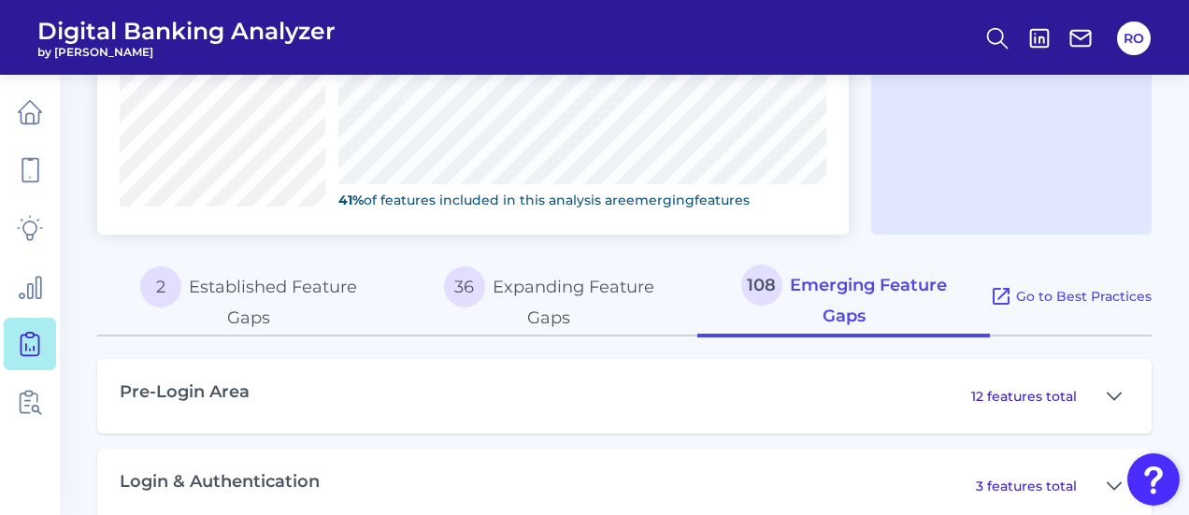
scroll to position [1028, 0]
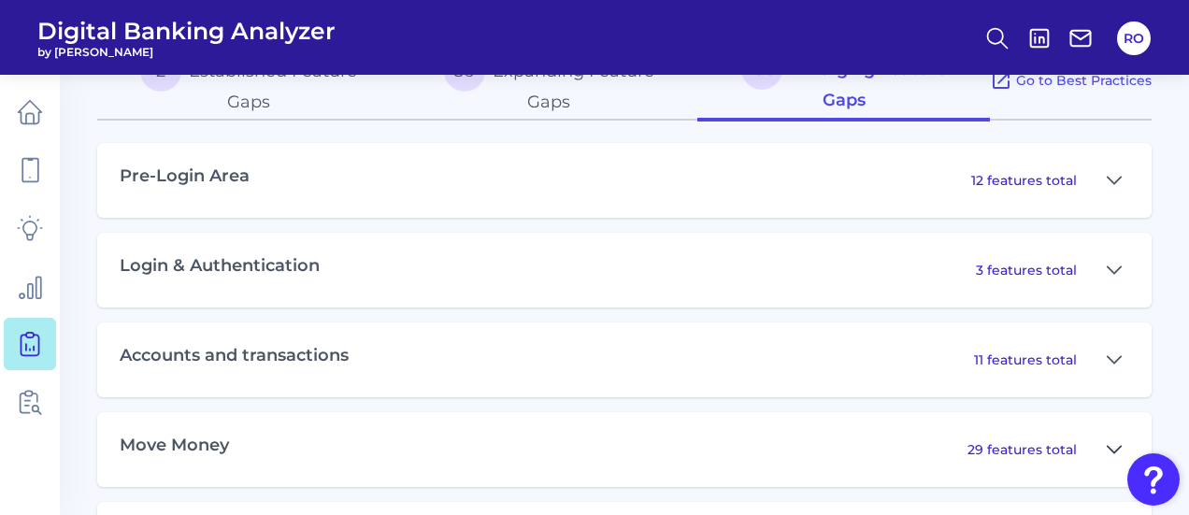
click at [1118, 446] on icon at bounding box center [1114, 449] width 13 height 7
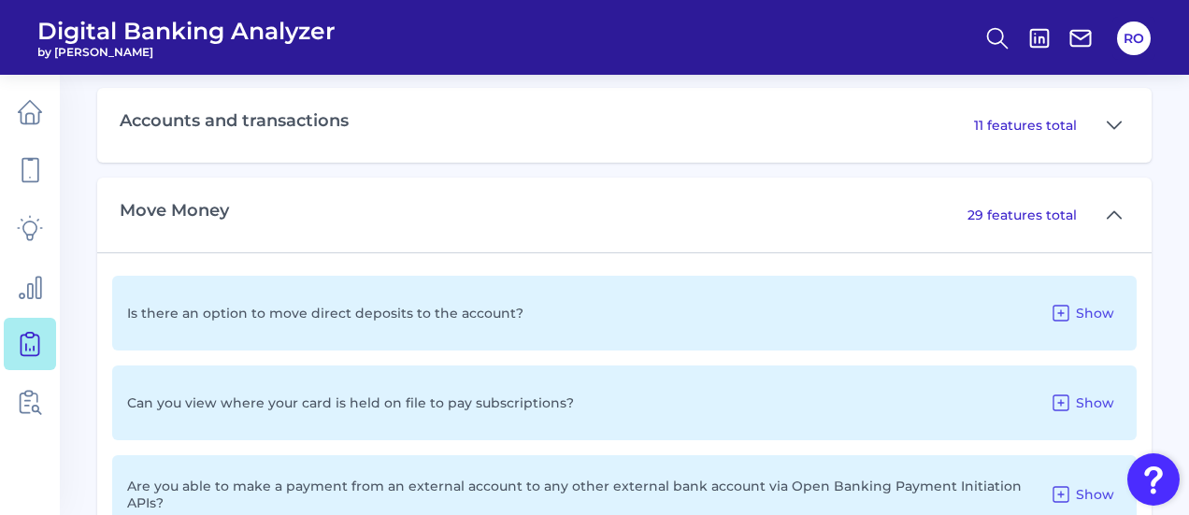
scroll to position [1309, 0]
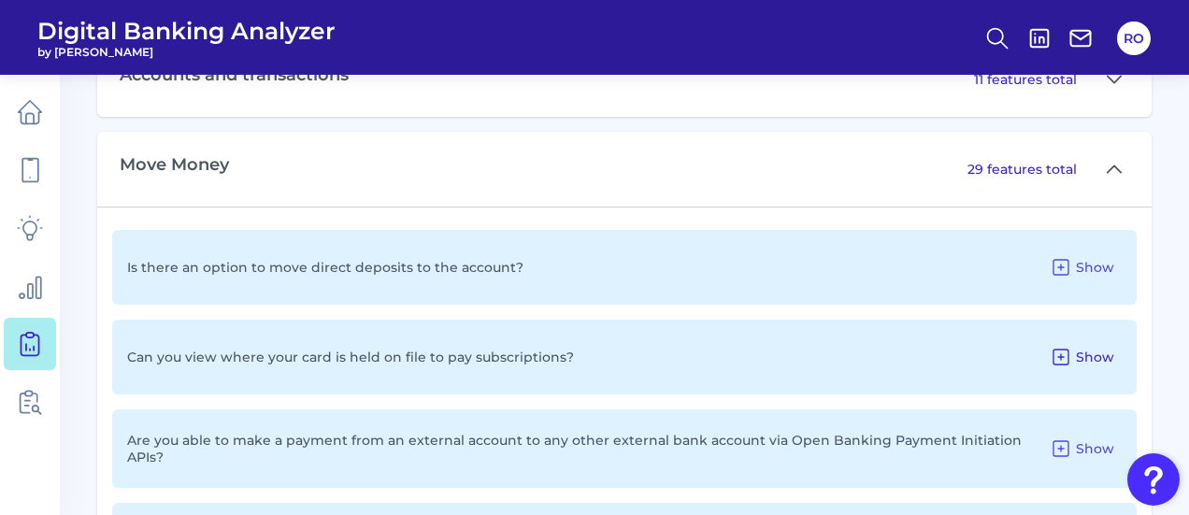
click at [1076, 361] on button "Show" at bounding box center [1081, 357] width 79 height 30
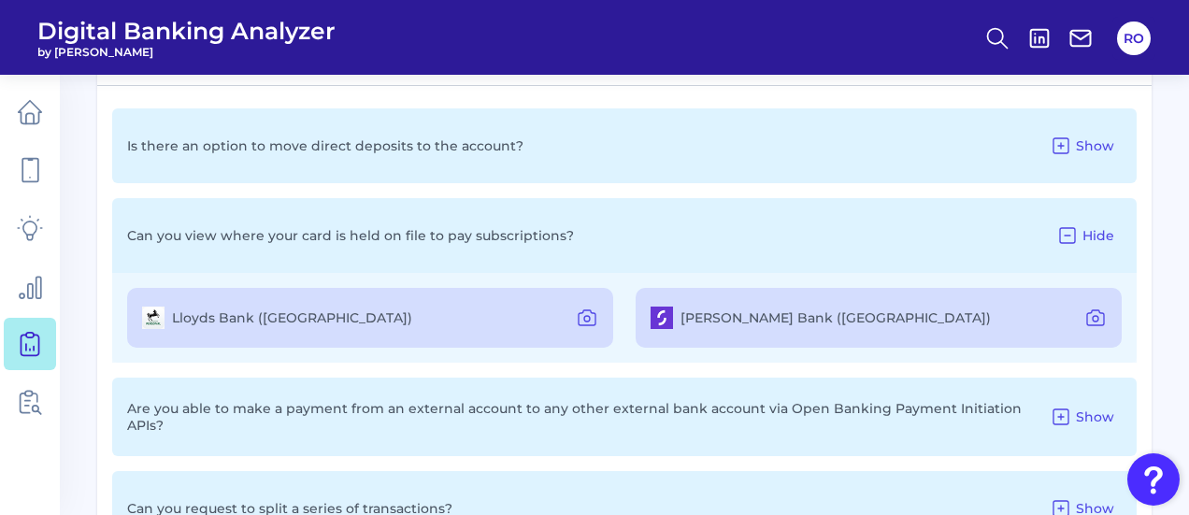
scroll to position [1496, 0]
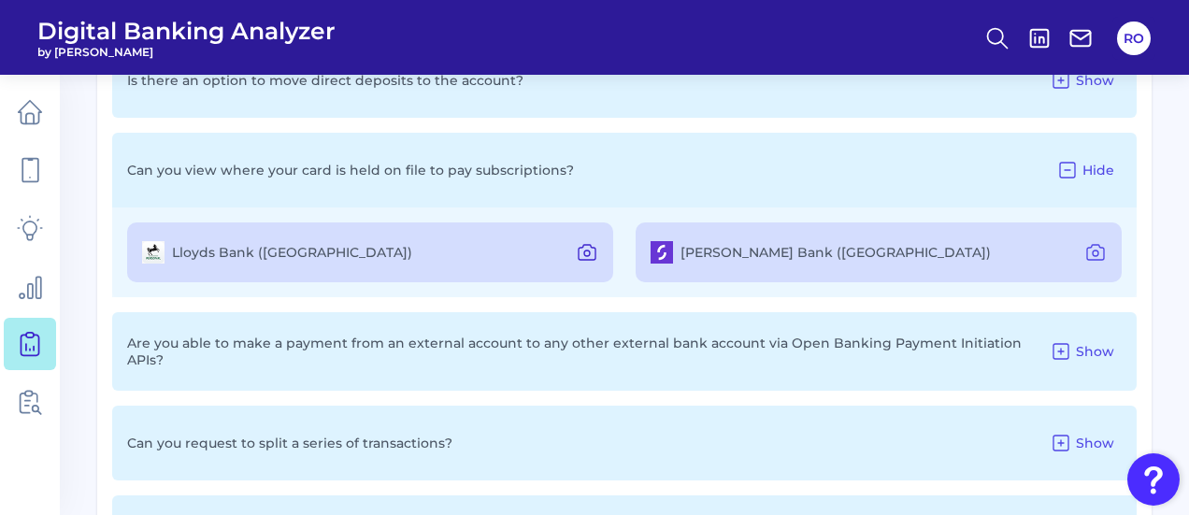
click at [585, 250] on icon at bounding box center [587, 252] width 22 height 22
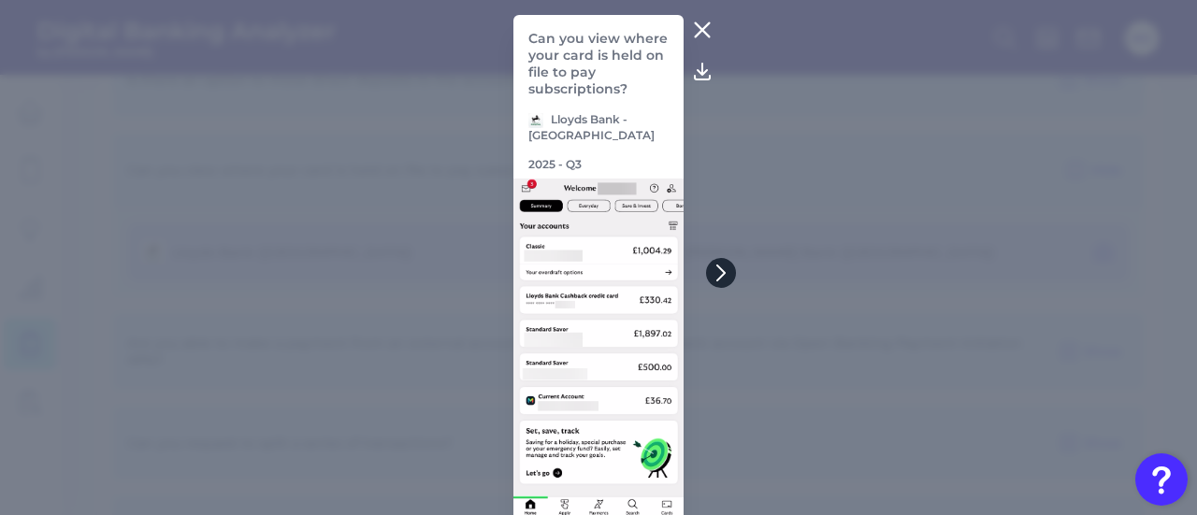
click at [724, 265] on button at bounding box center [721, 273] width 30 height 30
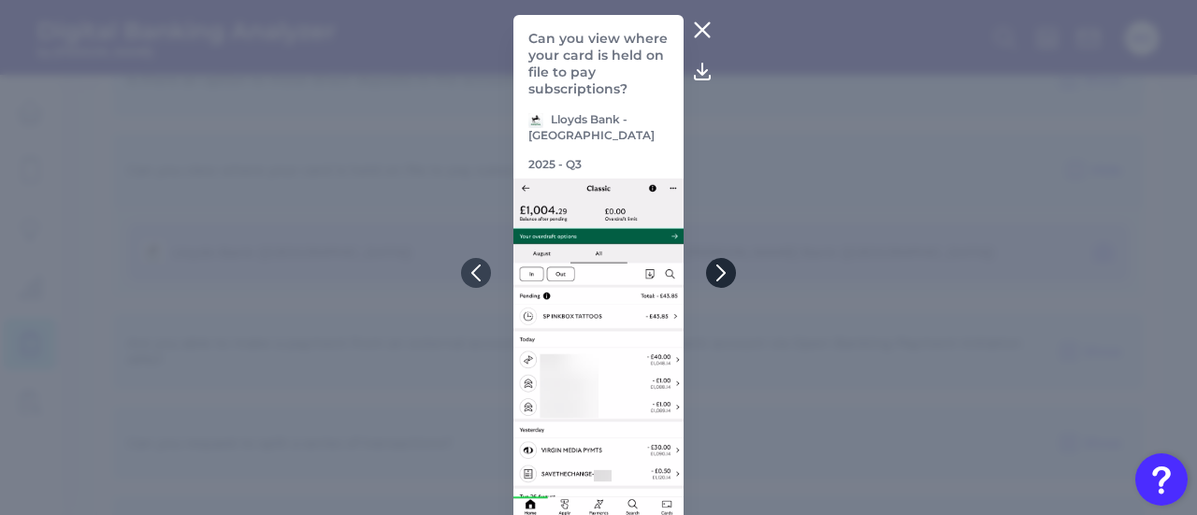
click at [724, 270] on icon at bounding box center [720, 273] width 17 height 17
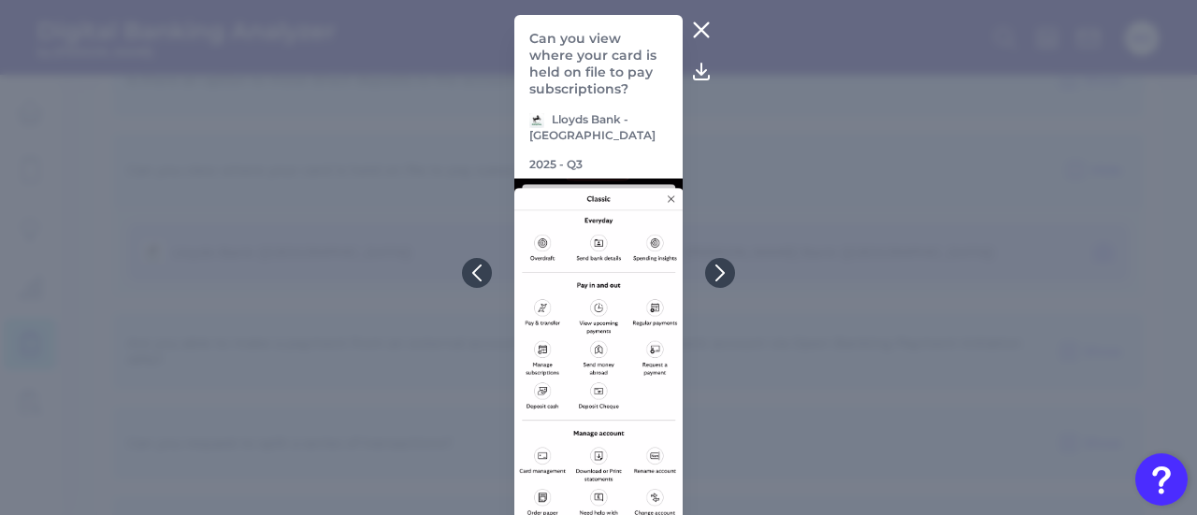
click at [697, 19] on icon at bounding box center [701, 30] width 22 height 22
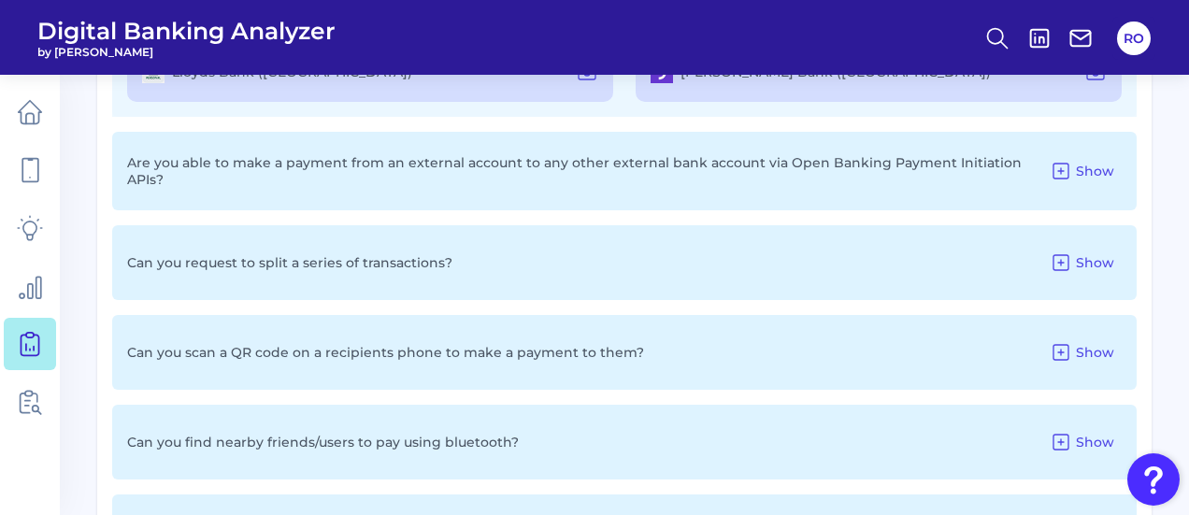
scroll to position [1683, 0]
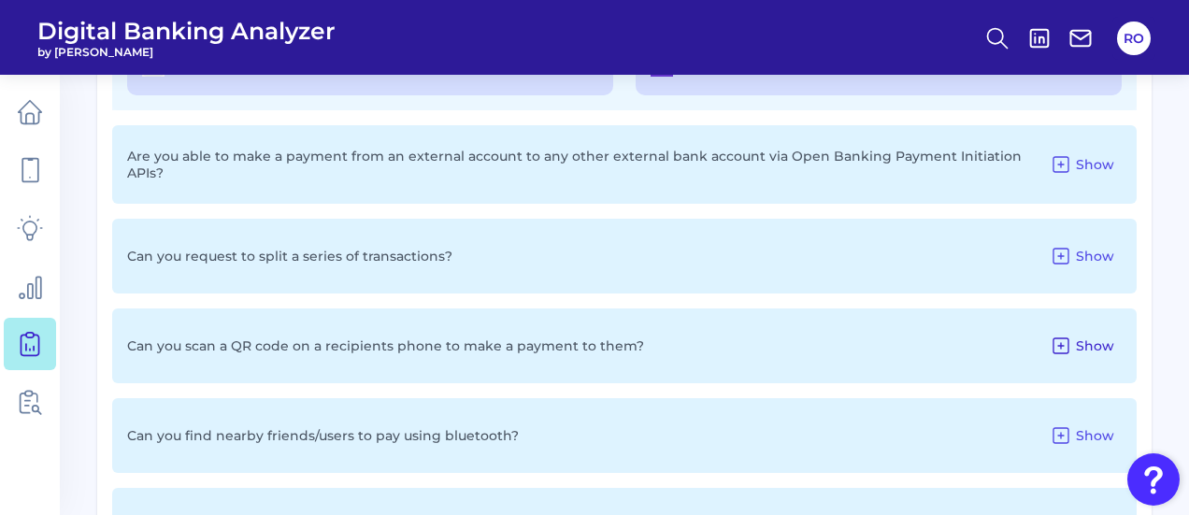
click at [1070, 335] on icon at bounding box center [1061, 346] width 22 height 22
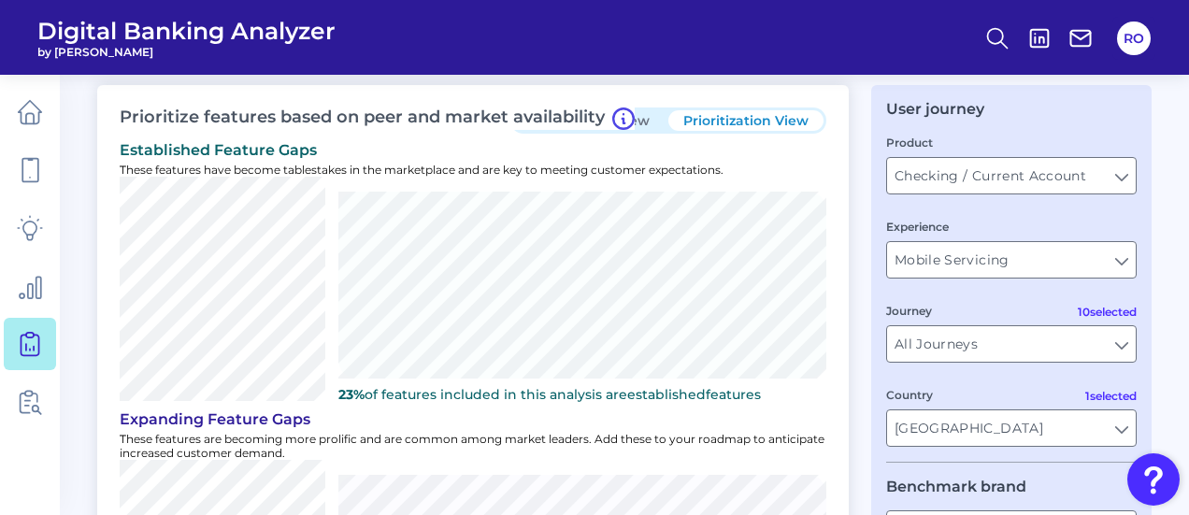
scroll to position [93, 0]
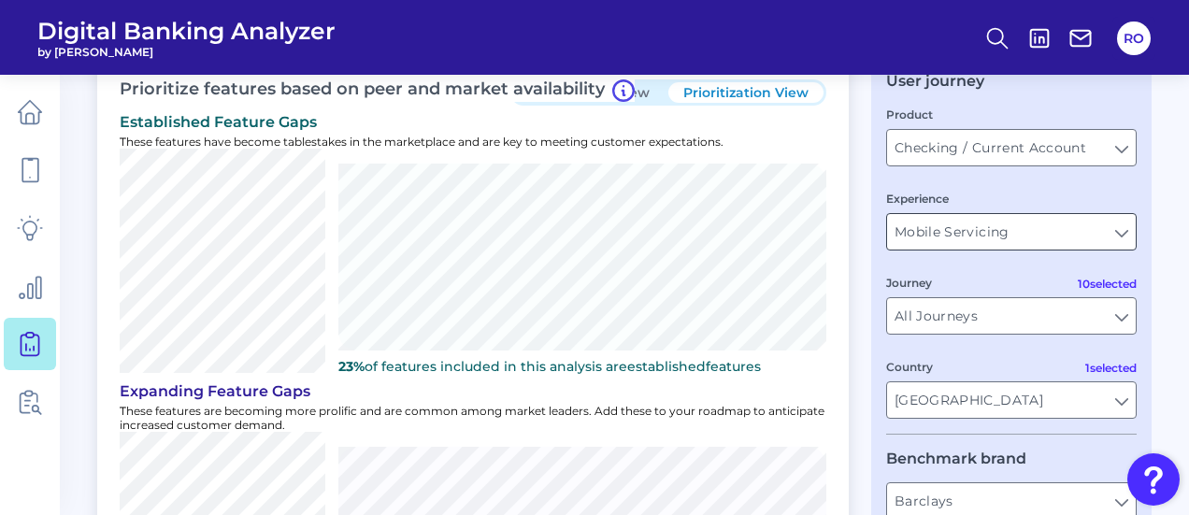
click at [1122, 238] on input "Mobile Servicing" at bounding box center [1011, 232] width 249 height 36
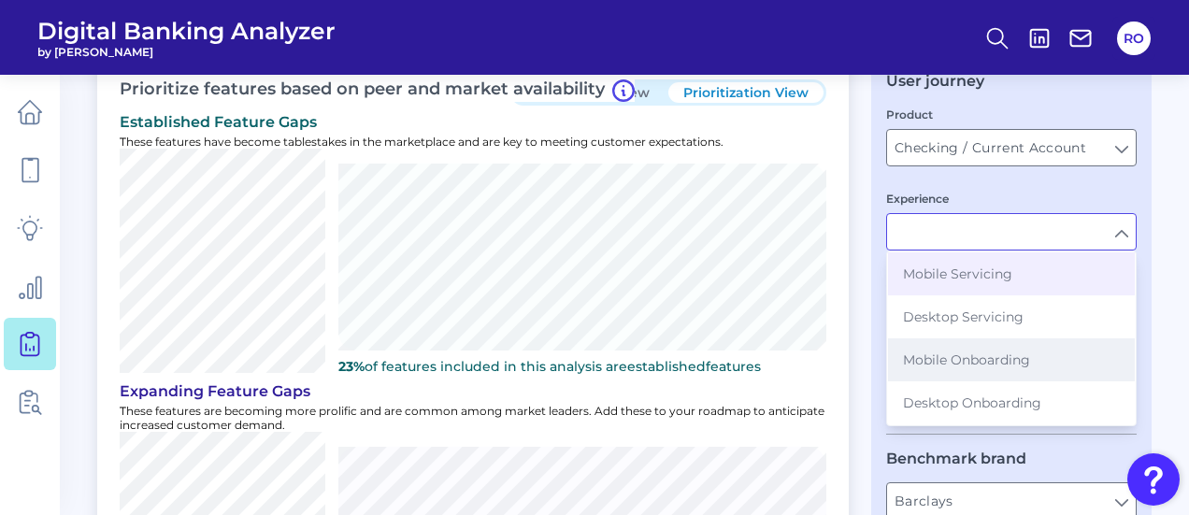
click at [983, 355] on span "Mobile Onboarding" at bounding box center [966, 359] width 127 height 17
type input "Mobile Onboarding"
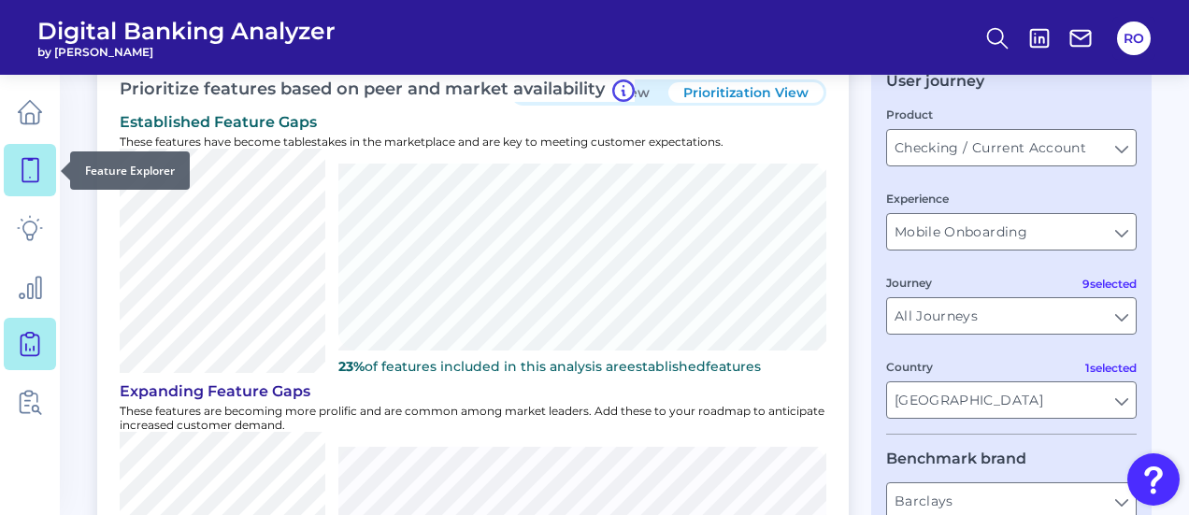
click at [36, 177] on icon at bounding box center [30, 170] width 26 height 26
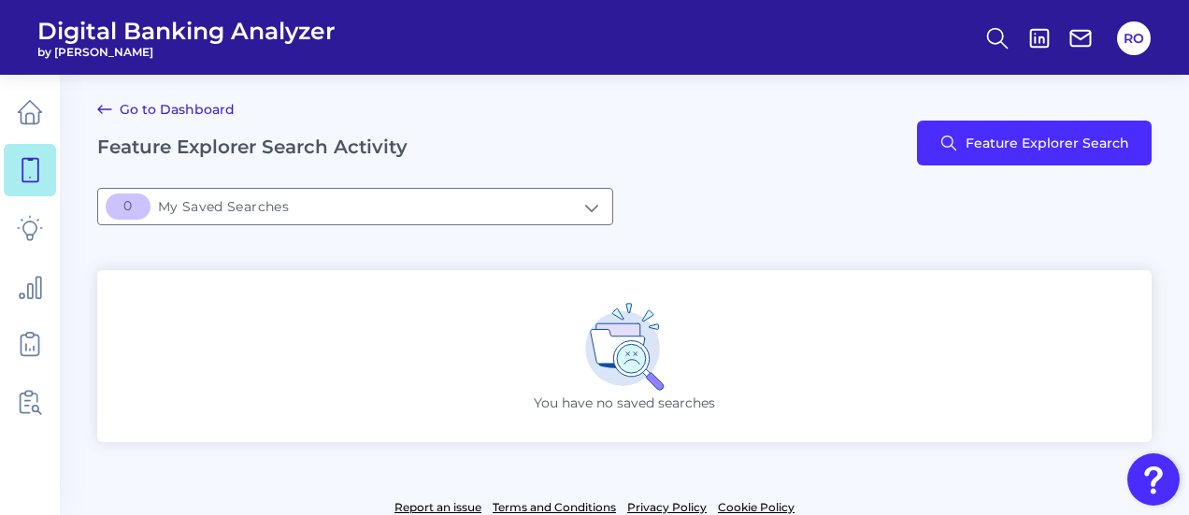
click at [806, 151] on div "Go to Dashboard Feature Explorer Search Activity Feature Explorer Search" at bounding box center [624, 143] width 1054 height 90
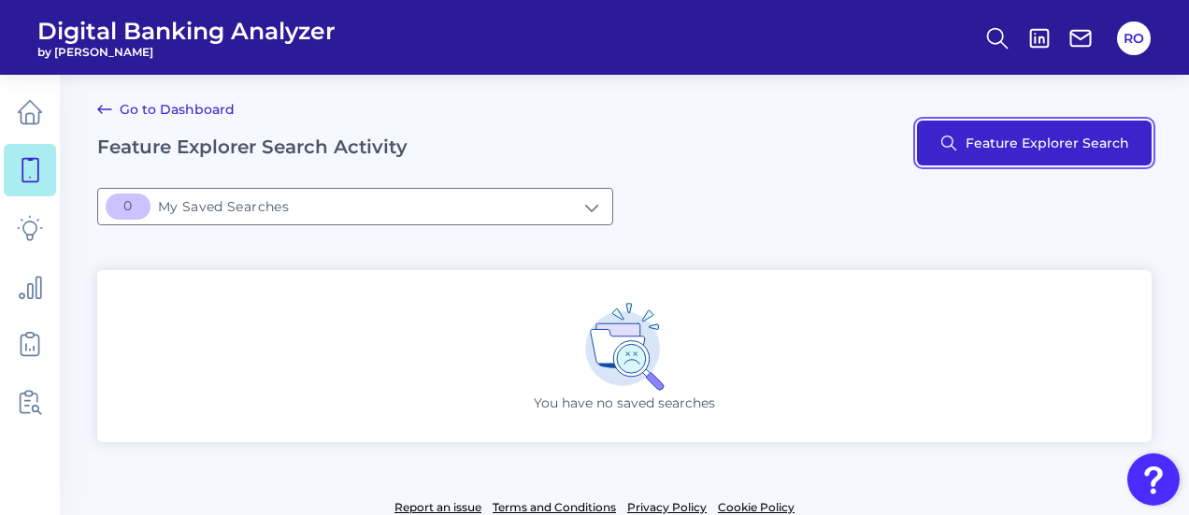
click at [968, 152] on button "Feature Explorer Search" at bounding box center [1034, 143] width 235 height 45
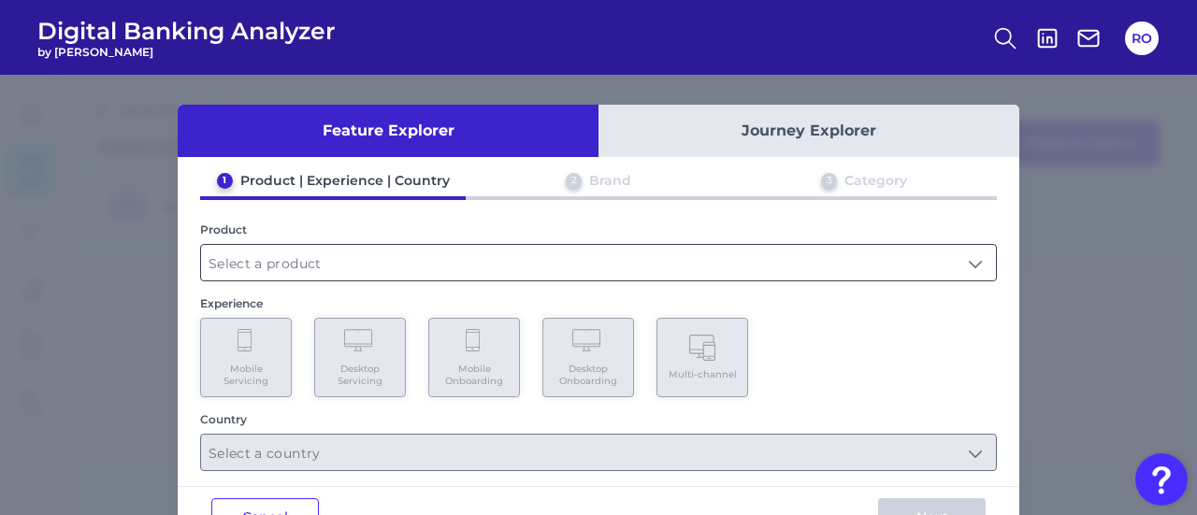
click at [978, 258] on input "text" at bounding box center [598, 263] width 795 height 36
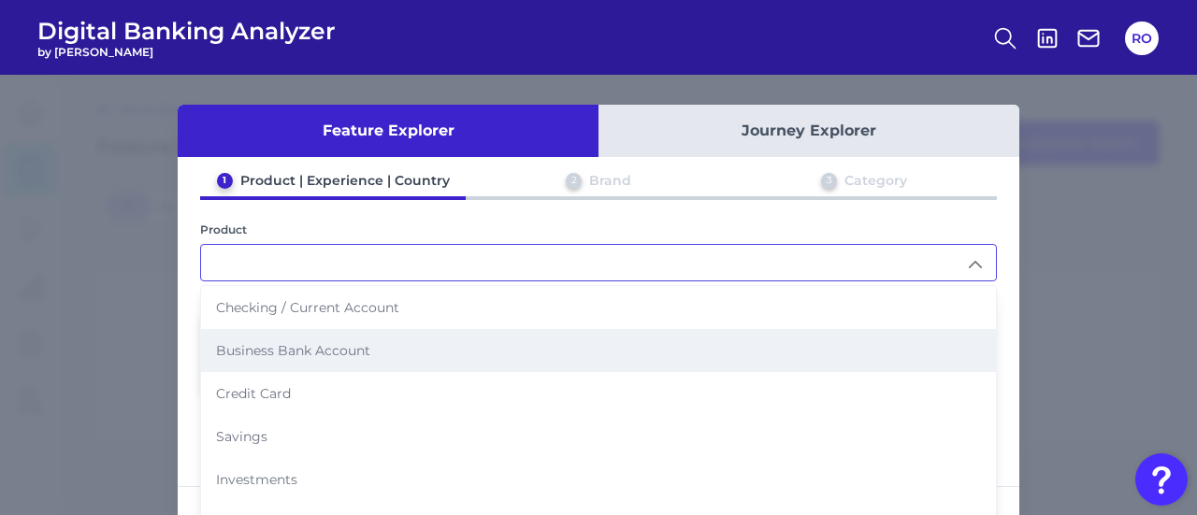
click at [267, 345] on span "Business Bank Account" at bounding box center [293, 350] width 154 height 17
type input "Business Bank Account"
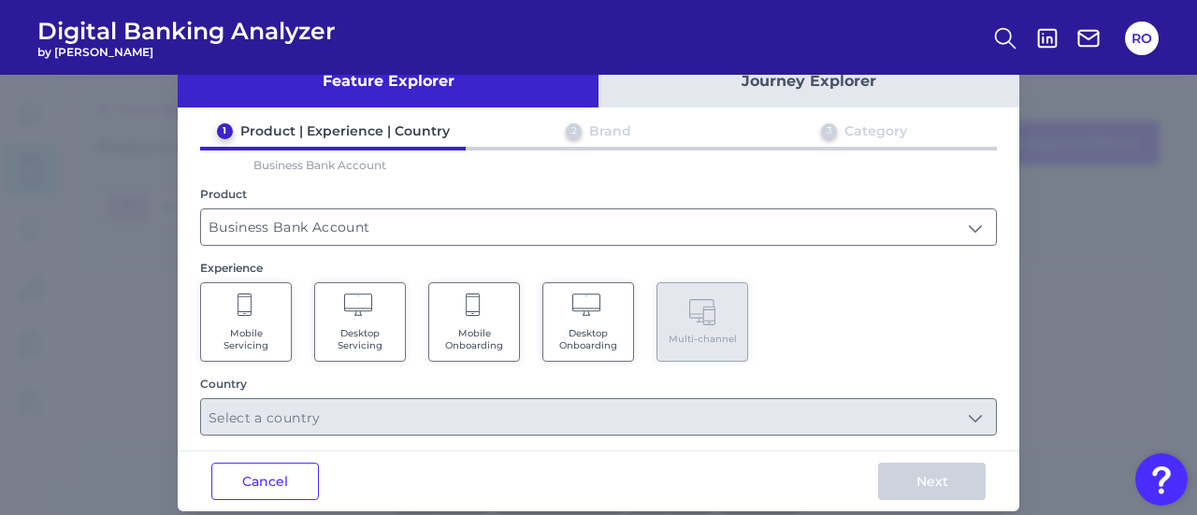
scroll to position [71, 0]
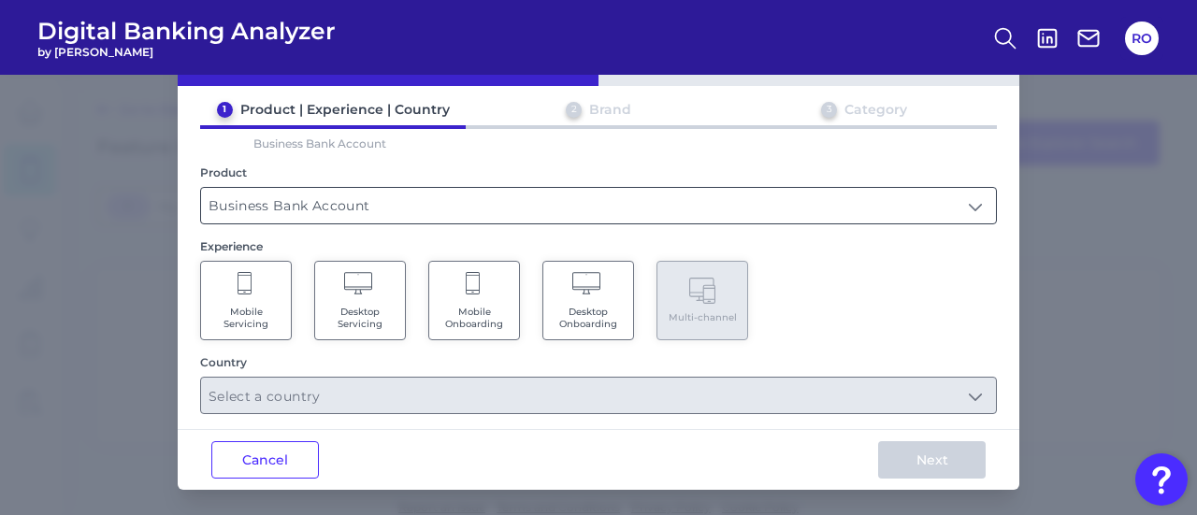
click at [451, 200] on input "Business Bank Account" at bounding box center [598, 206] width 795 height 36
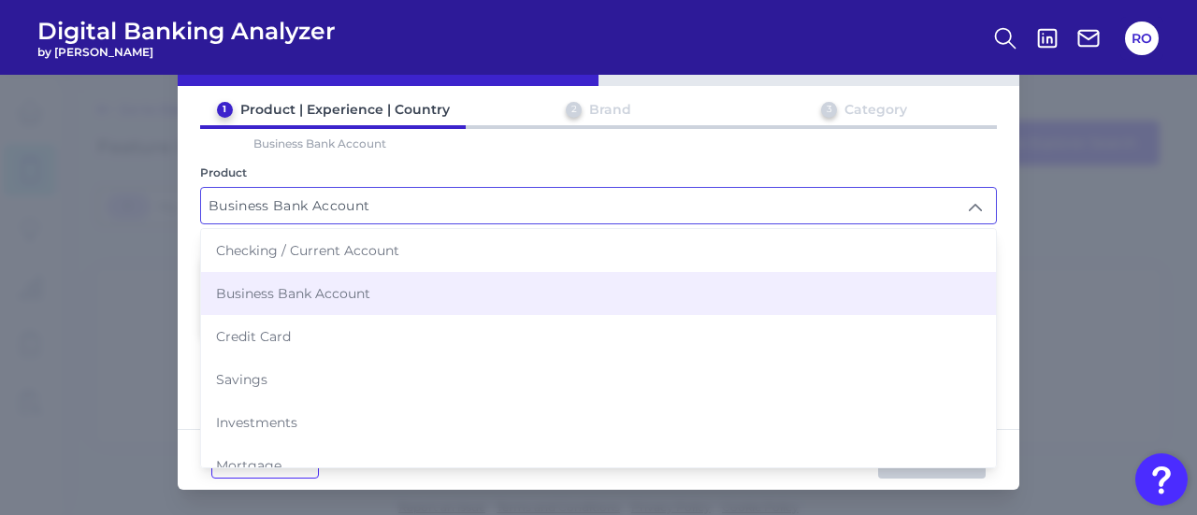
click at [451, 200] on input "Business Bank Account" at bounding box center [598, 206] width 795 height 36
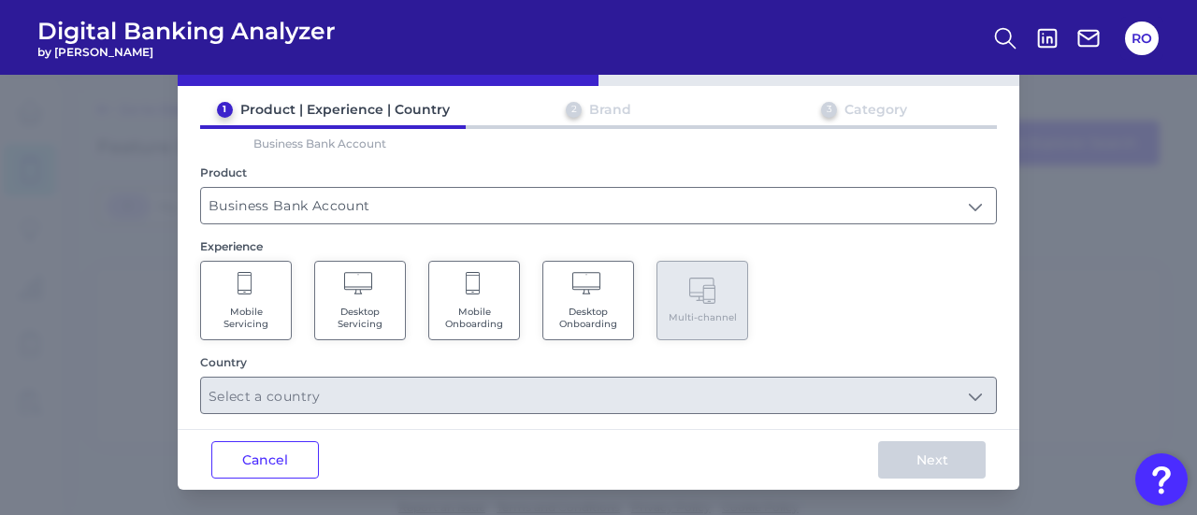
click at [481, 300] on Onboarding "Mobile Onboarding" at bounding box center [474, 300] width 92 height 79
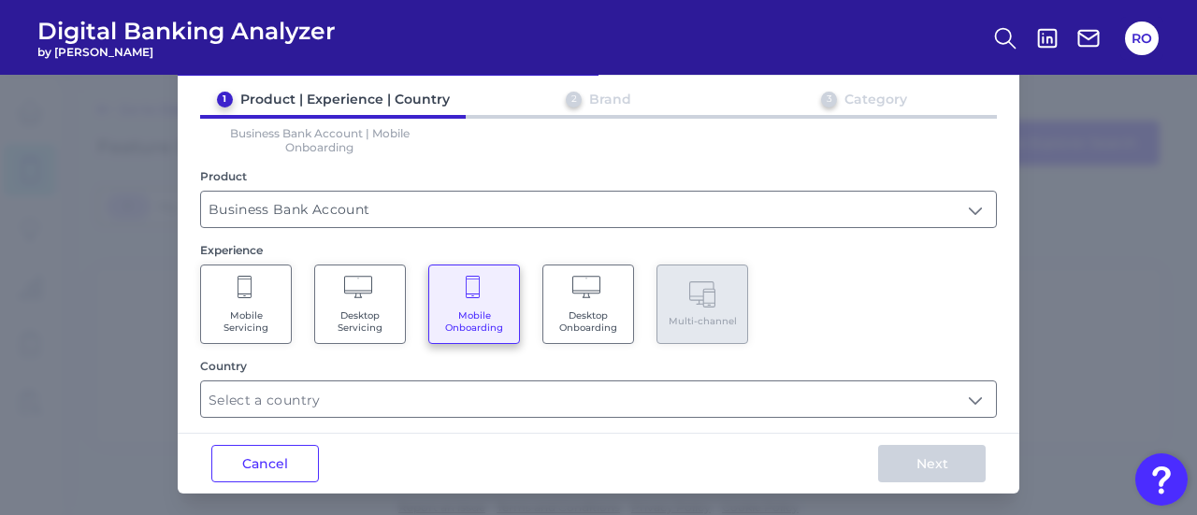
scroll to position [84, 0]
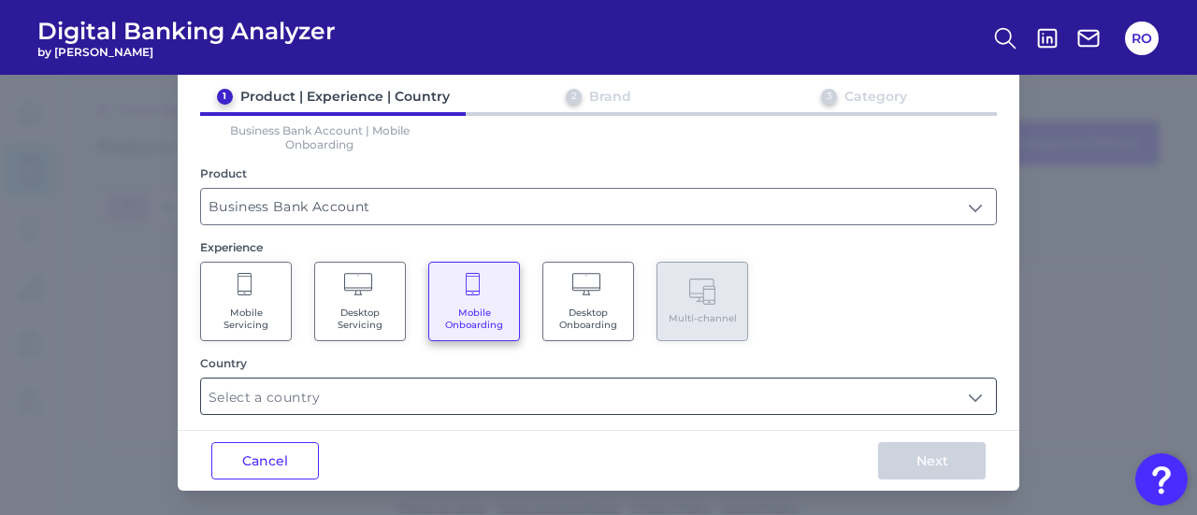
click at [973, 394] on input "text" at bounding box center [598, 397] width 795 height 36
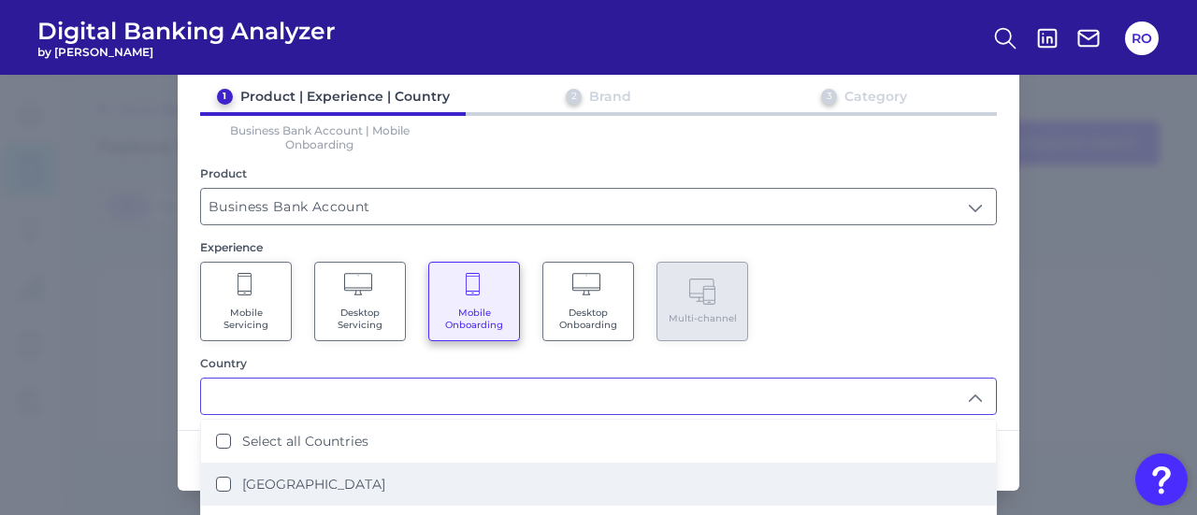
click at [299, 476] on label "[GEOGRAPHIC_DATA]" at bounding box center [313, 484] width 143 height 17
type input "[GEOGRAPHIC_DATA]"
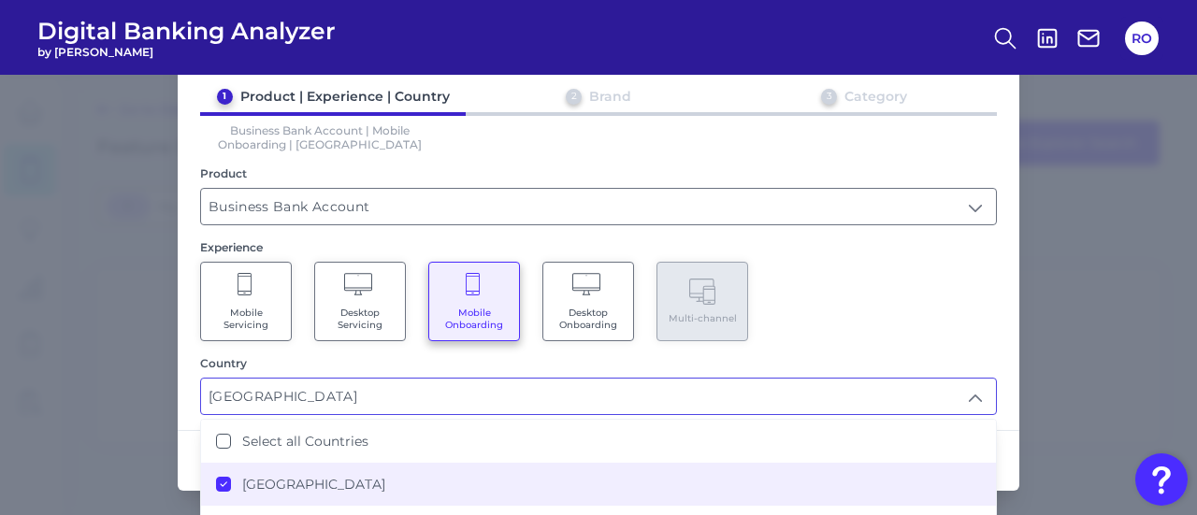
scroll to position [0, 0]
click at [915, 288] on div "Mobile Servicing Desktop Servicing Mobile Onboarding Desktop Onboarding Multi-c…" at bounding box center [598, 301] width 796 height 79
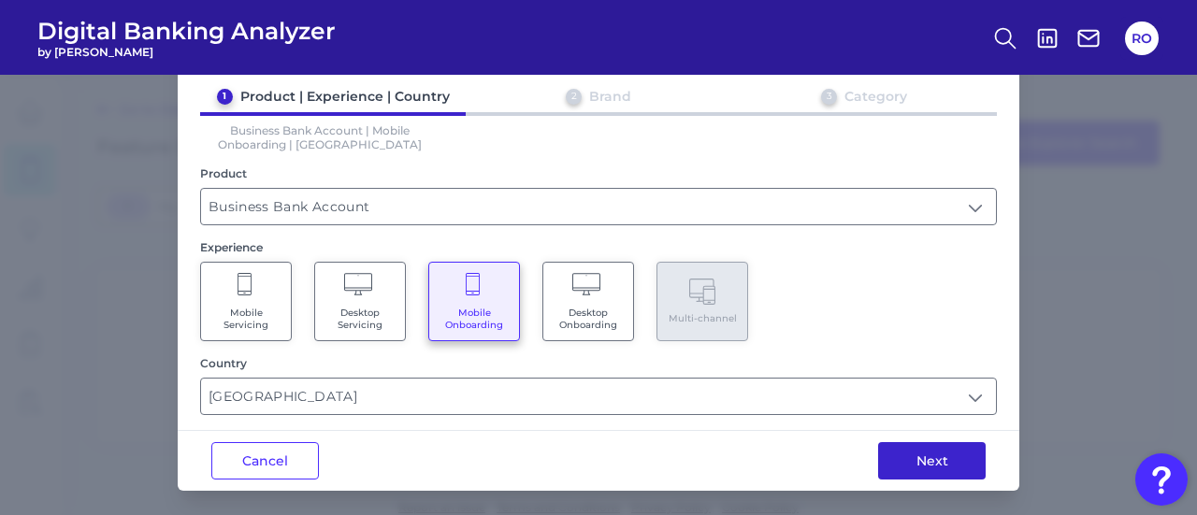
click at [922, 454] on button "Next" at bounding box center [932, 460] width 108 height 37
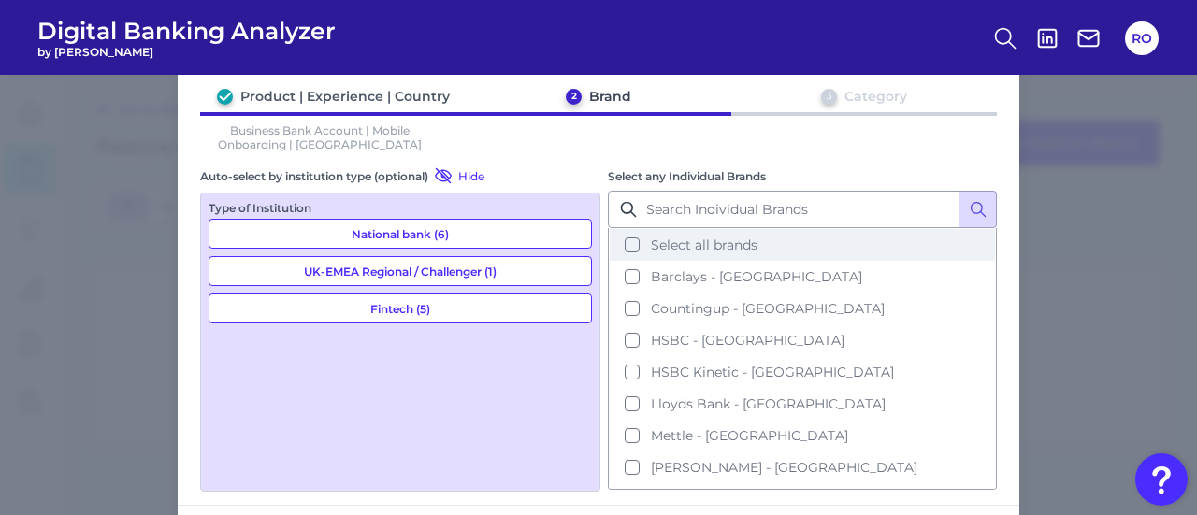
click at [706, 248] on span "Select all brands" at bounding box center [704, 245] width 107 height 17
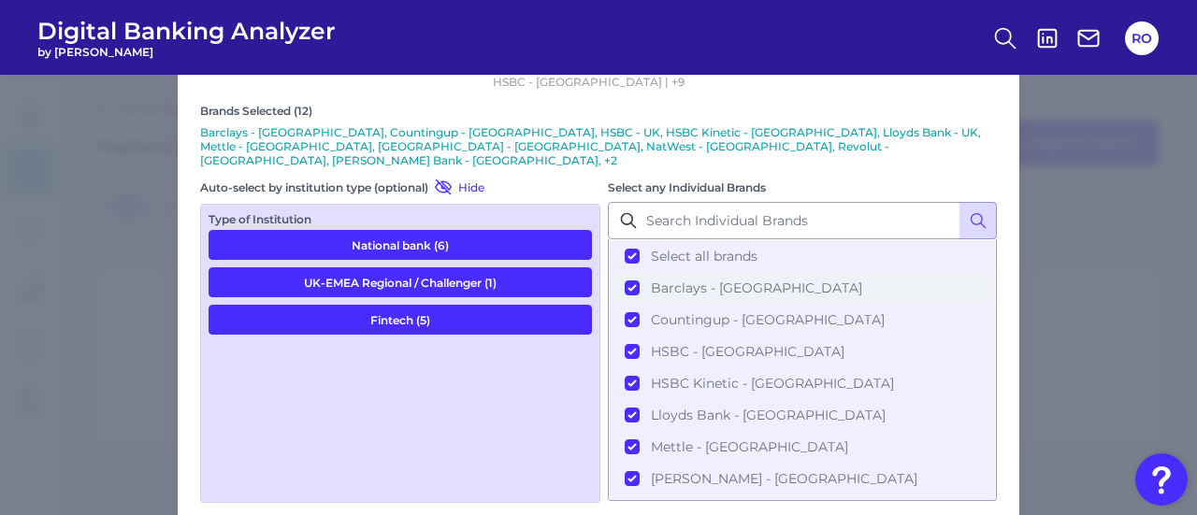
scroll to position [221, 0]
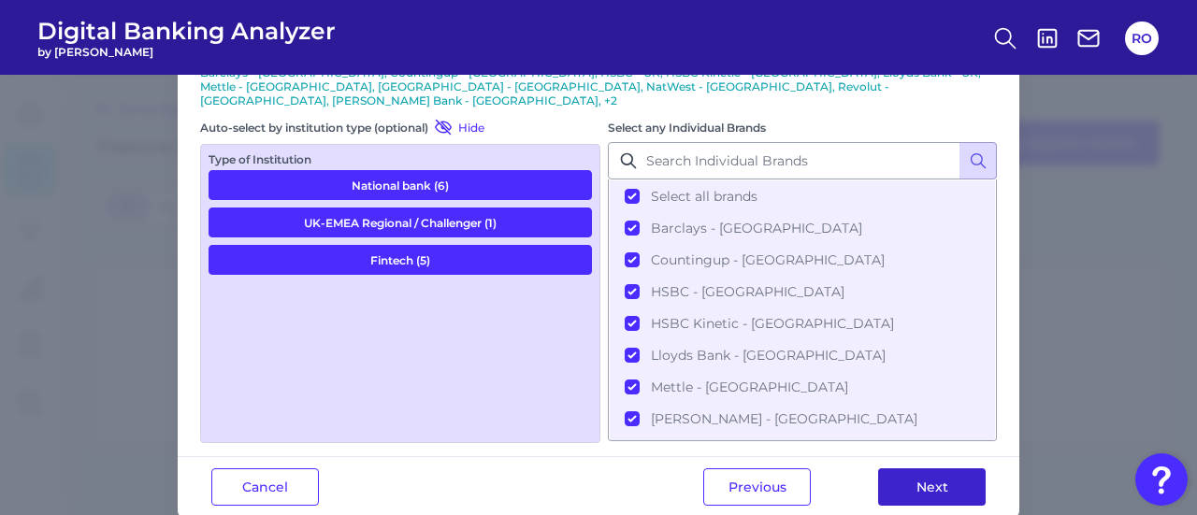
click at [941, 468] on button "Next" at bounding box center [932, 486] width 108 height 37
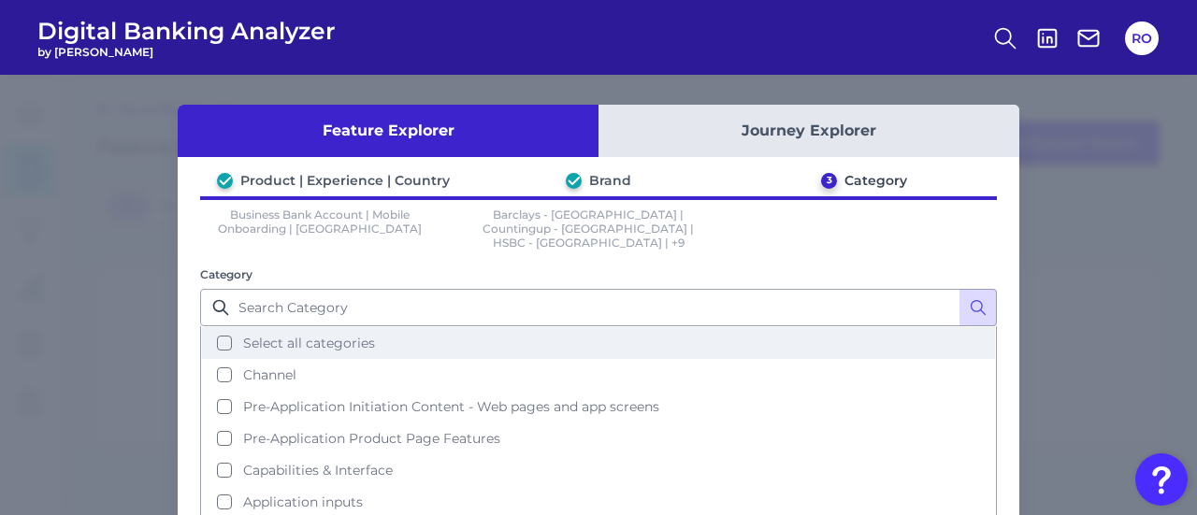
click at [318, 335] on span "Select all categories" at bounding box center [309, 343] width 132 height 17
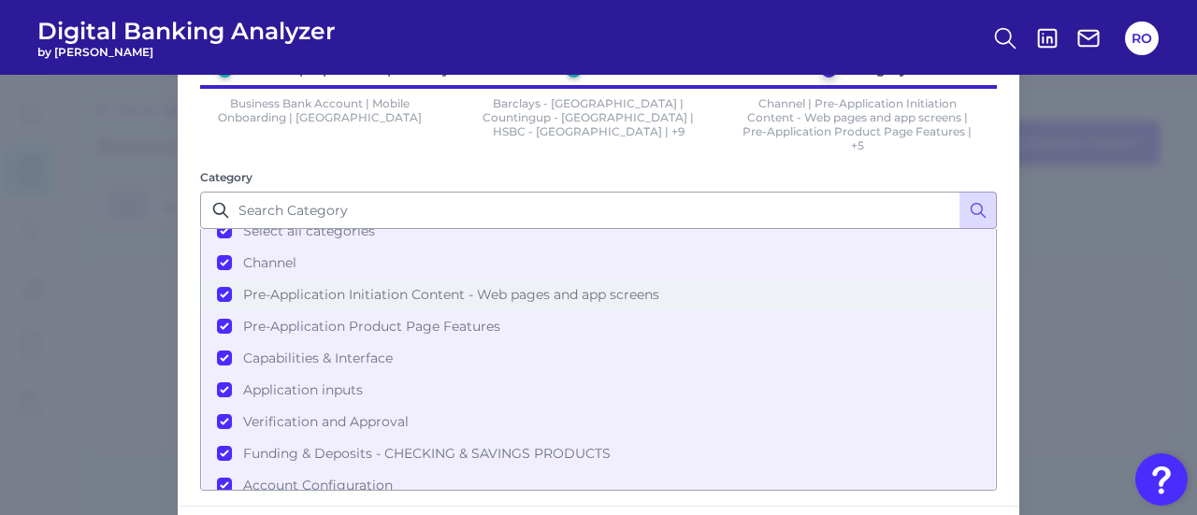
scroll to position [189, 0]
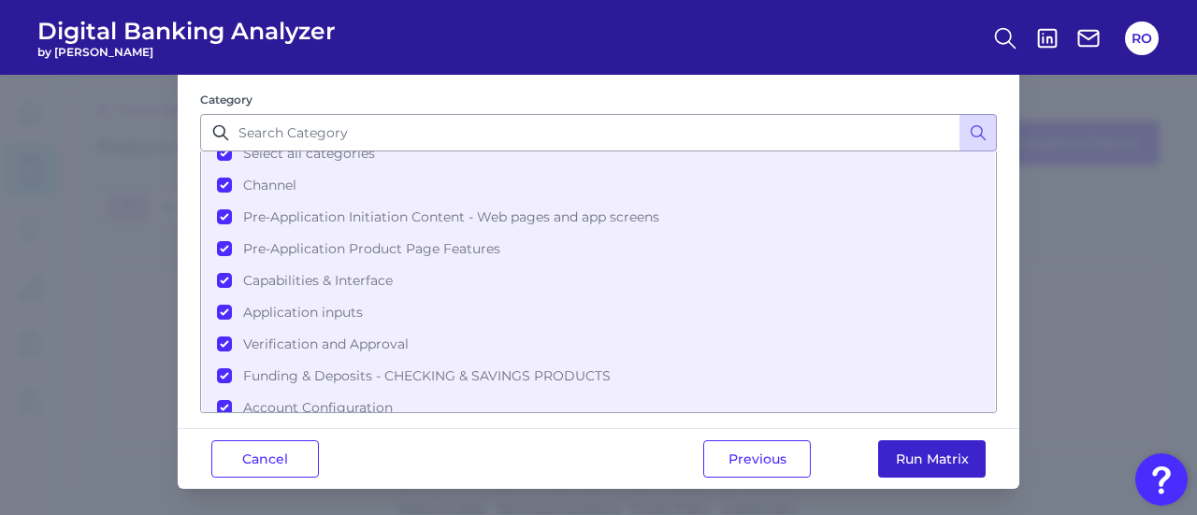
click at [943, 455] on button "Run Matrix" at bounding box center [932, 458] width 108 height 37
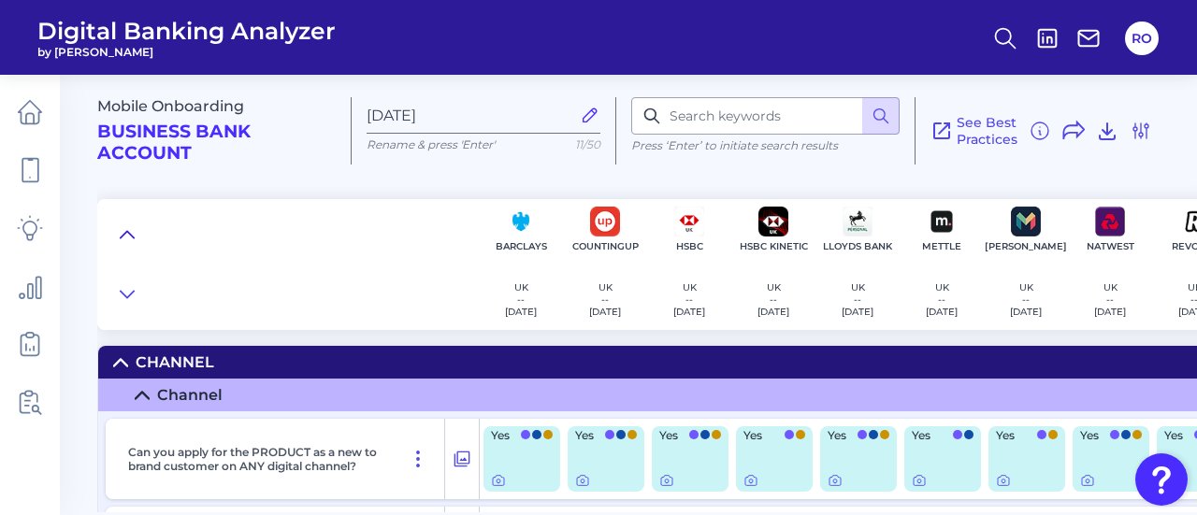
click at [123, 231] on icon at bounding box center [127, 234] width 15 height 19
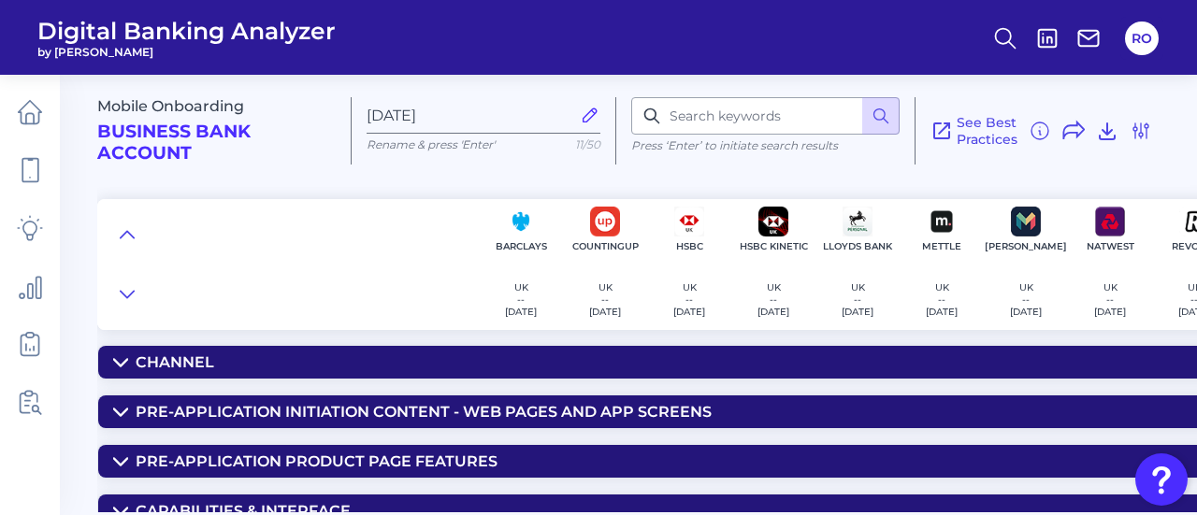
click at [120, 413] on icon at bounding box center [120, 412] width 13 height 7
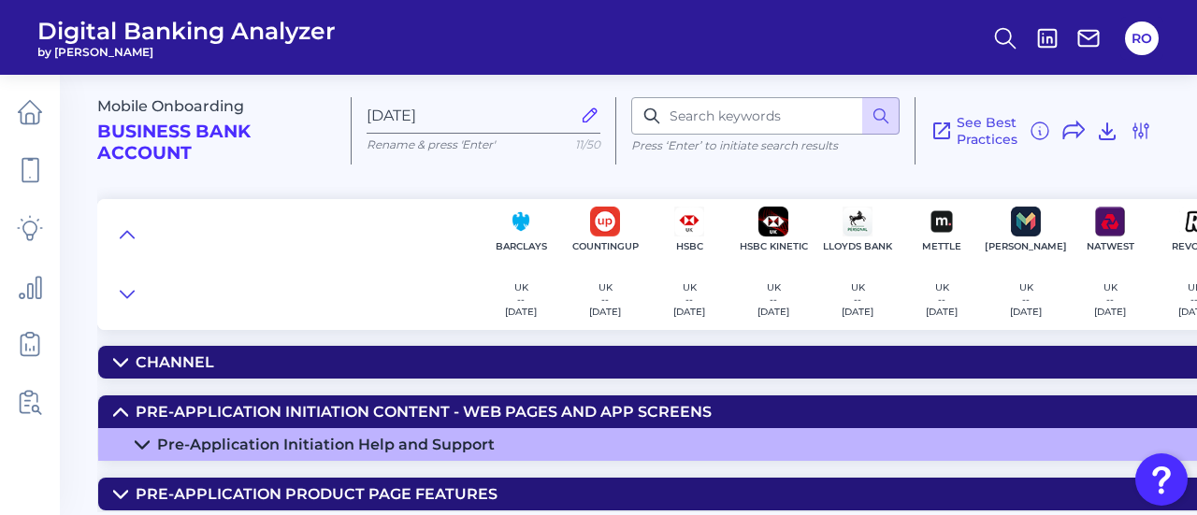
click at [148, 446] on icon at bounding box center [142, 445] width 15 height 15
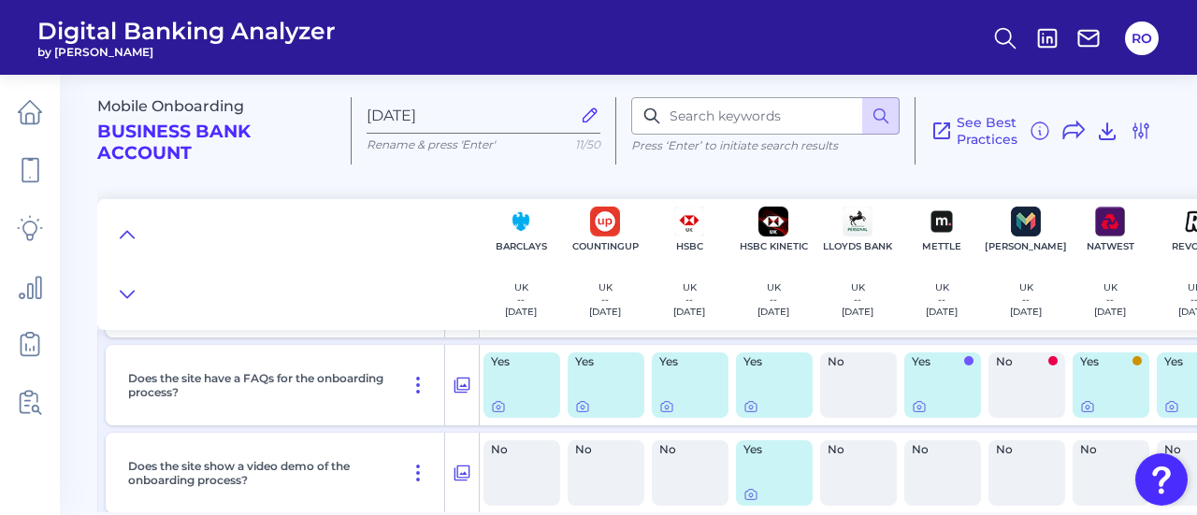
scroll to position [187, 0]
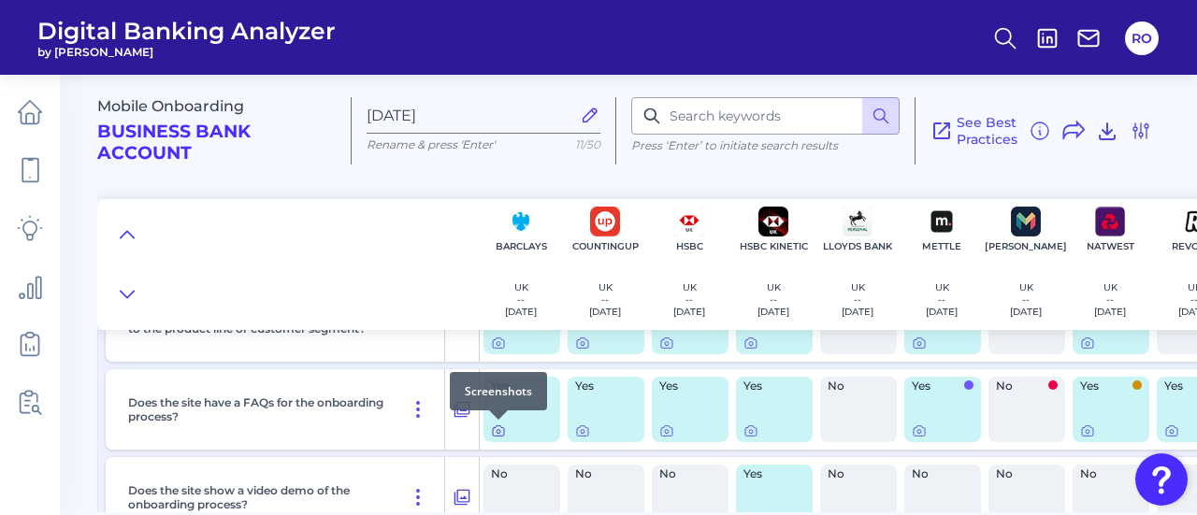
click at [497, 437] on icon at bounding box center [498, 430] width 15 height 15
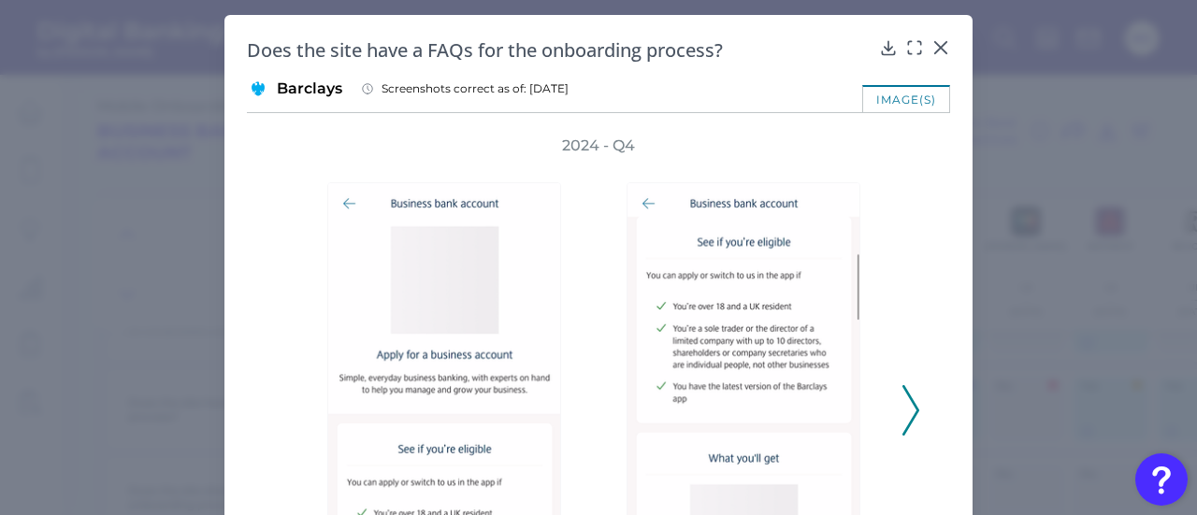
click at [905, 411] on icon at bounding box center [910, 410] width 17 height 50
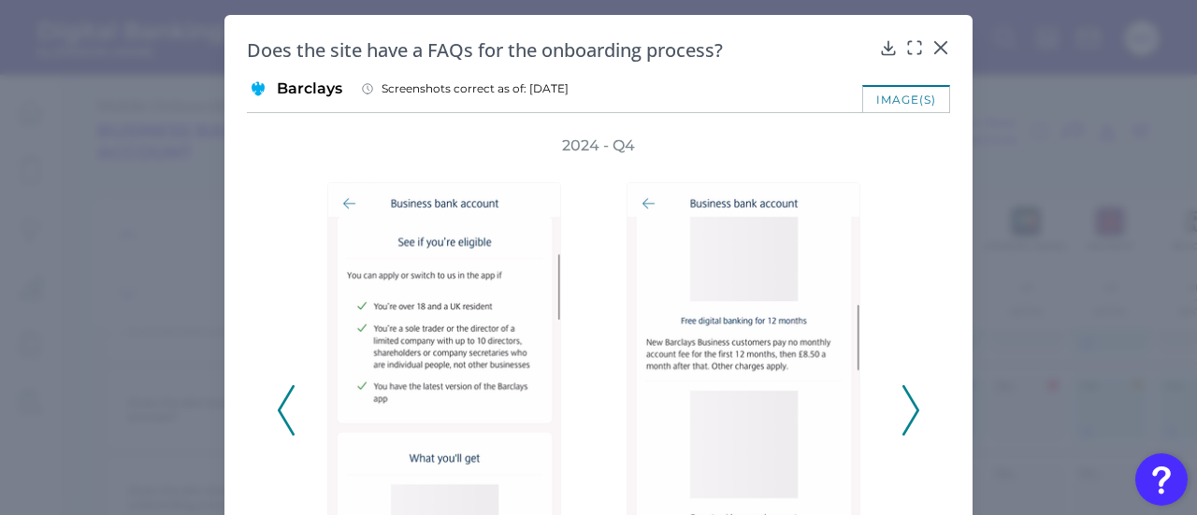
click at [905, 411] on icon at bounding box center [910, 410] width 17 height 50
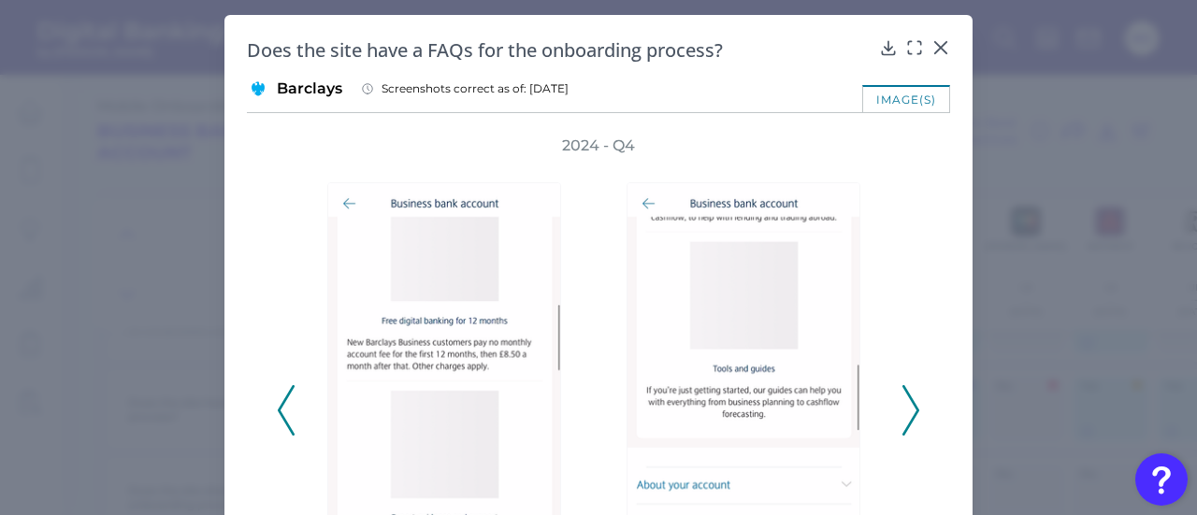
click at [905, 411] on icon at bounding box center [910, 410] width 17 height 50
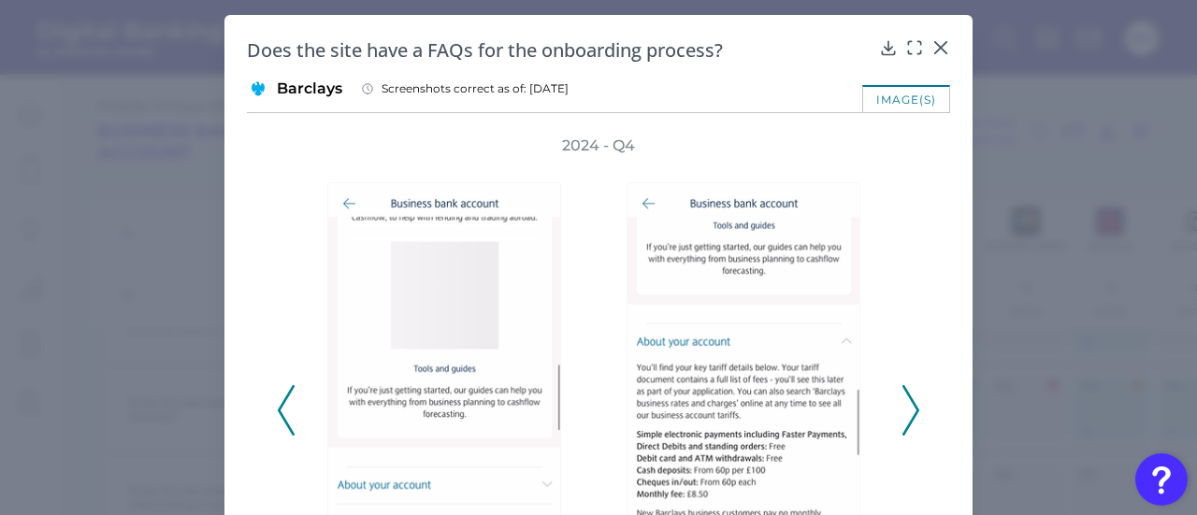
click at [905, 408] on icon at bounding box center [910, 410] width 17 height 50
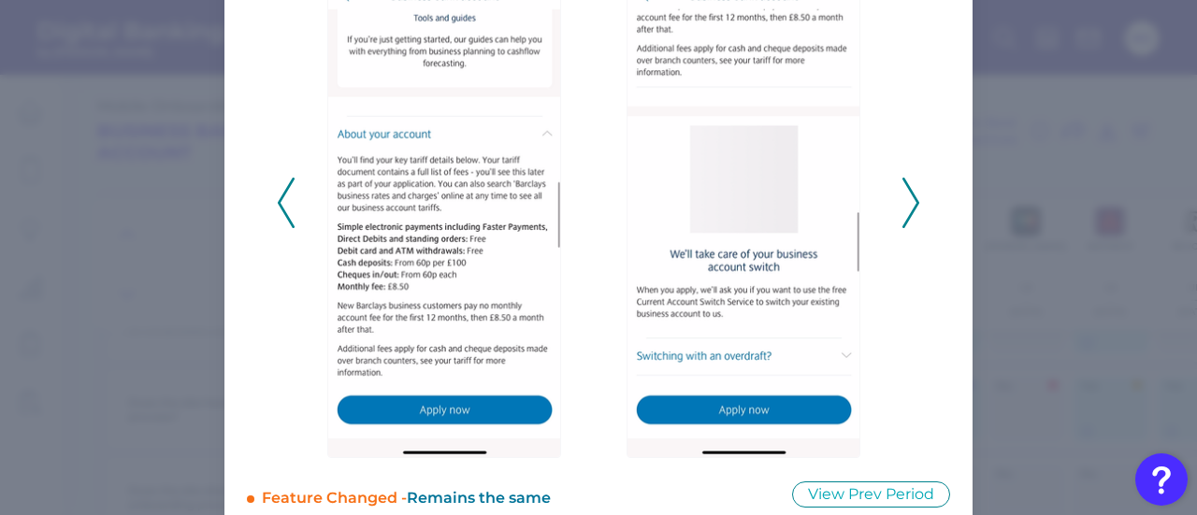
scroll to position [237, 0]
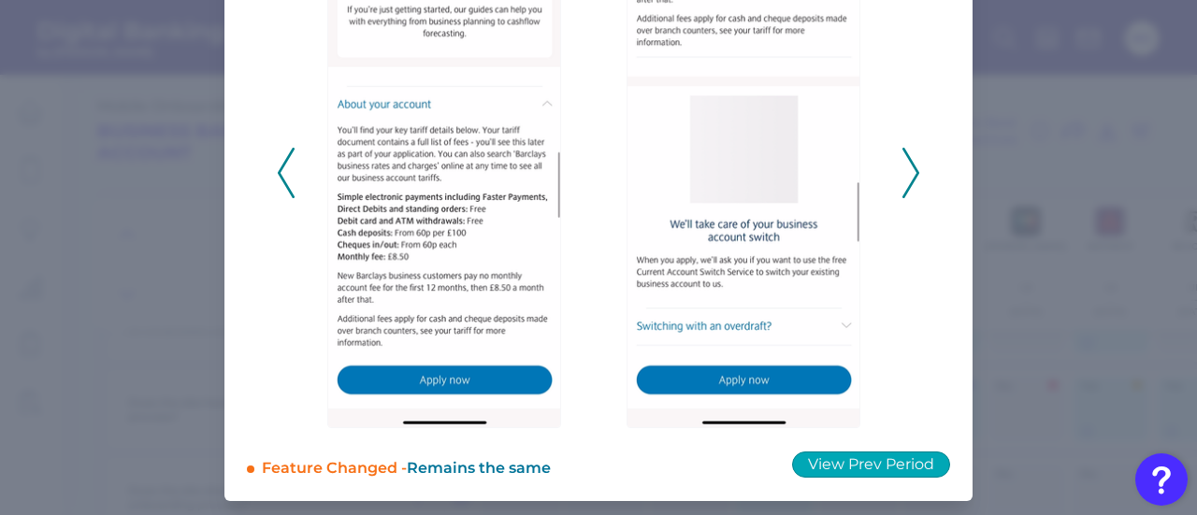
click at [875, 464] on button "View Prev Period" at bounding box center [871, 465] width 158 height 26
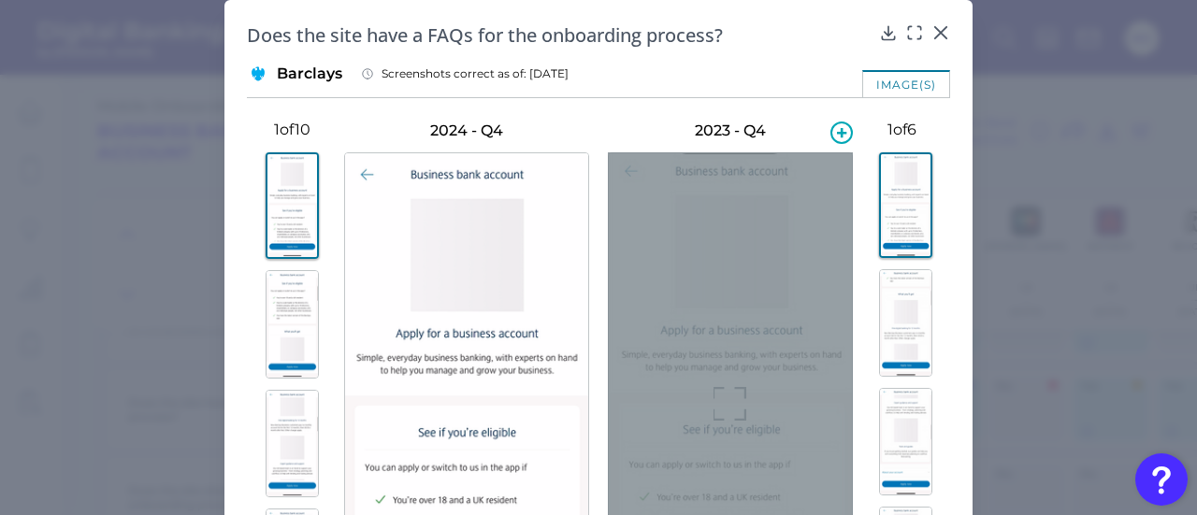
scroll to position [0, 0]
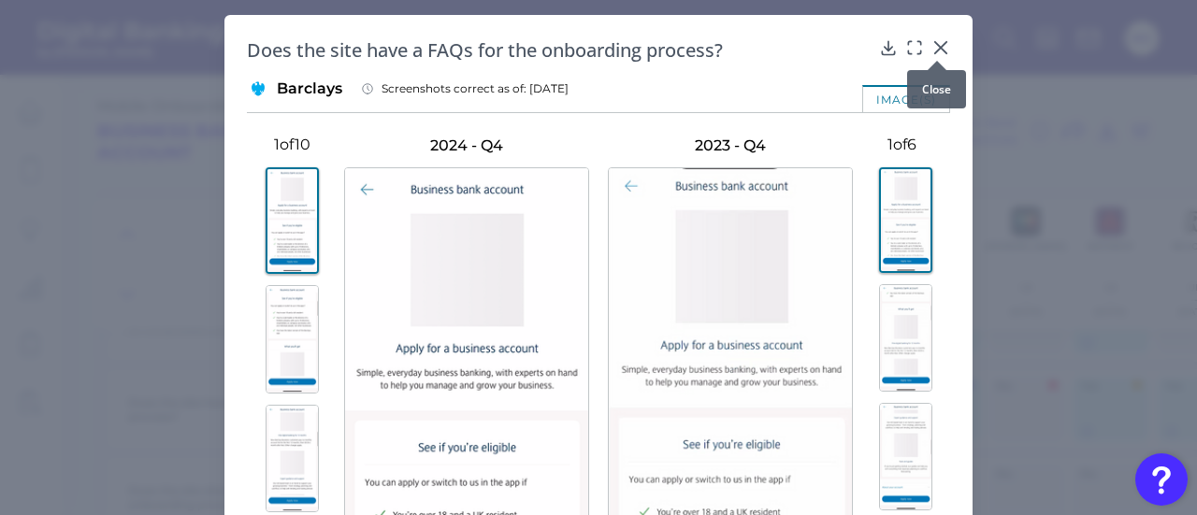
click at [940, 44] on icon at bounding box center [940, 47] width 11 height 11
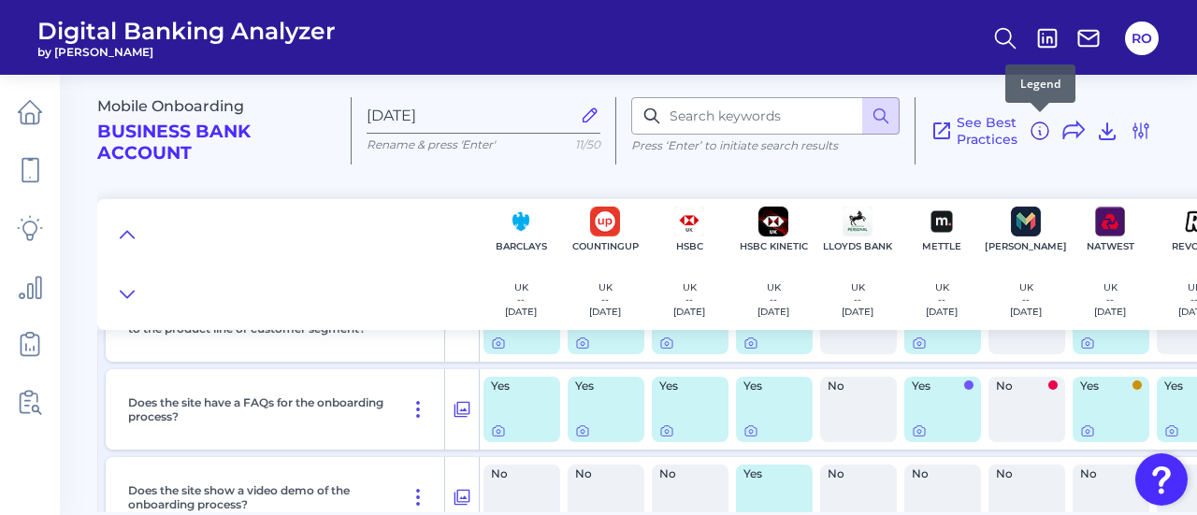
click at [1040, 136] on icon at bounding box center [1039, 131] width 22 height 22
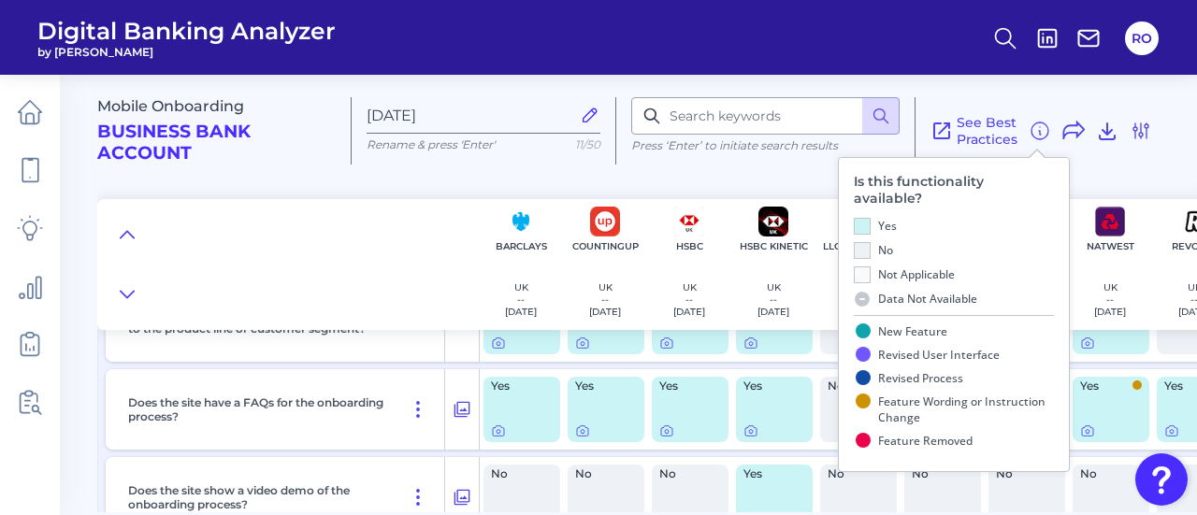
click at [264, 256] on div at bounding box center [287, 264] width 381 height 131
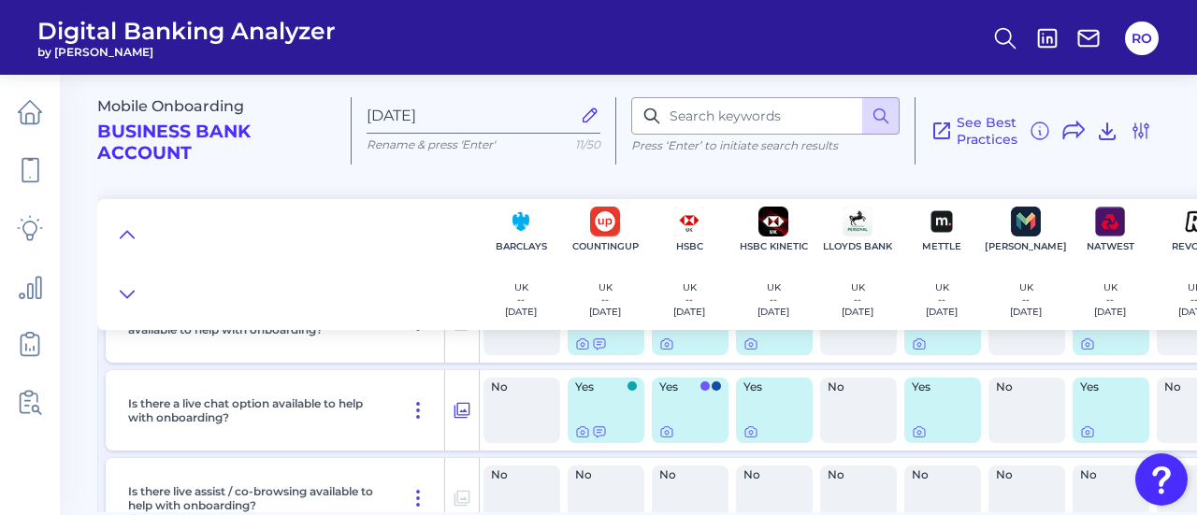
scroll to position [654, 0]
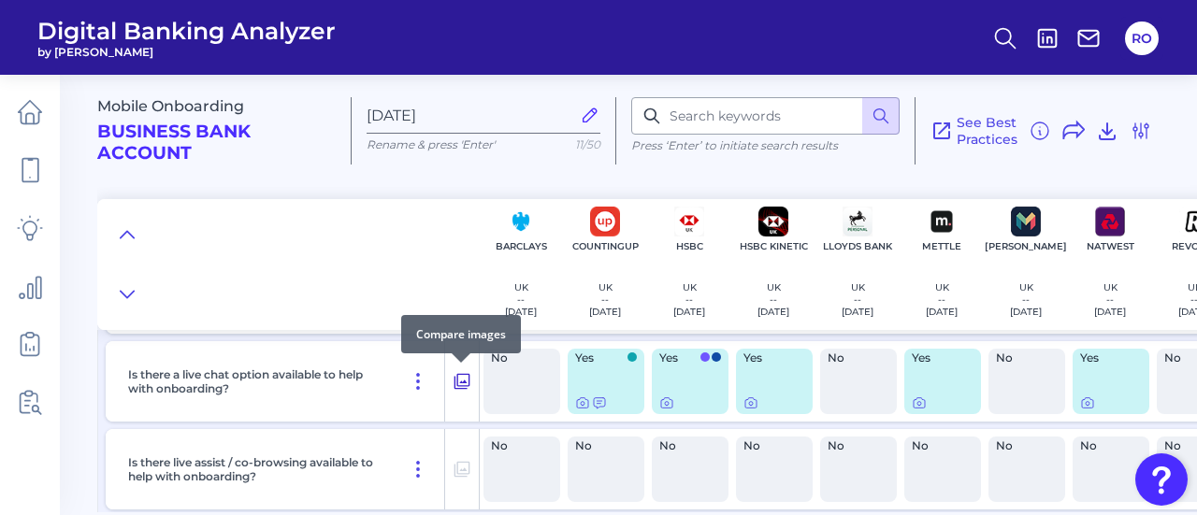
click at [463, 381] on icon at bounding box center [462, 382] width 16 height 16
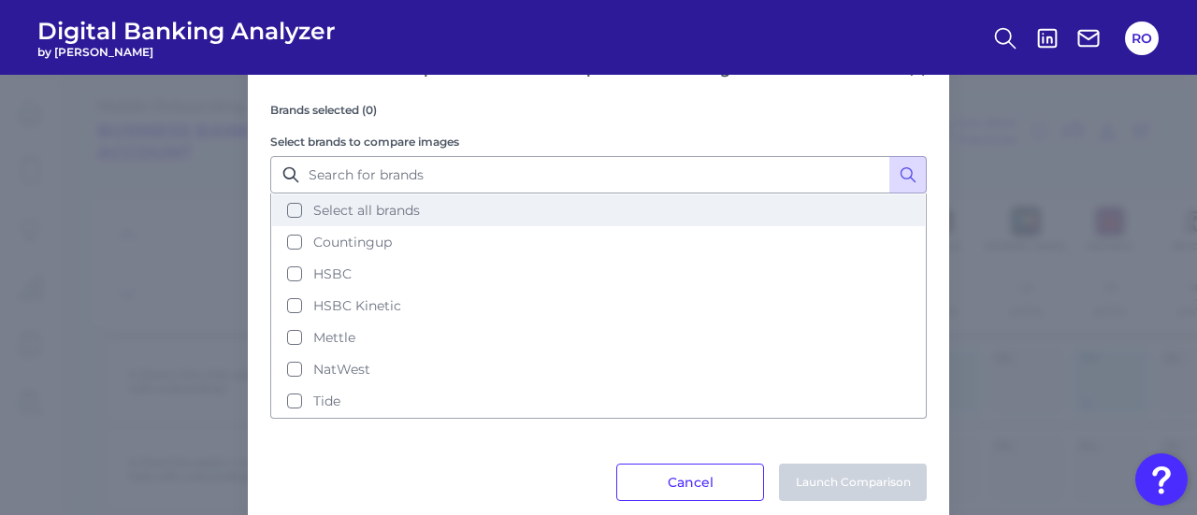
click at [340, 208] on span "Select all brands" at bounding box center [366, 210] width 107 height 17
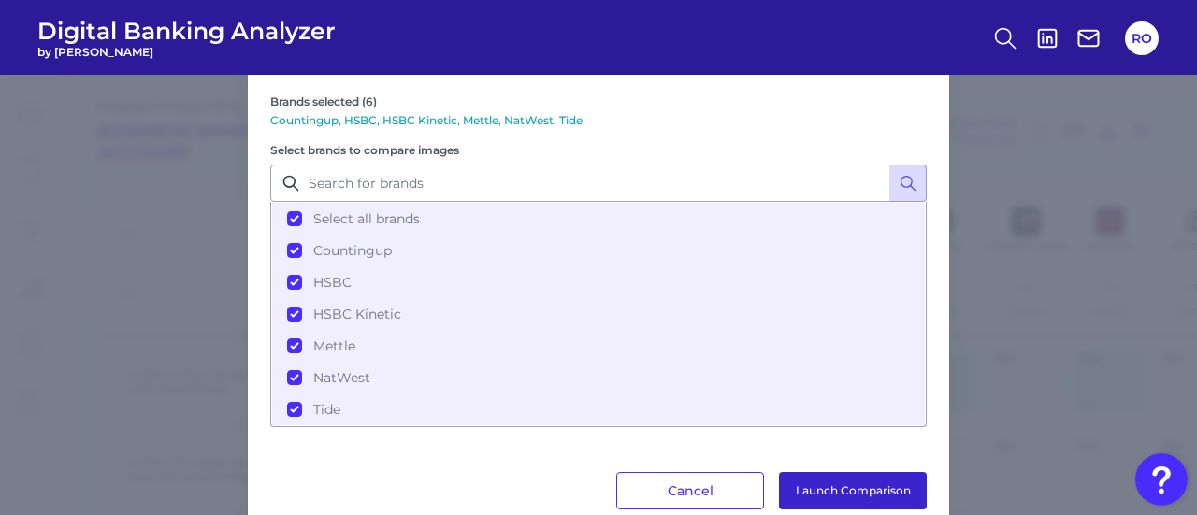
click at [877, 481] on button "Launch Comparison" at bounding box center [853, 490] width 148 height 37
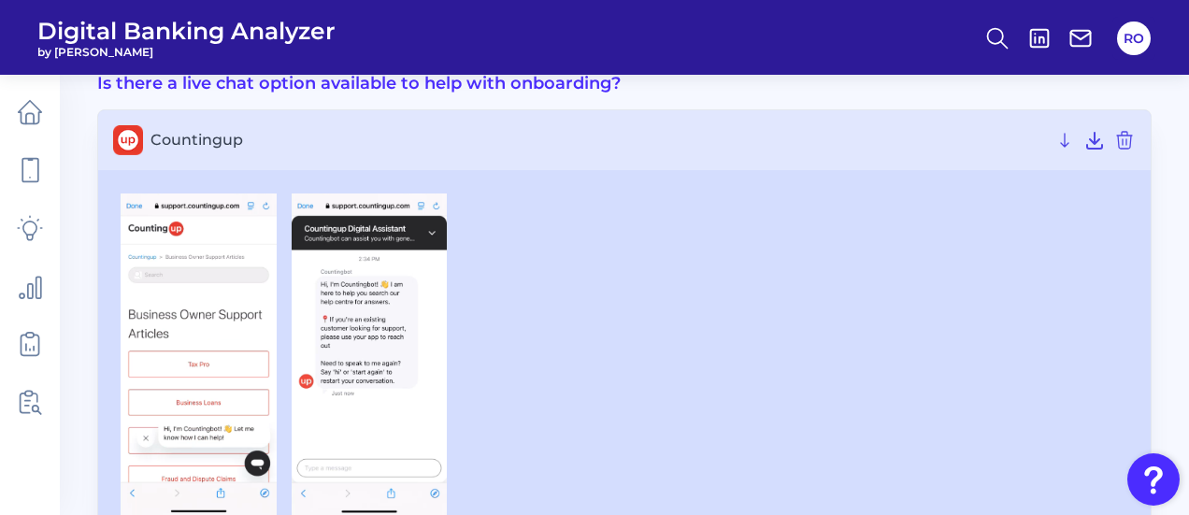
scroll to position [187, 0]
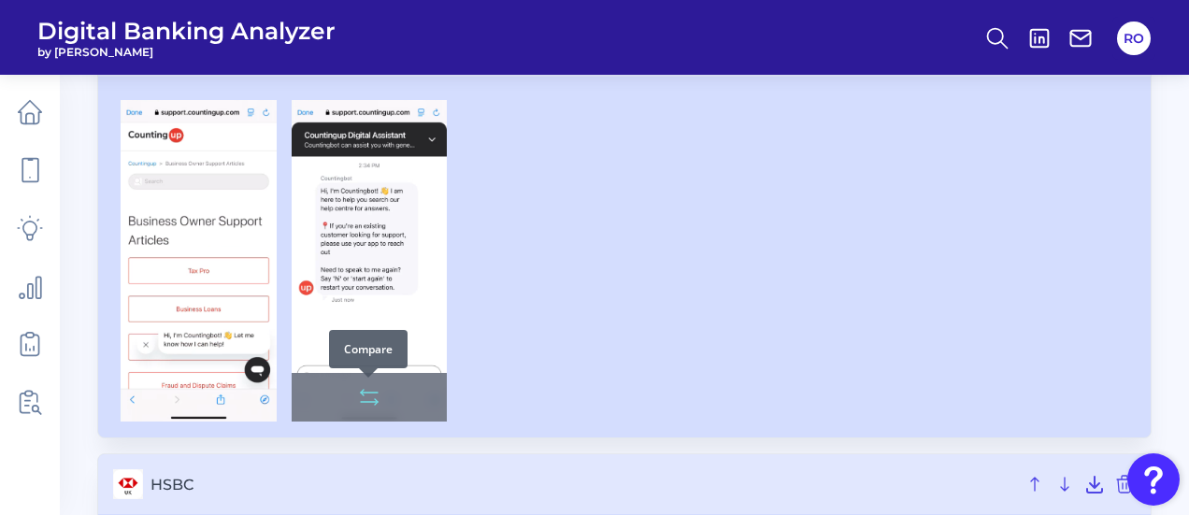
click at [366, 394] on icon at bounding box center [369, 397] width 22 height 22
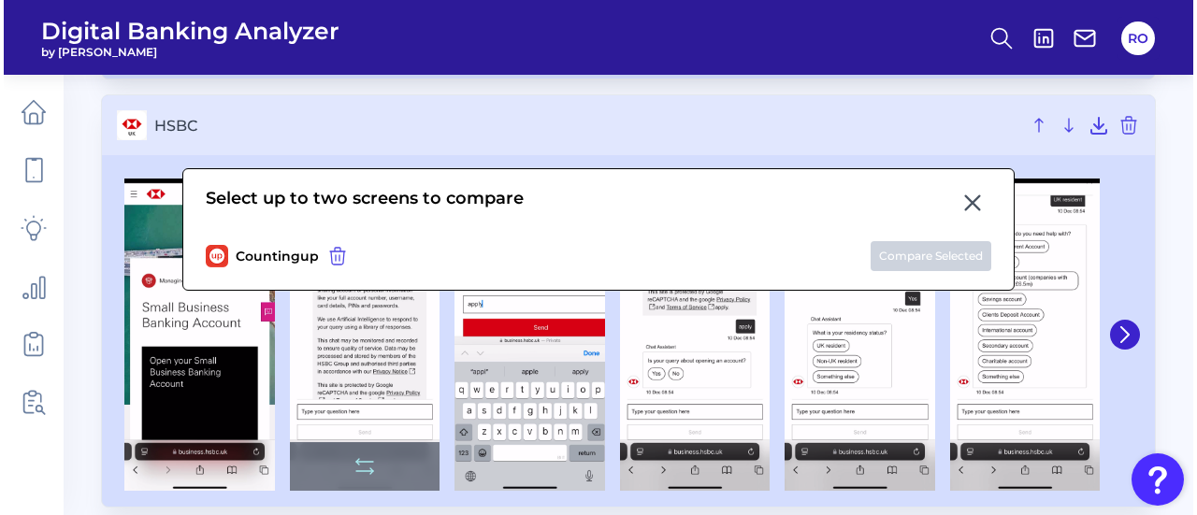
scroll to position [654, 0]
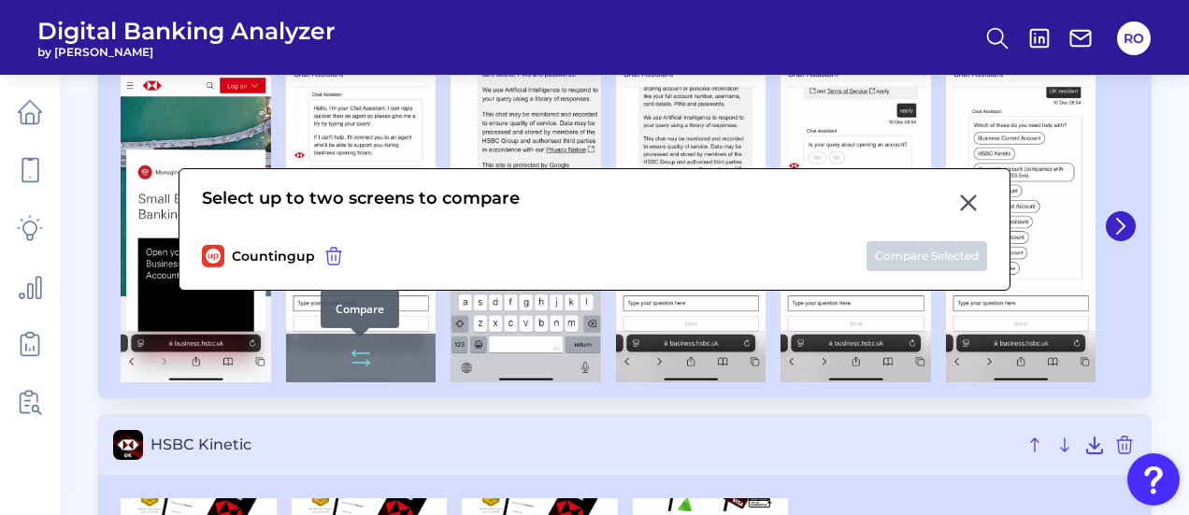
click at [369, 358] on icon at bounding box center [361, 358] width 22 height 22
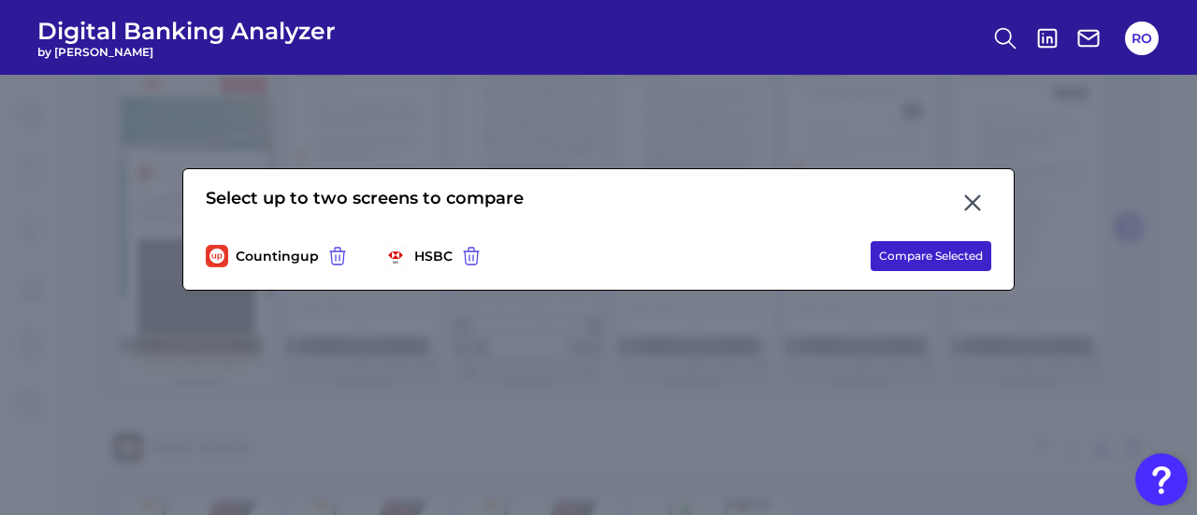
click at [903, 246] on button "Compare Selected" at bounding box center [930, 256] width 121 height 30
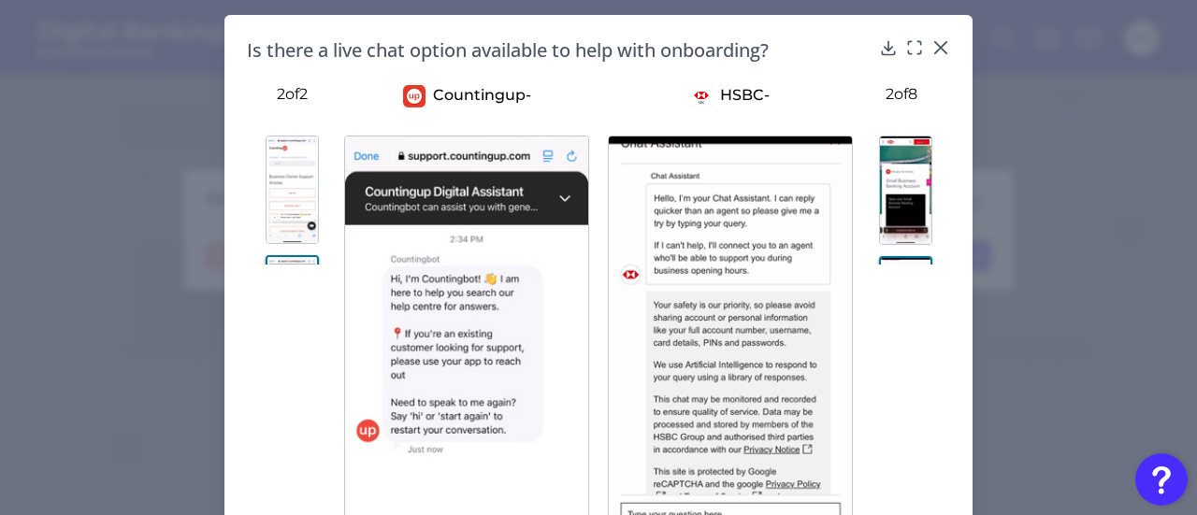
scroll to position [656, 0]
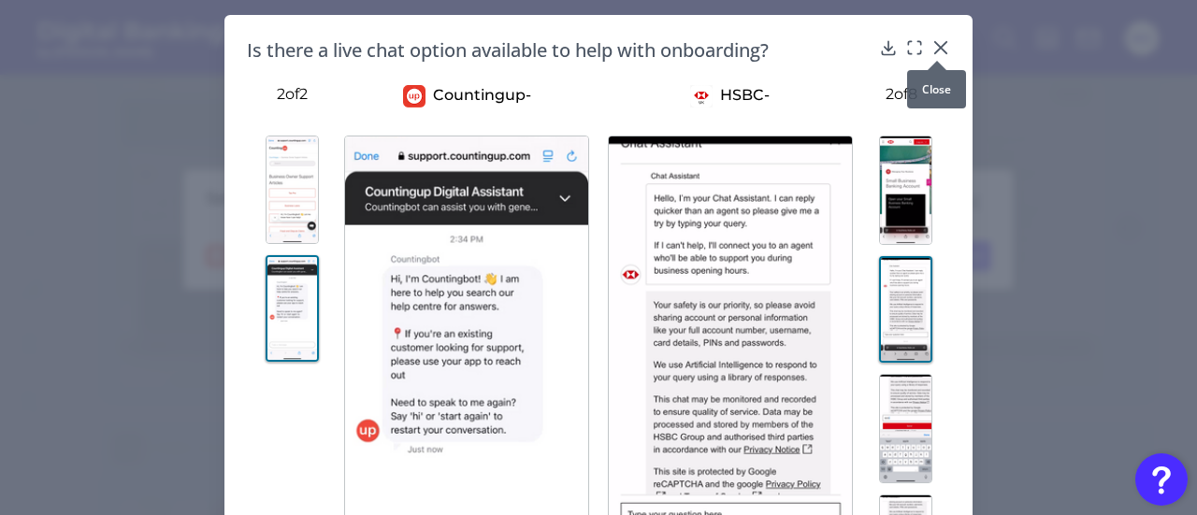
click at [935, 46] on icon at bounding box center [940, 47] width 19 height 19
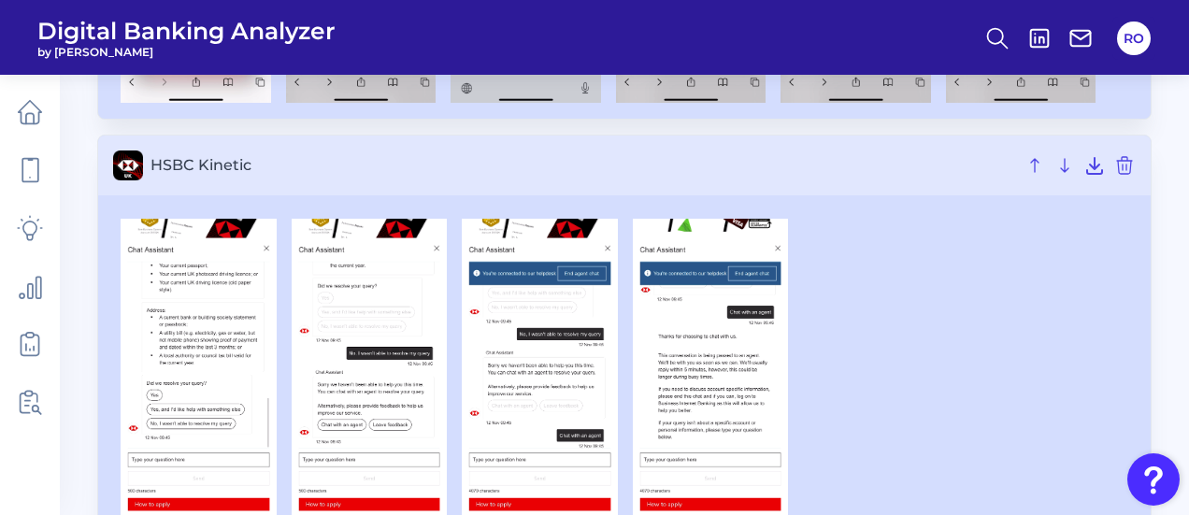
scroll to position [935, 0]
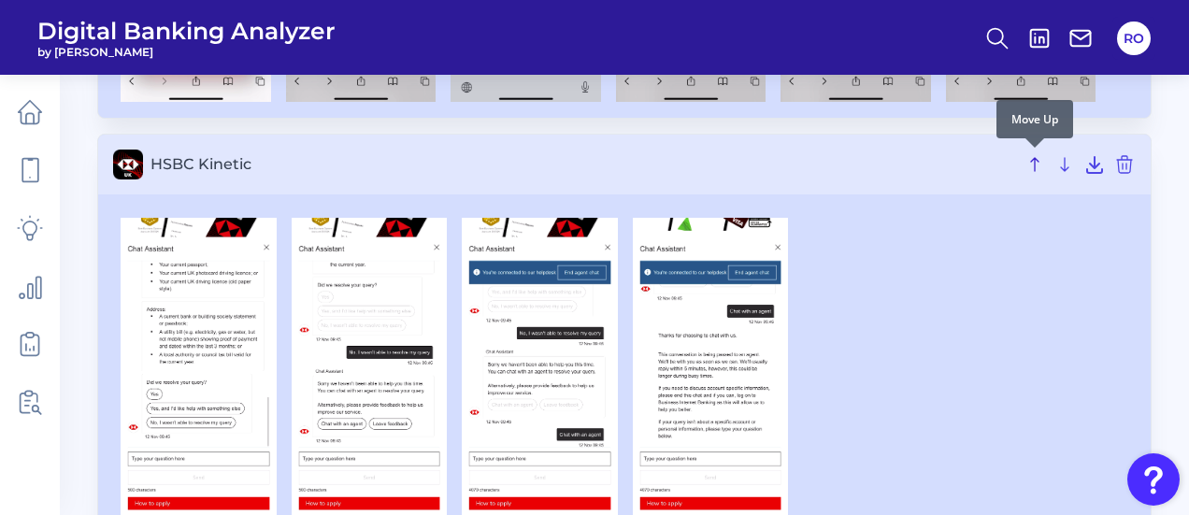
click at [1026, 164] on icon at bounding box center [1035, 164] width 22 height 22
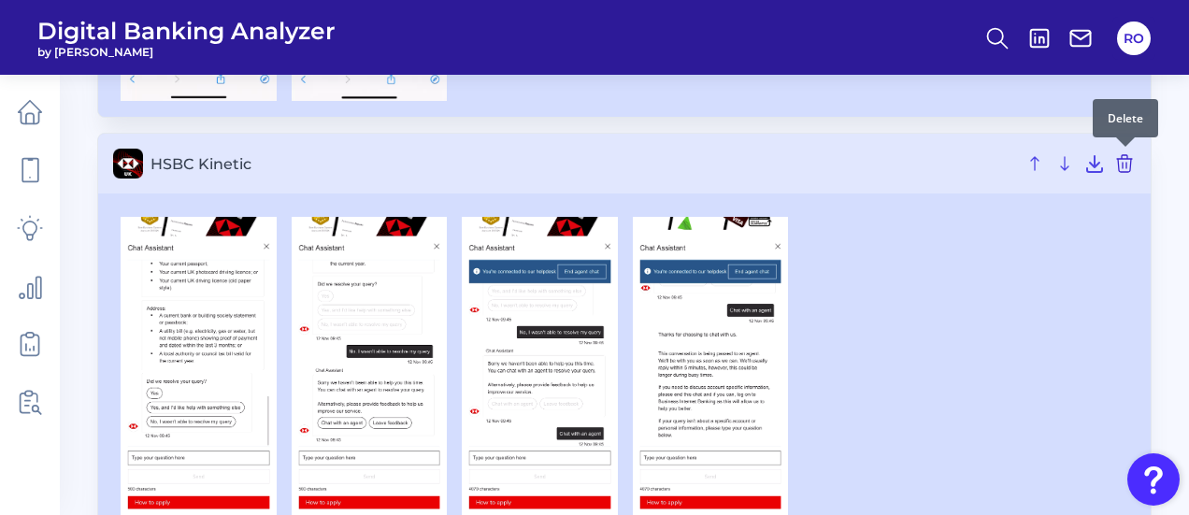
click at [1124, 164] on icon at bounding box center [1124, 163] width 22 height 22
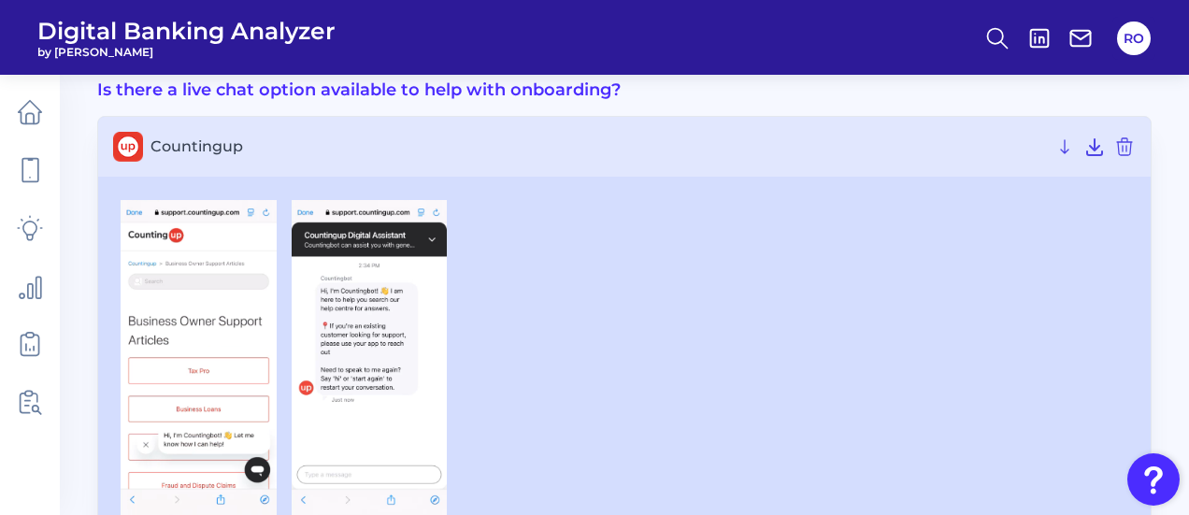
scroll to position [40, 0]
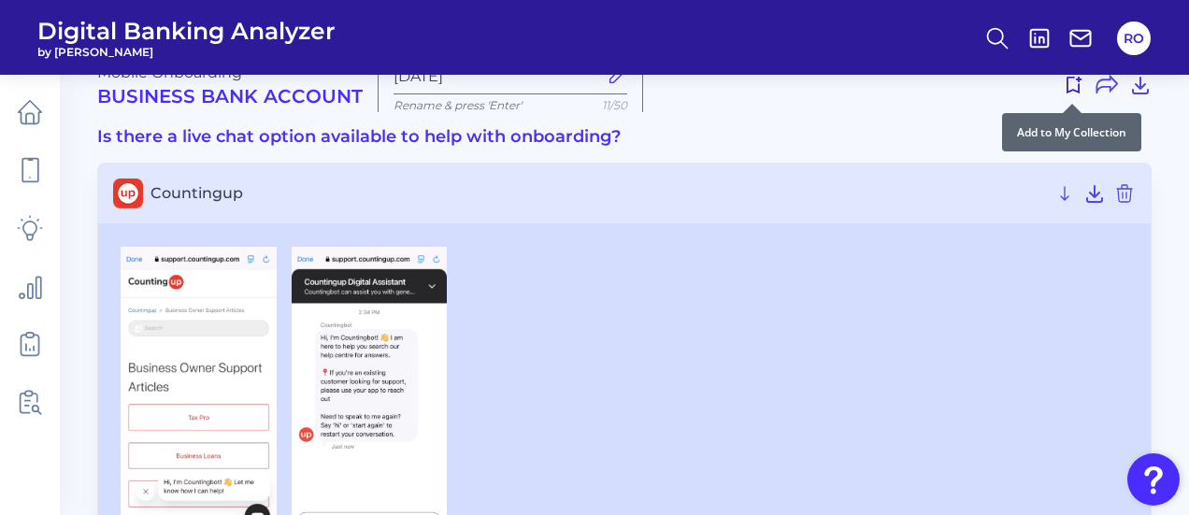
click at [1067, 79] on use at bounding box center [1074, 85] width 15 height 17
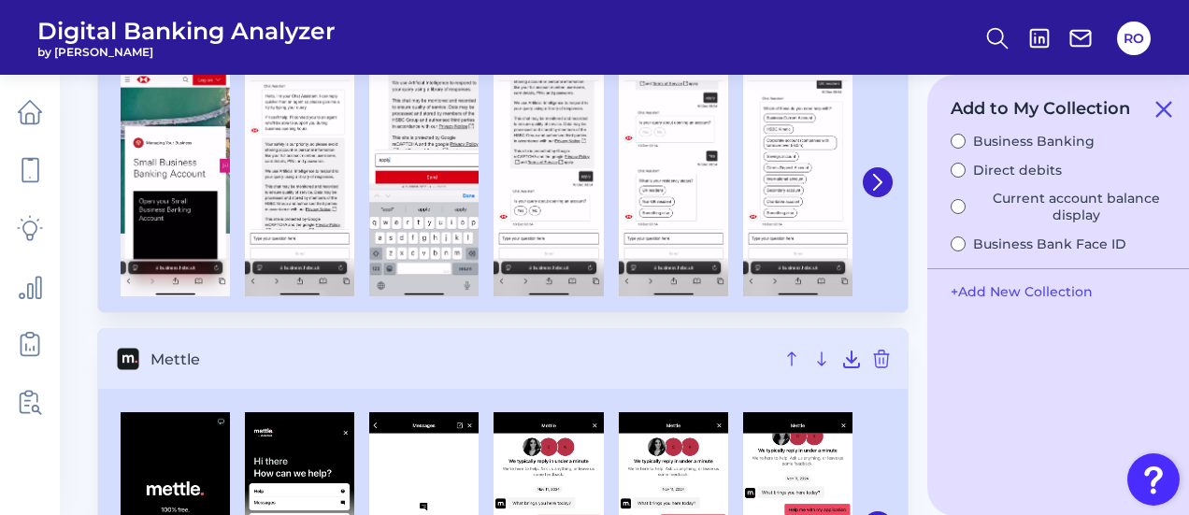
scroll to position [601, 0]
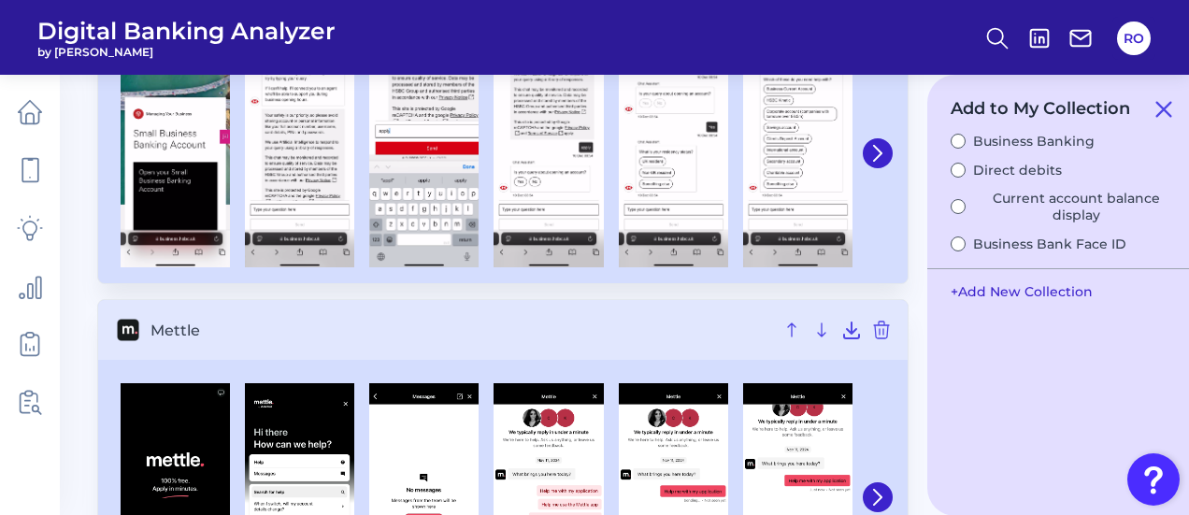
click at [983, 291] on button "+ Add New Collection" at bounding box center [1021, 292] width 161 height 36
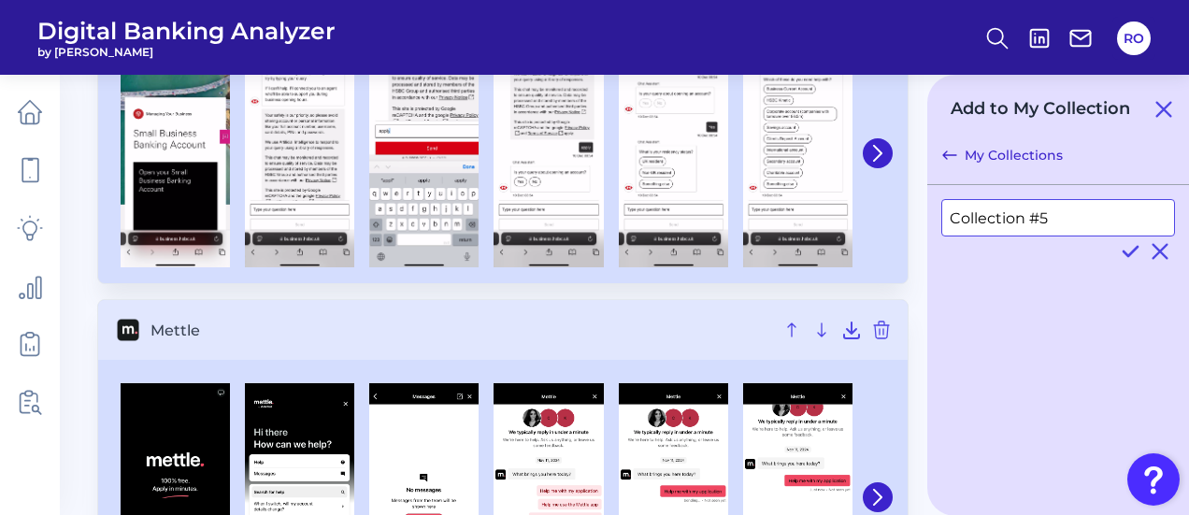
click at [1016, 212] on input "Collection #5" at bounding box center [1058, 217] width 234 height 37
click at [1016, 214] on input "Collection #5" at bounding box center [1058, 217] width 234 height 37
click at [1016, 215] on input "Collection #5" at bounding box center [1058, 217] width 234 height 37
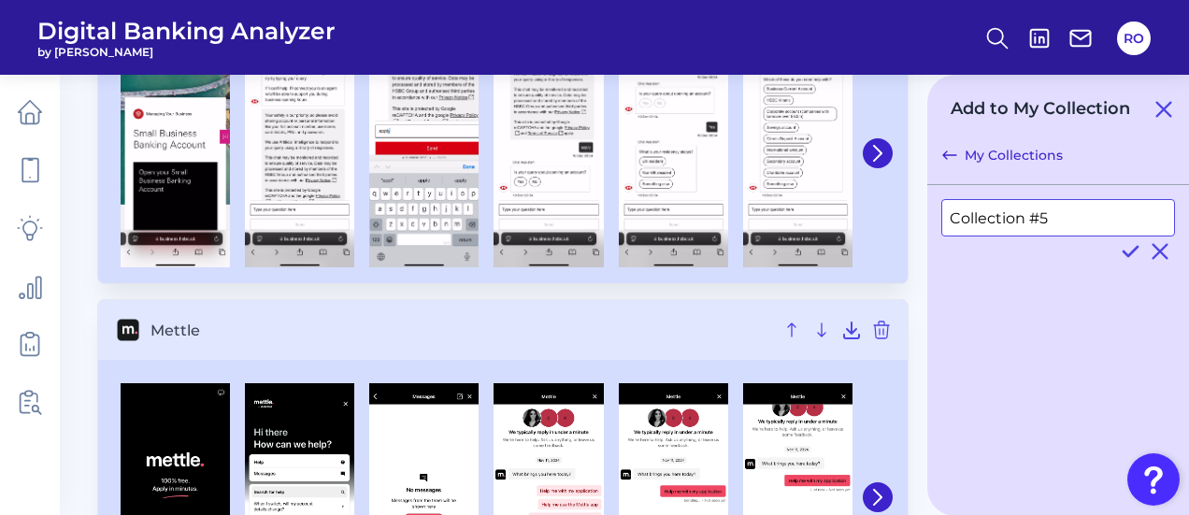
click at [1016, 215] on input "Collection #5" at bounding box center [1058, 217] width 234 height 37
drag, startPoint x: 1116, startPoint y: 227, endPoint x: 1104, endPoint y: 224, distance: 12.5
click at [1112, 227] on input "Collection #5" at bounding box center [1058, 217] width 234 height 37
drag, startPoint x: 1103, startPoint y: 224, endPoint x: 691, endPoint y: 195, distance: 413.3
click at [692, 195] on div "Mobile Onboarding Business Bank Account Sep 22 2025 Rename & press 'Enter' 11/5…" at bounding box center [624, 404] width 1054 height 1815
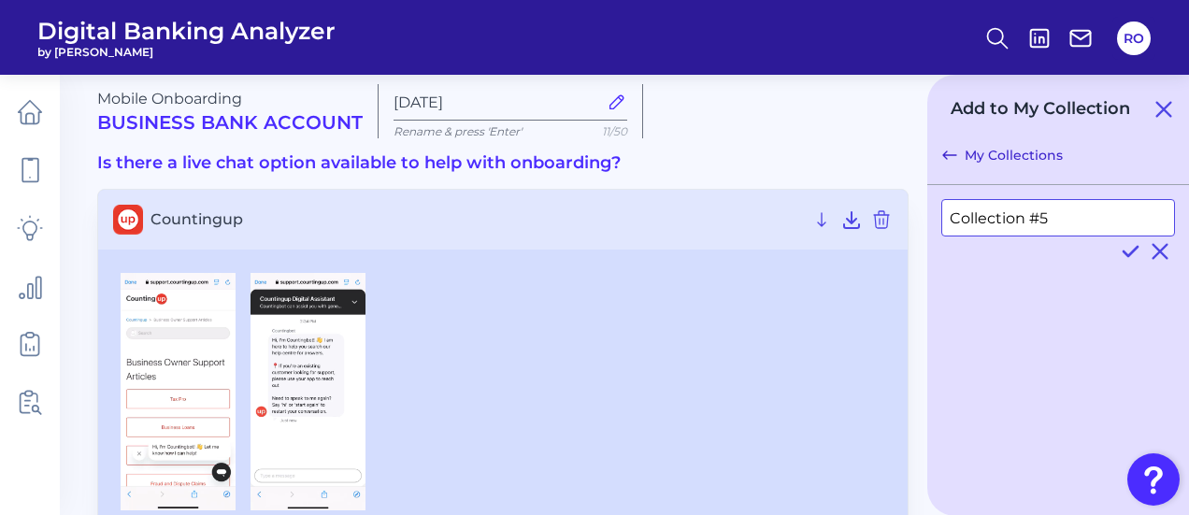
scroll to position [0, 0]
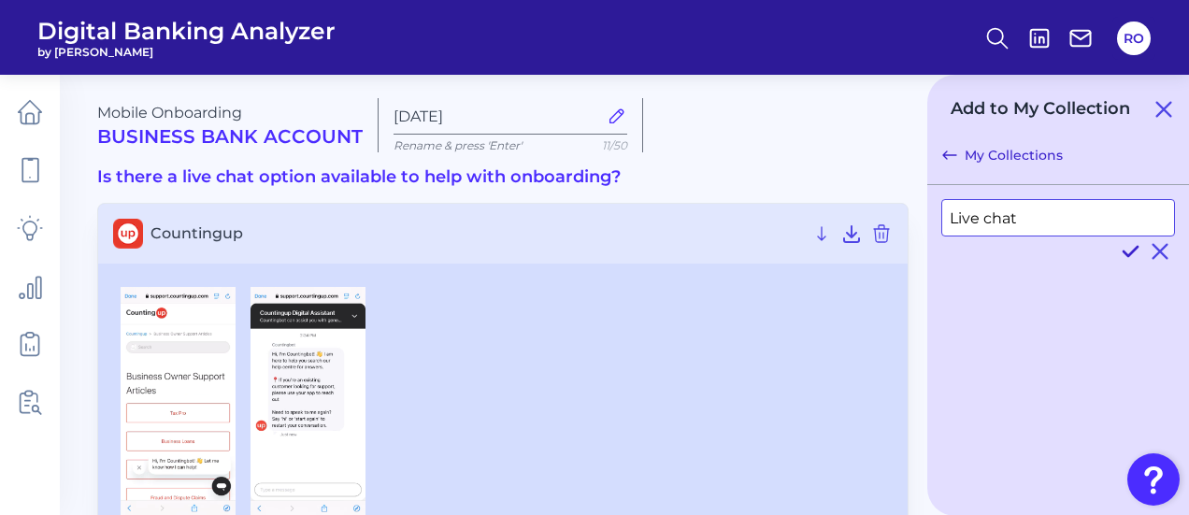
type input "Live chat"
click at [1129, 248] on icon at bounding box center [1130, 251] width 22 height 22
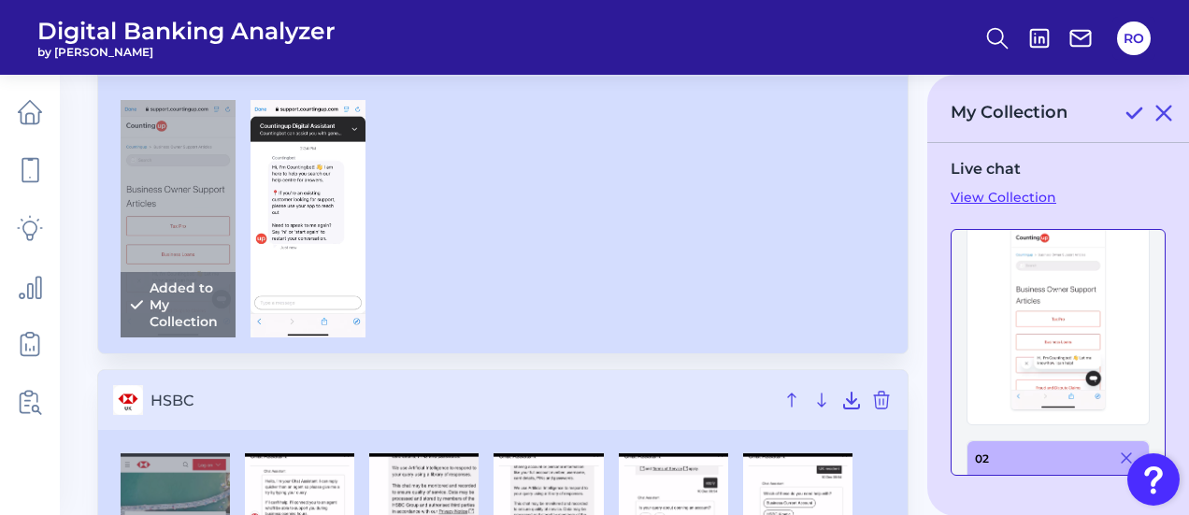
scroll to position [187, 0]
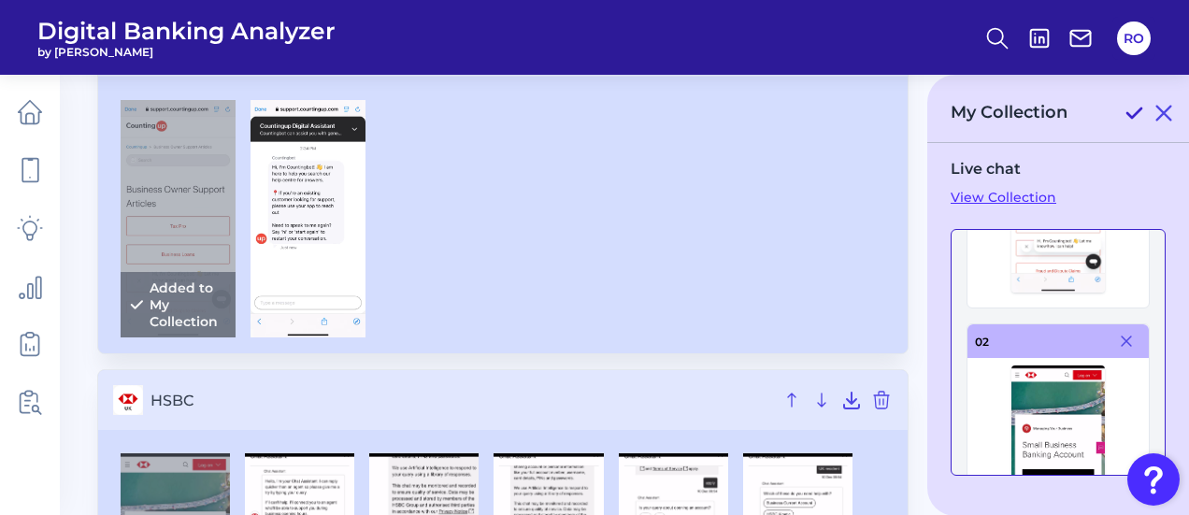
click at [1133, 109] on icon at bounding box center [1134, 113] width 22 height 22
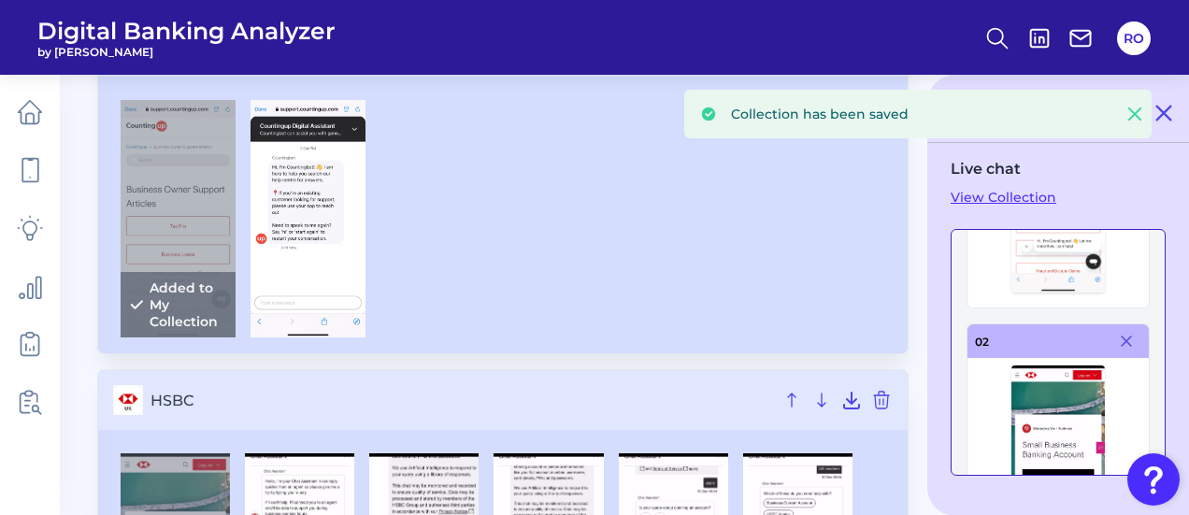
click at [1011, 198] on link "View Collection" at bounding box center [1058, 197] width 215 height 17
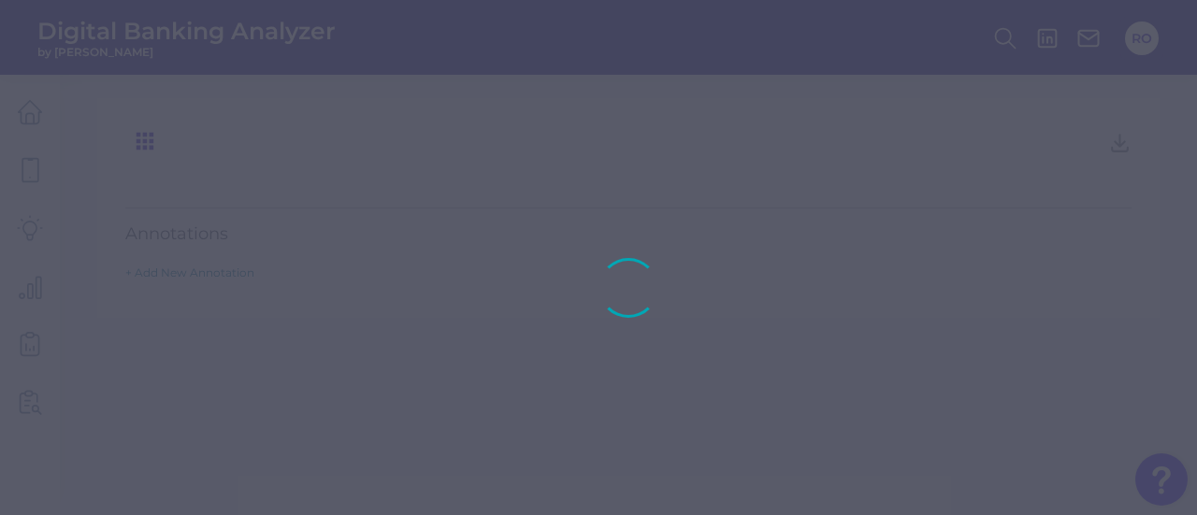
type input "Live chat"
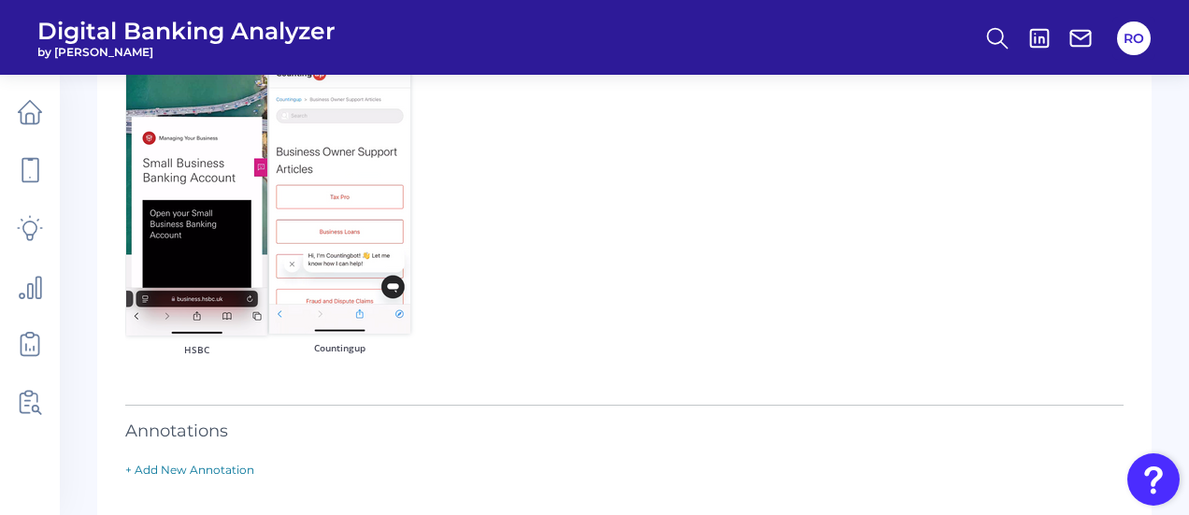
scroll to position [172, 0]
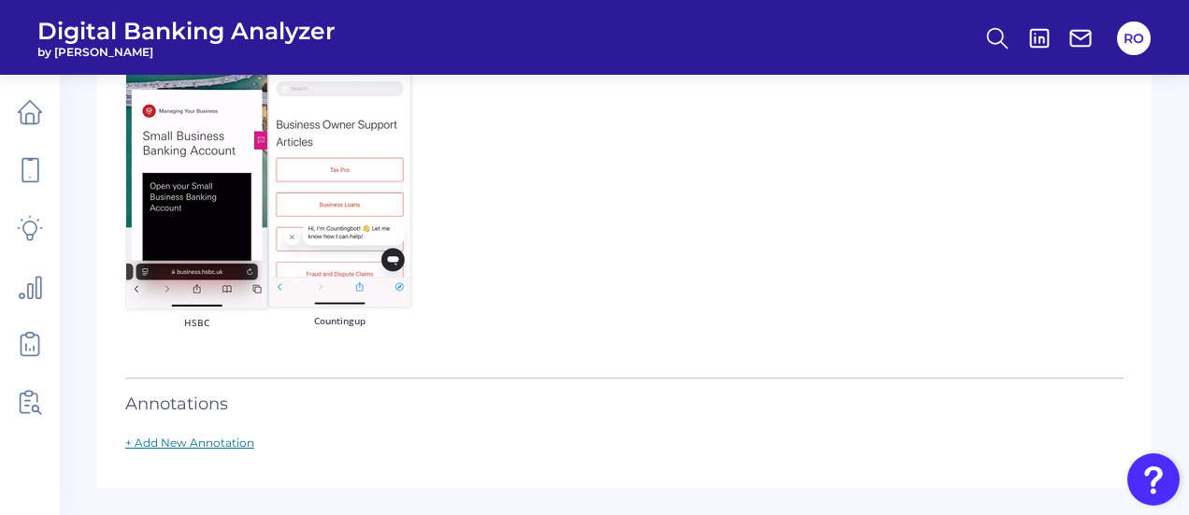
click at [196, 444] on link "+ Add New Annotation" at bounding box center [189, 443] width 129 height 14
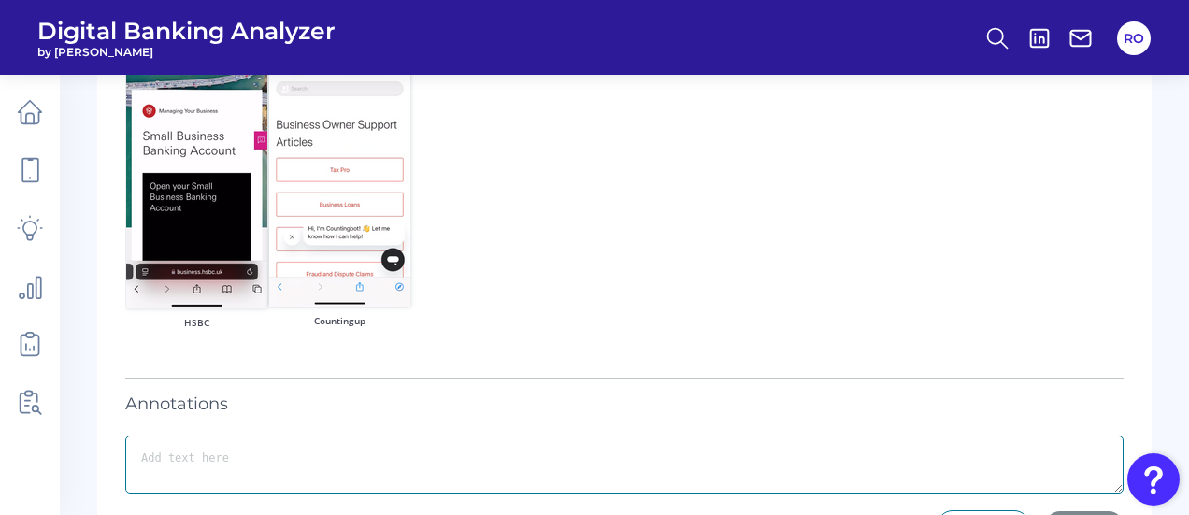
click at [234, 455] on textarea at bounding box center [624, 465] width 998 height 58
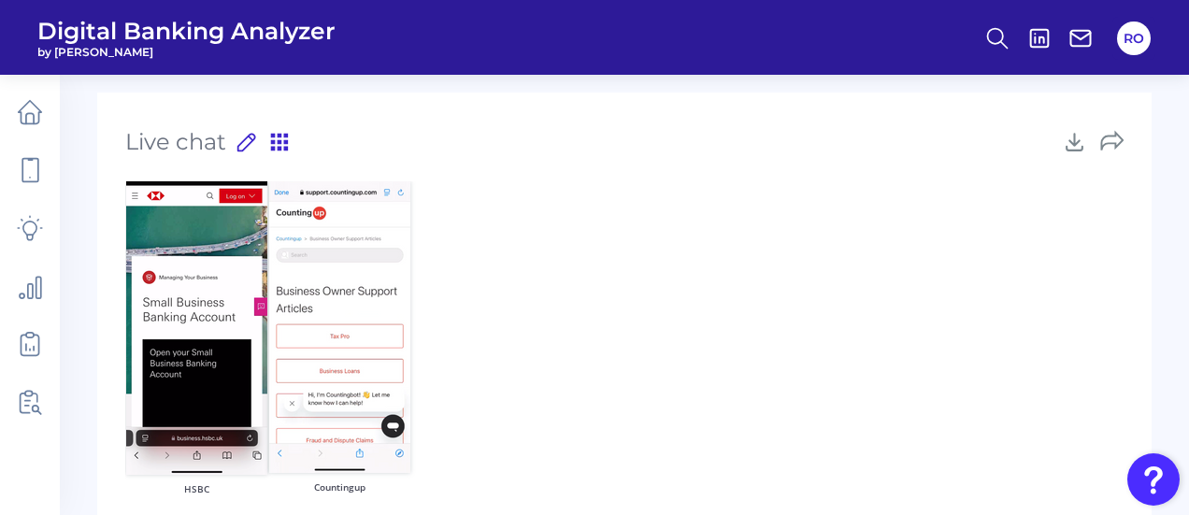
scroll to position [0, 0]
